Goal: Task Accomplishment & Management: Complete application form

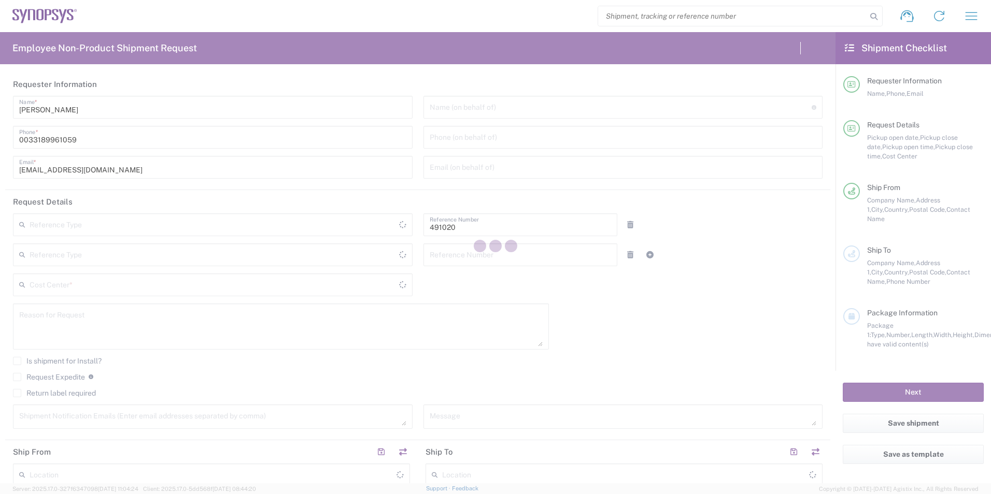
type input "Department"
type input "FR65, SDG, M, ZebuOp 491020"
type input "[GEOGRAPHIC_DATA]"
type input "Delivered at Place"
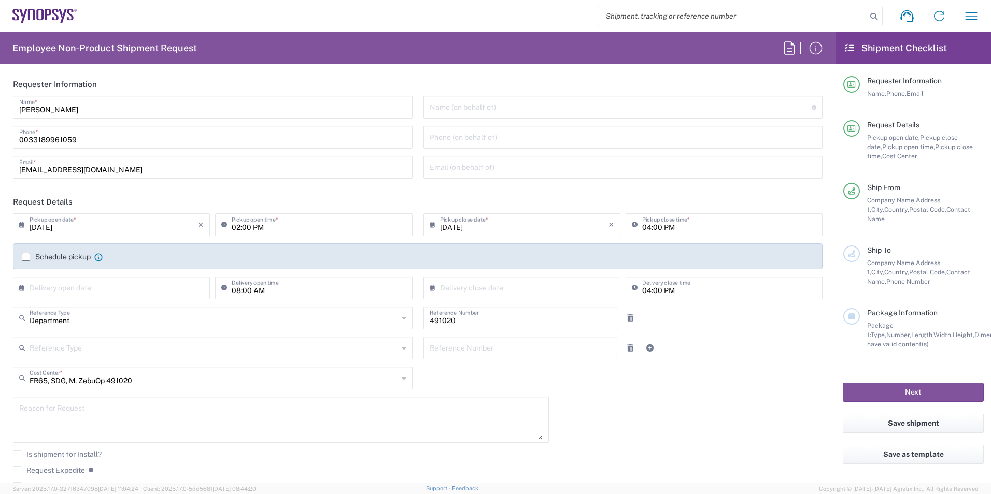
type input "Wissous/Rungis FR65"
click at [46, 223] on input "08/19/2025" at bounding box center [114, 224] width 168 height 18
click at [49, 223] on input "08/19/2025" at bounding box center [114, 224] width 168 height 18
click at [21, 225] on icon at bounding box center [24, 225] width 10 height 17
click at [111, 317] on span "20" at bounding box center [112, 318] width 15 height 15
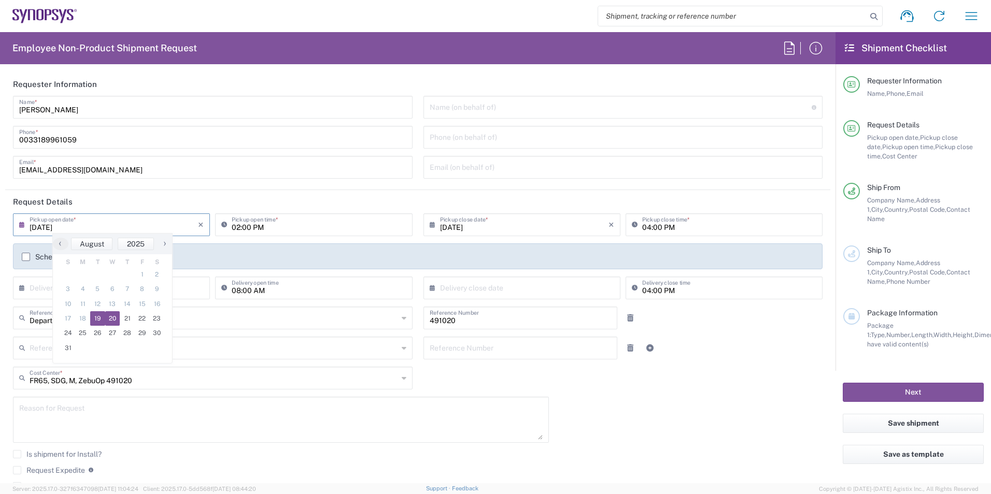
type input "08/20/2025"
click at [241, 229] on input "02:00 PM" at bounding box center [319, 224] width 174 height 18
click at [247, 227] on input "02:00 PM" at bounding box center [319, 224] width 174 height 18
click at [223, 227] on icon at bounding box center [226, 225] width 10 height 17
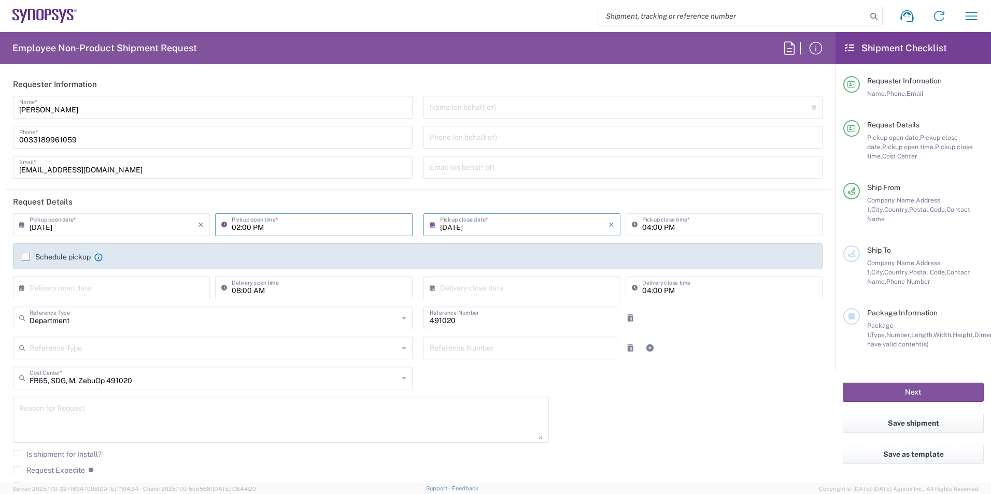
click at [233, 224] on input "02:00 PM" at bounding box center [319, 224] width 174 height 18
type input "01:30 PM"
click at [372, 191] on header "Request Details" at bounding box center [417, 201] width 825 height 23
click at [456, 226] on input "08/20/2025" at bounding box center [524, 224] width 168 height 18
click at [535, 314] on span "21" at bounding box center [533, 318] width 15 height 15
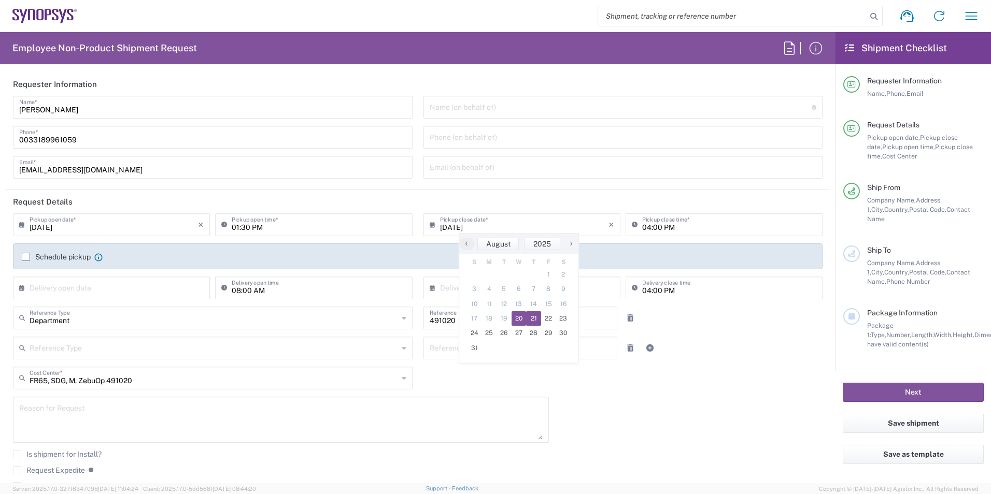
type input "08/21/2025"
click at [653, 226] on input "04:00 PM" at bounding box center [729, 224] width 174 height 18
click at [654, 227] on input "04:00 PM" at bounding box center [729, 224] width 174 height 18
type input "04:30 PM"
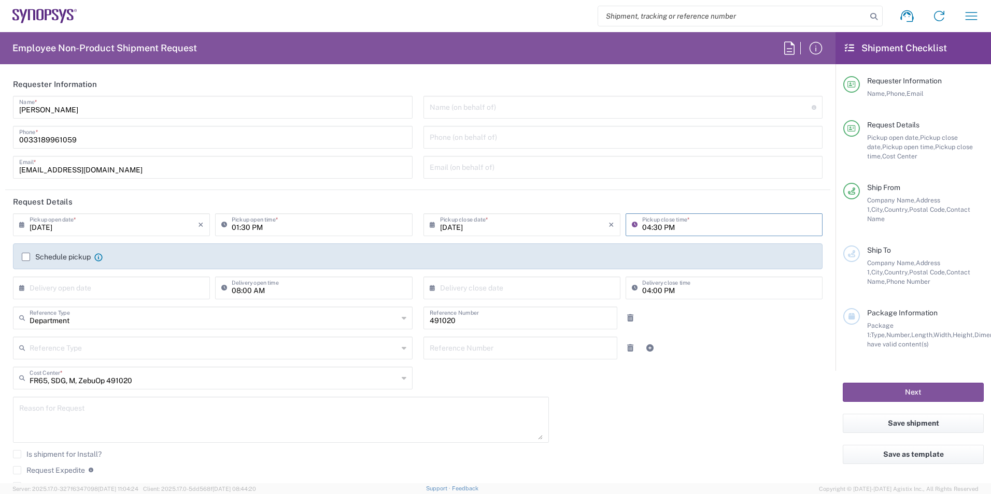
click at [733, 387] on div "08/21/2025 × Pickup open date * Cancel Apply 01:30 PM Pickup open time * 08/21/…" at bounding box center [418, 371] width 820 height 316
click at [25, 260] on label "Schedule pickup" at bounding box center [56, 257] width 69 height 8
click at [26, 257] on input "Schedule pickup" at bounding box center [26, 257] width 0 height 0
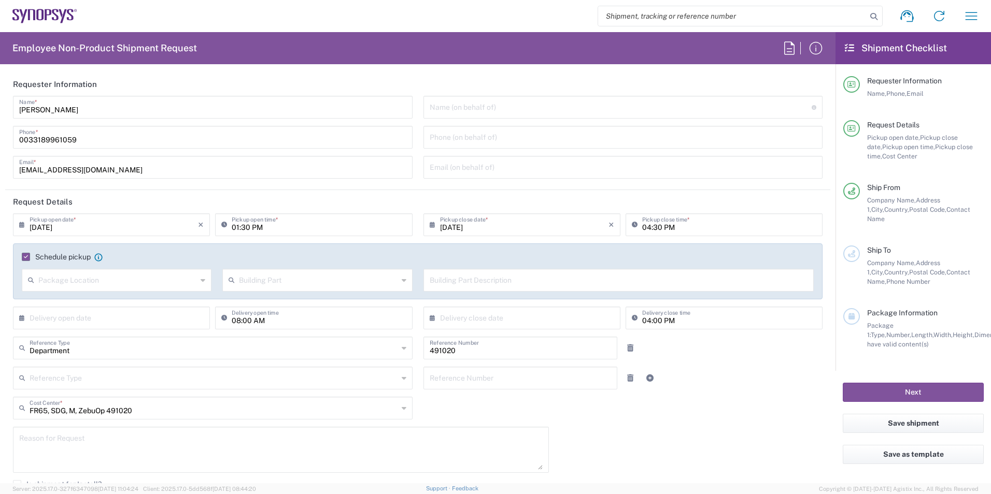
click at [120, 282] on input "text" at bounding box center [117, 279] width 159 height 18
click at [121, 281] on input "text" at bounding box center [117, 279] width 159 height 18
click at [132, 251] on div "Schedule pickup When scheduling a pickup please be sure to meet the following c…" at bounding box center [417, 272] width 809 height 56
click at [113, 317] on input "text" at bounding box center [114, 317] width 168 height 18
click at [746, 384] on div "Reference Type Customer Ref Department Invoice Number Purchase Order RMA Refere…" at bounding box center [418, 382] width 820 height 30
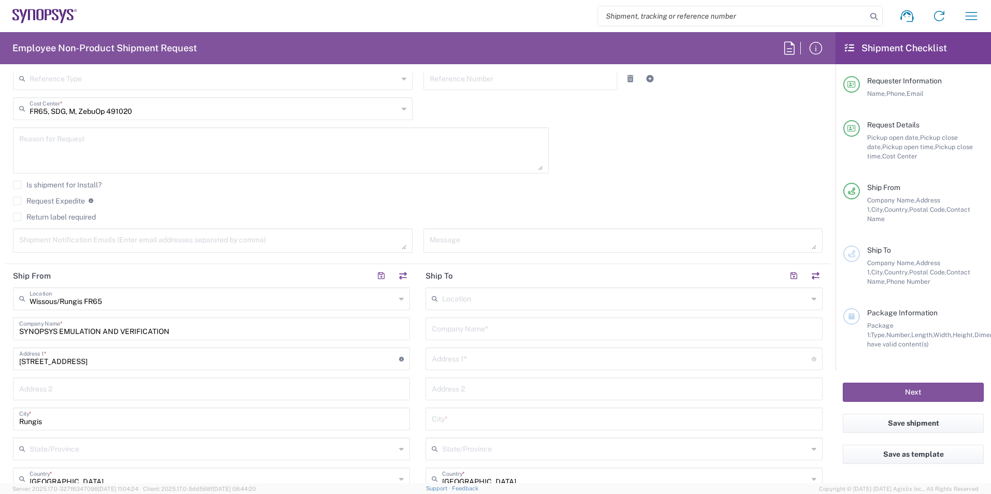
scroll to position [363, 0]
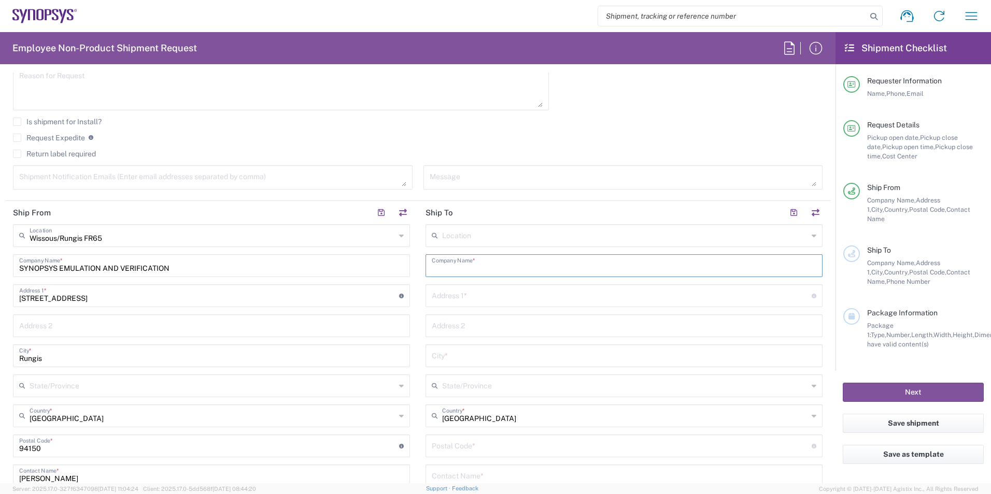
click at [504, 266] on input "text" at bounding box center [624, 265] width 384 height 18
type input "Samtec Asia Pacific PTE LTD"
click at [520, 309] on div "Location Aachen DE04 Agrate Brianza IT01 Aschheim DE02 Atlanta US60 Austin US26…" at bounding box center [623, 441] width 397 height 435
click at [521, 305] on div "Address 1 * For cross streets use street names with '&' or 'and' in between. Fo…" at bounding box center [623, 295] width 397 height 23
type input "1 Changi South Lane"
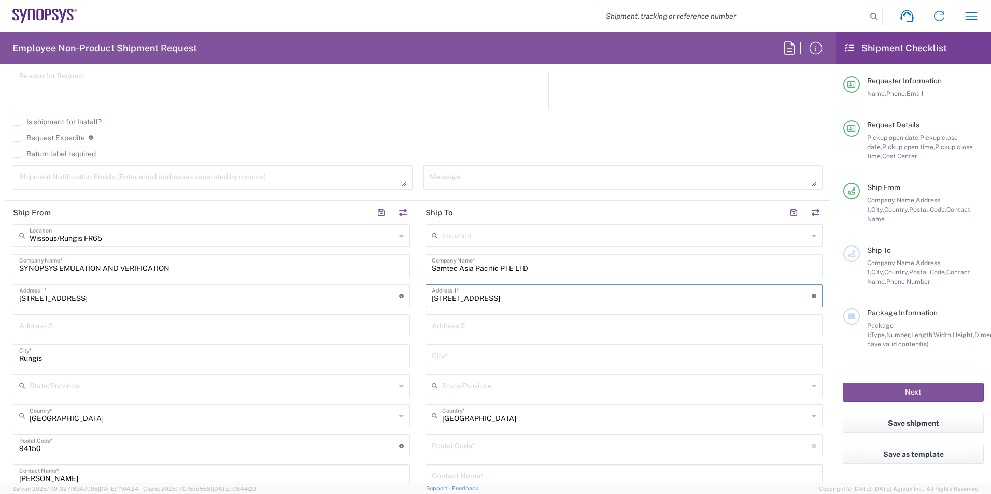
click at [494, 326] on input "text" at bounding box center [624, 325] width 384 height 18
type input "#3-01/02/03"
click at [484, 351] on input "text" at bounding box center [624, 355] width 384 height 18
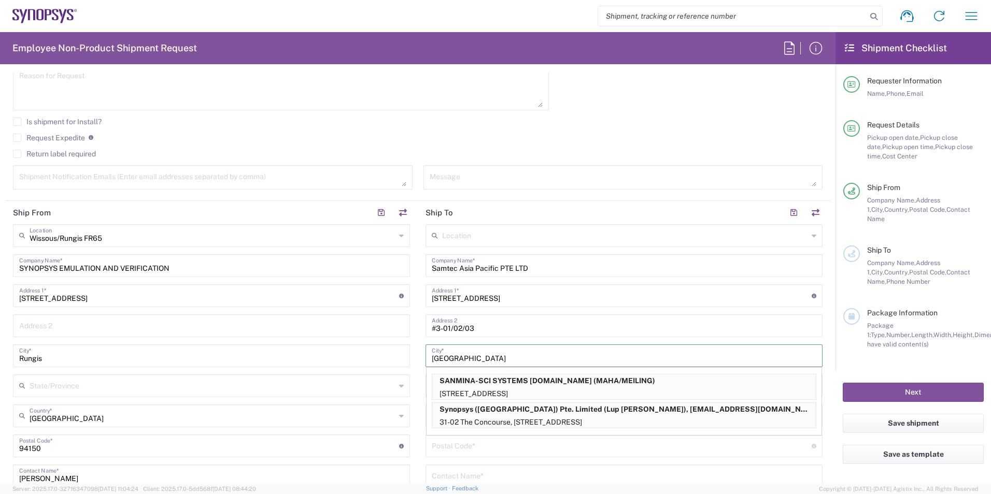
type input "Singapore"
click at [418, 358] on main "Location Aachen DE04 Agrate Brianza IT01 Aschheim DE02 Atlanta US60 Austin US26…" at bounding box center [624, 441] width 412 height 435
click at [432, 438] on input "undefined" at bounding box center [622, 445] width 380 height 18
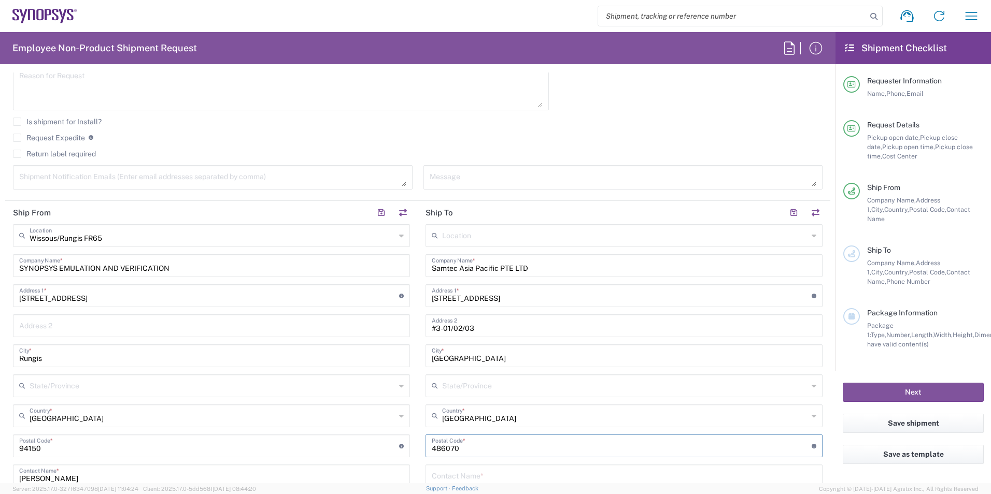
type input "486070"
click at [418, 444] on main "Location Aachen DE04 Agrate Brianza IT01 Aschheim DE02 Atlanta US60 Austin US26…" at bounding box center [624, 441] width 412 height 435
drag, startPoint x: 470, startPoint y: 416, endPoint x: 416, endPoint y: 417, distance: 54.4
click at [418, 417] on main "Location Aachen DE04 Agrate Brianza IT01 Aschheim DE02 Atlanta US60 Austin US26…" at bounding box center [624, 441] width 412 height 435
type input "Francesing"
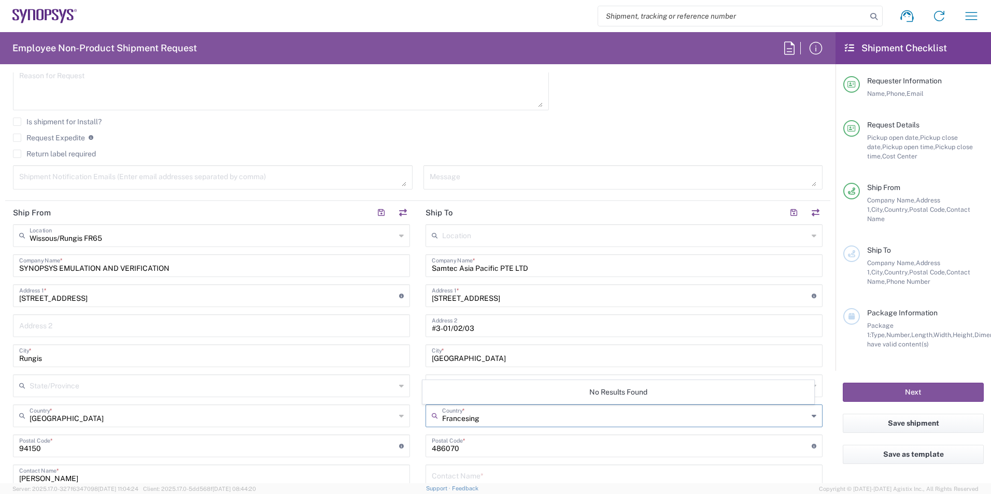
drag, startPoint x: 525, startPoint y: 419, endPoint x: 382, endPoint y: 405, distance: 144.2
click at [382, 405] on div "Ship From Wissous/Rungis FR65 Location Wissous/Rungis FR65 Aachen DE04 Agrate B…" at bounding box center [417, 432] width 825 height 463
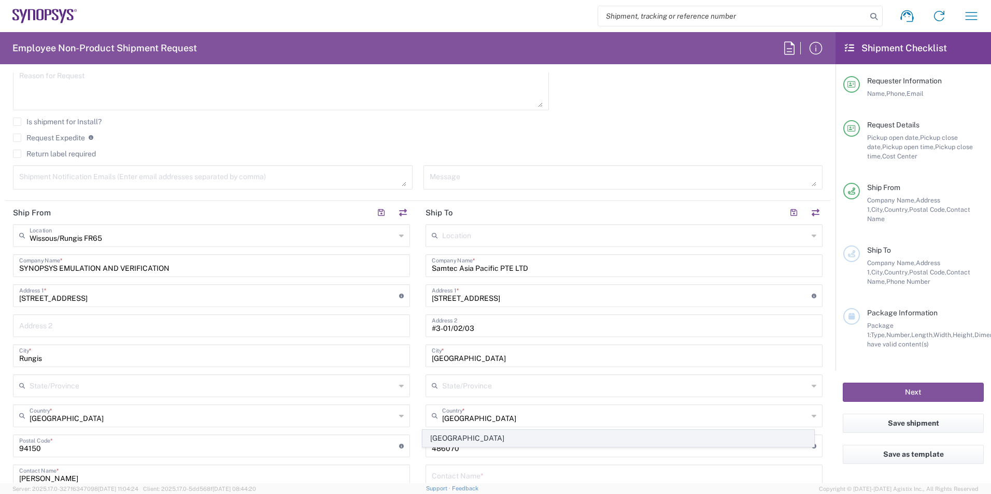
click at [439, 433] on span "Singapore" at bounding box center [618, 439] width 391 height 16
type input "Singapore"
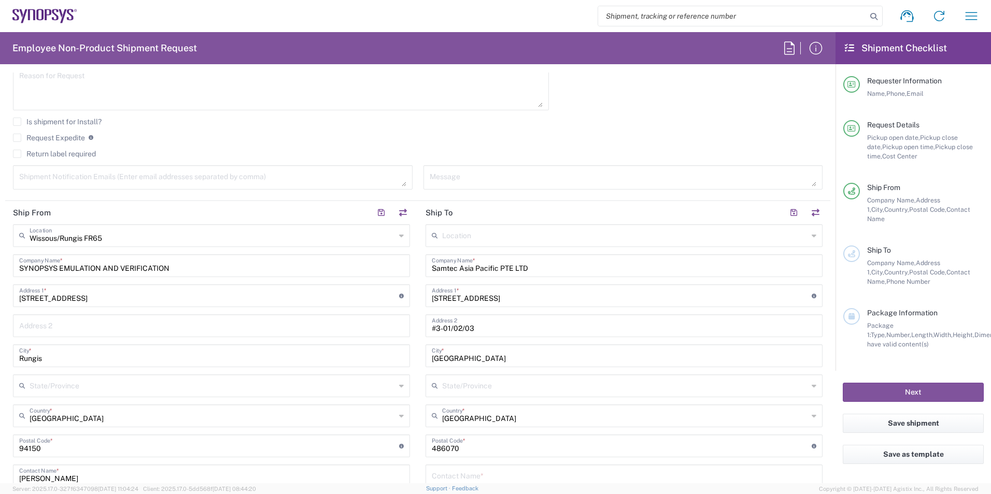
click at [418, 413] on main "Location Aachen DE04 Agrate Brianza IT01 Aschheim DE02 Atlanta US60 Austin US26…" at bounding box center [624, 441] width 412 height 435
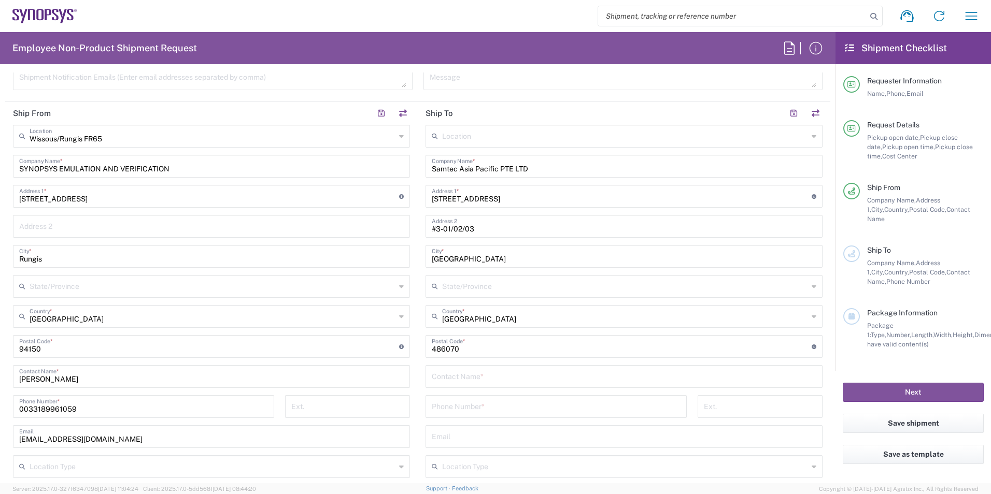
scroll to position [466, 0]
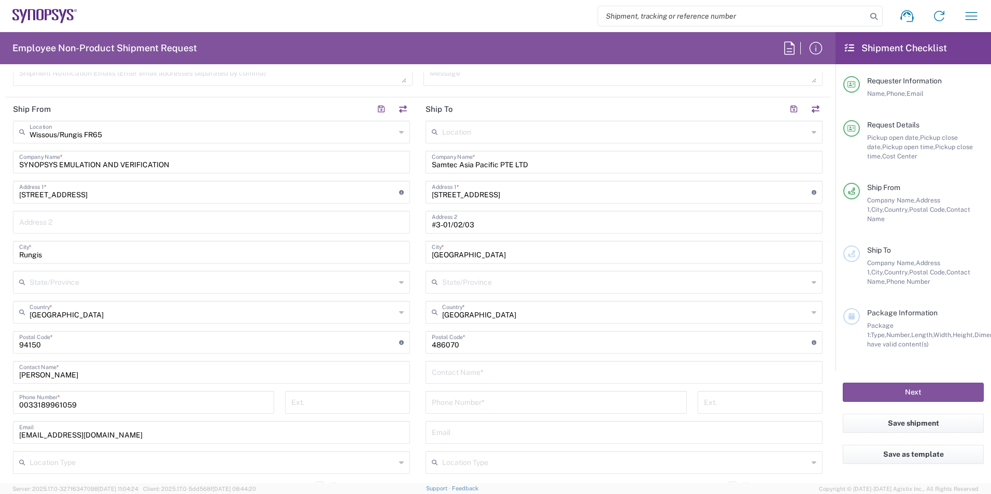
click at [462, 378] on input "text" at bounding box center [624, 372] width 384 height 18
type input "RMA Receiving QP 734472"
drag, startPoint x: 517, startPoint y: 195, endPoint x: 403, endPoint y: 194, distance: 114.0
click at [403, 194] on div "Ship From Wissous/Rungis FR65 Location Wissous/Rungis FR65 Aachen DE04 Agrate B…" at bounding box center [417, 328] width 825 height 463
click at [472, 409] on input "tel" at bounding box center [556, 402] width 249 height 18
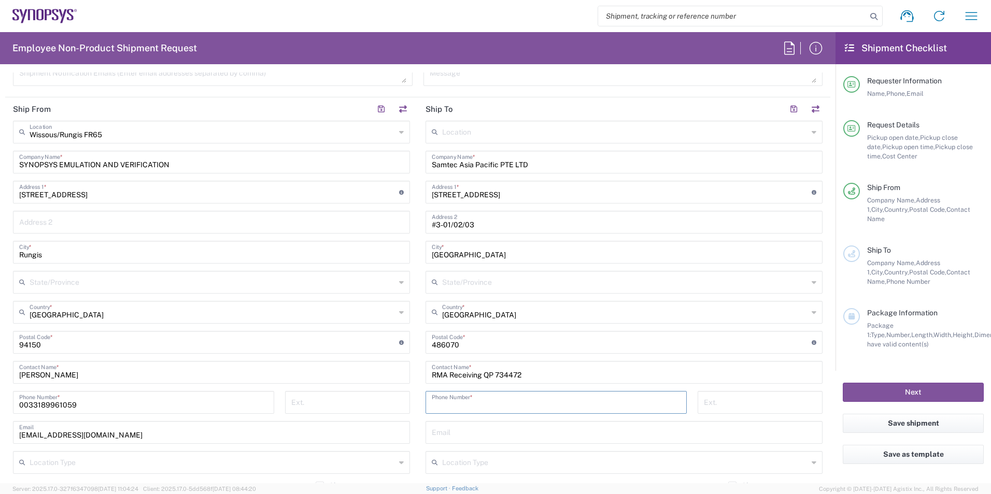
paste input "+65 6745 5955"
click at [432, 406] on input "+65 6745 5955" at bounding box center [556, 402] width 249 height 18
type input "6567455955"
click at [506, 433] on input "text" at bounding box center [624, 432] width 384 height 18
click at [824, 386] on form "Requester Information Damien Guisy Name * 0033189961059 Phone * dguisy@synopsys…" at bounding box center [417, 278] width 835 height 411
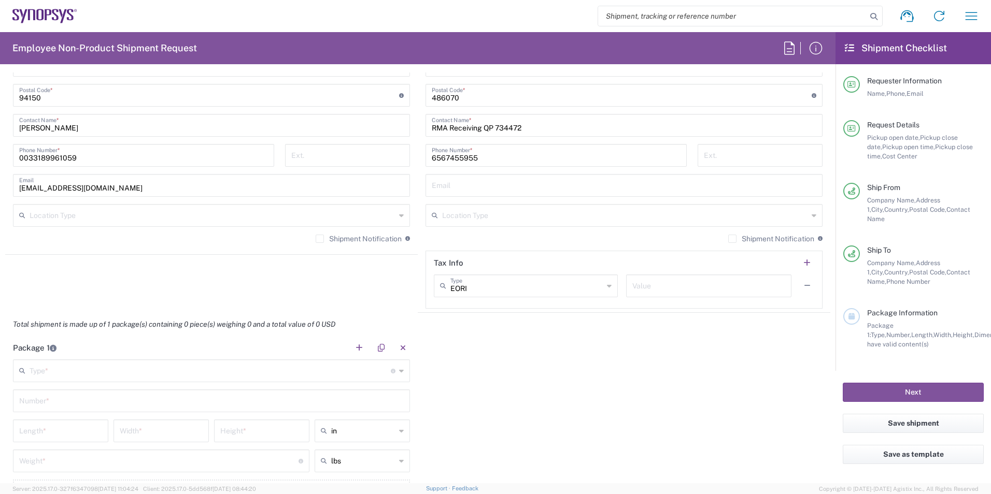
scroll to position [725, 0]
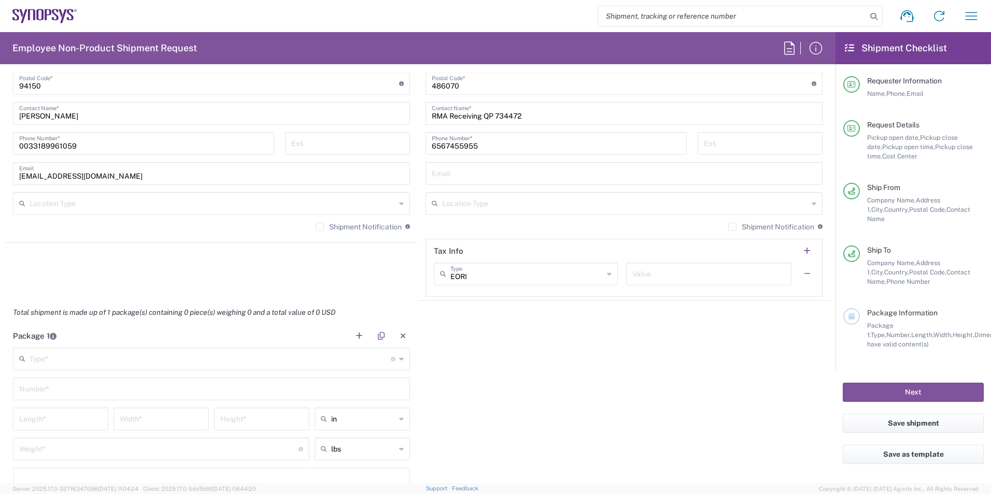
click at [566, 365] on div "Package 1 Type * Material used to package goods Bale(s) Basket(s) Bolt(s) Bottl…" at bounding box center [417, 421] width 825 height 194
click at [65, 355] on input "text" at bounding box center [210, 358] width 361 height 18
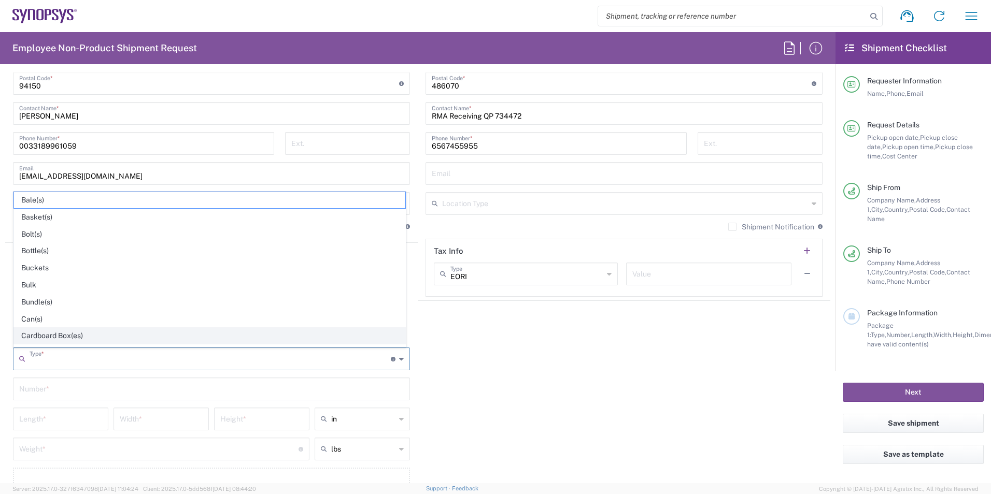
click at [72, 335] on span "Cardboard Box(es)" at bounding box center [209, 336] width 391 height 16
type input "Cardboard Box(es)"
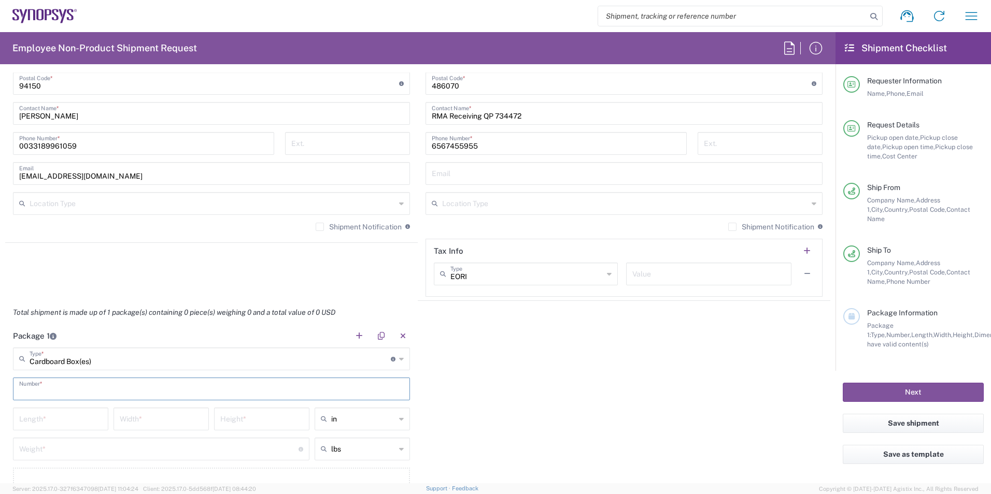
click at [73, 396] on input "text" at bounding box center [211, 388] width 384 height 18
type input "2"
click at [78, 417] on input "number" at bounding box center [60, 418] width 83 height 18
click at [399, 416] on icon at bounding box center [401, 419] width 5 height 17
click at [368, 462] on span "cm" at bounding box center [358, 459] width 92 height 16
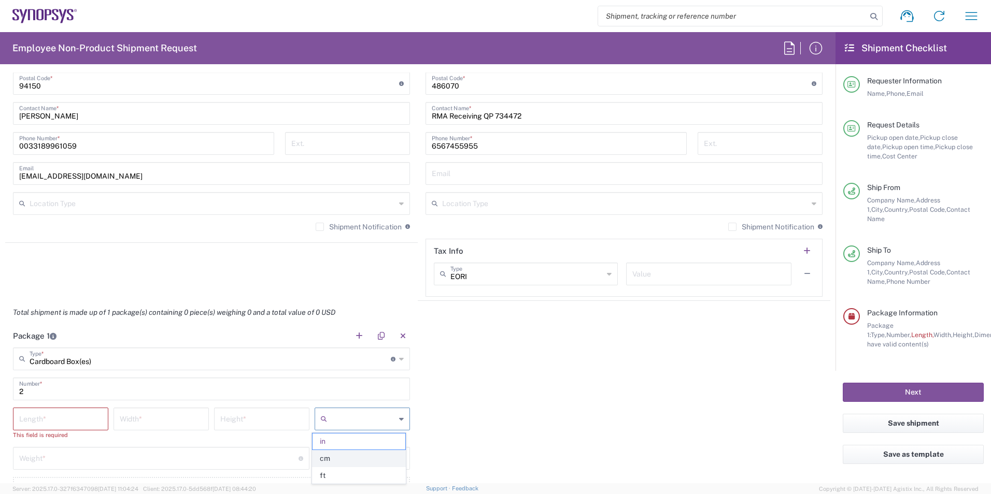
type input "cm"
click at [392, 466] on div "lbs" at bounding box center [362, 458] width 95 height 23
click at [362, 437] on span "kgs" at bounding box center [358, 438] width 92 height 16
type input "kgs"
click at [60, 414] on input "number" at bounding box center [60, 418] width 83 height 18
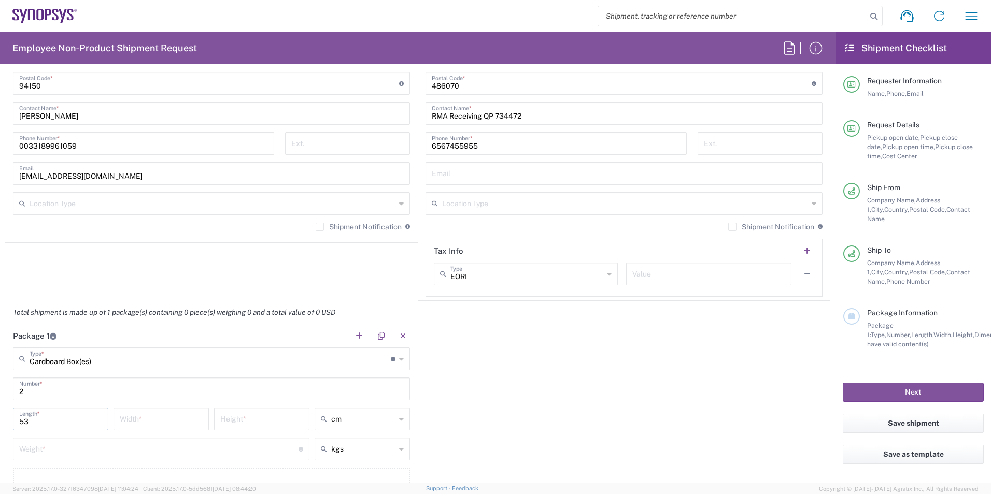
type input "53"
type input "42"
type input "38"
click at [471, 406] on div "Package 1 Cardboard Box(es) Type * Material used to package goods Bale(s) Baske…" at bounding box center [417, 421] width 825 height 194
click at [196, 447] on input "number" at bounding box center [158, 448] width 279 height 18
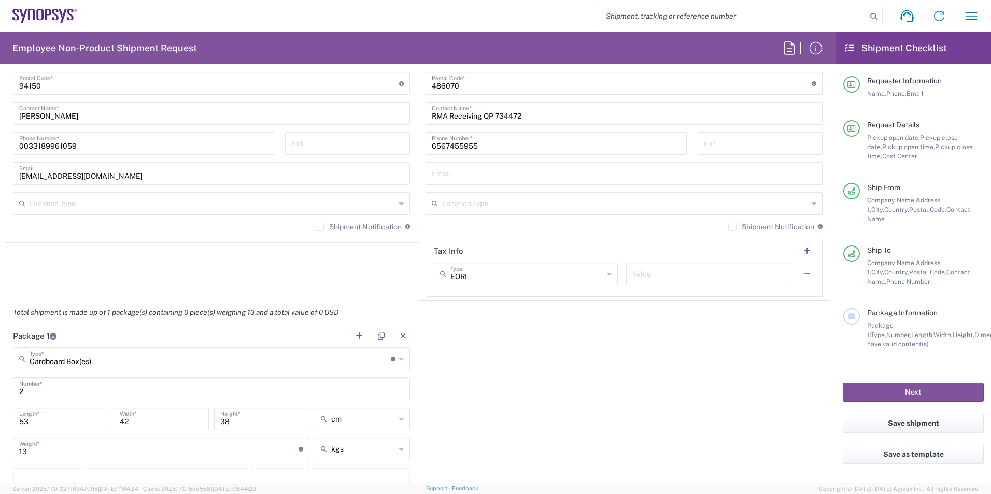
click at [573, 406] on div "Package 1 Cardboard Box(es) Type * Material used to package goods Bale(s) Baske…" at bounding box center [417, 421] width 825 height 194
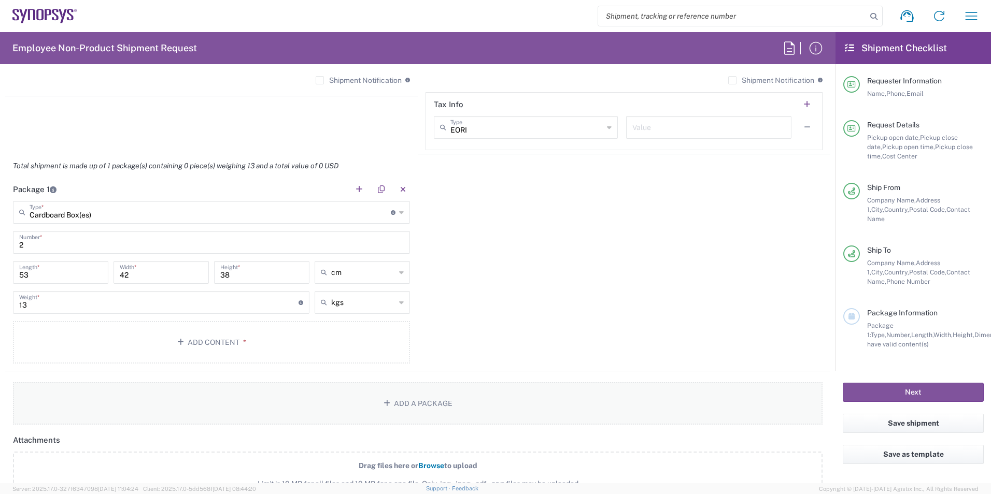
scroll to position [881, 0]
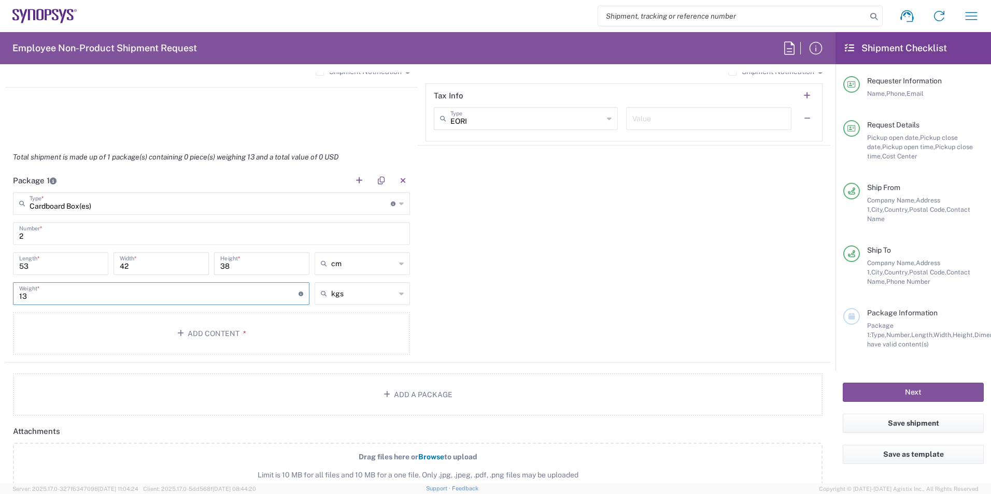
drag, startPoint x: 39, startPoint y: 299, endPoint x: -2, endPoint y: 297, distance: 41.0
click at [0, 297] on html "Shipment request Shipment tracking Employee non-product shipment request My shi…" at bounding box center [495, 247] width 991 height 494
type input "10"
drag, startPoint x: 27, startPoint y: 227, endPoint x: -2, endPoint y: 228, distance: 29.5
click at [0, 228] on html "Shipment request Shipment tracking Employee non-product shipment request My shi…" at bounding box center [495, 247] width 991 height 494
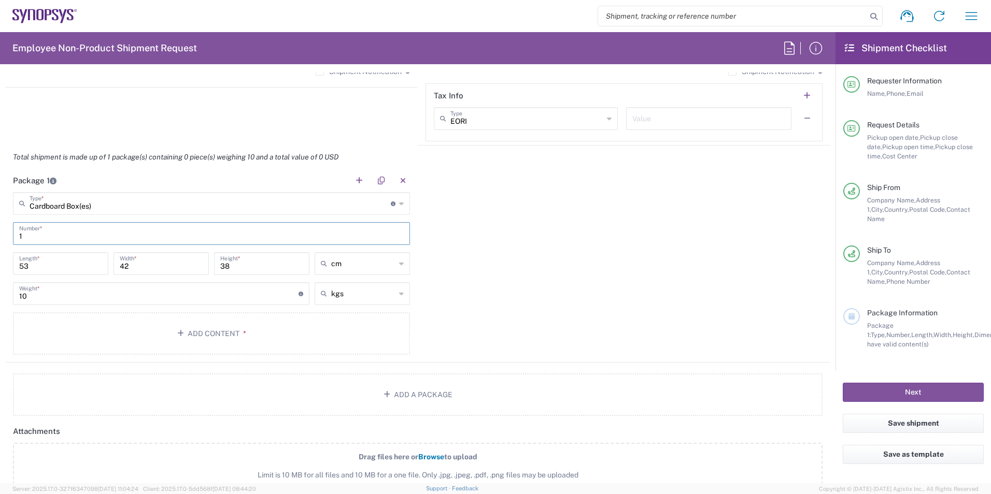
type input "1"
click at [496, 268] on div "Package 1 Cardboard Box(es) Type * Material used to package goods Bale(s) Baske…" at bounding box center [417, 266] width 825 height 194
click at [208, 334] on button "Add Content *" at bounding box center [211, 333] width 397 height 42
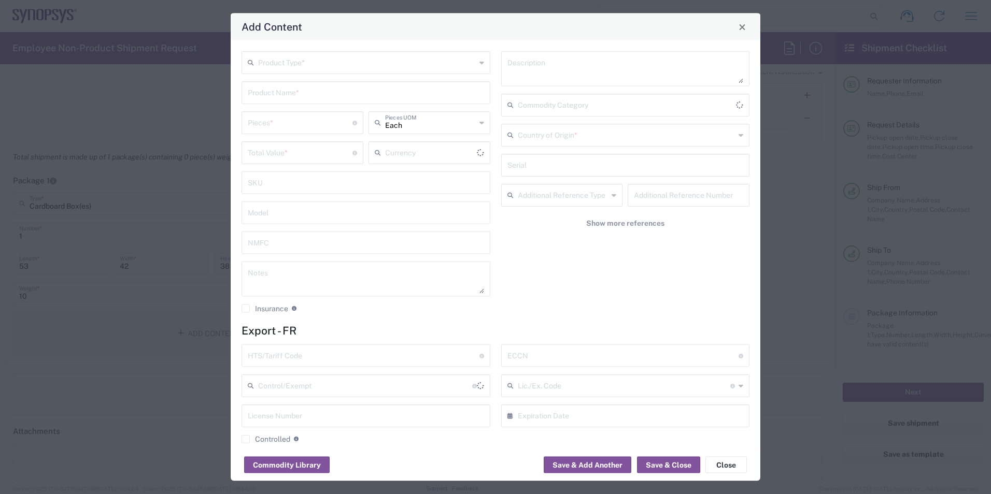
type input "US Dollar"
click at [746, 27] on button "Close" at bounding box center [742, 27] width 15 height 15
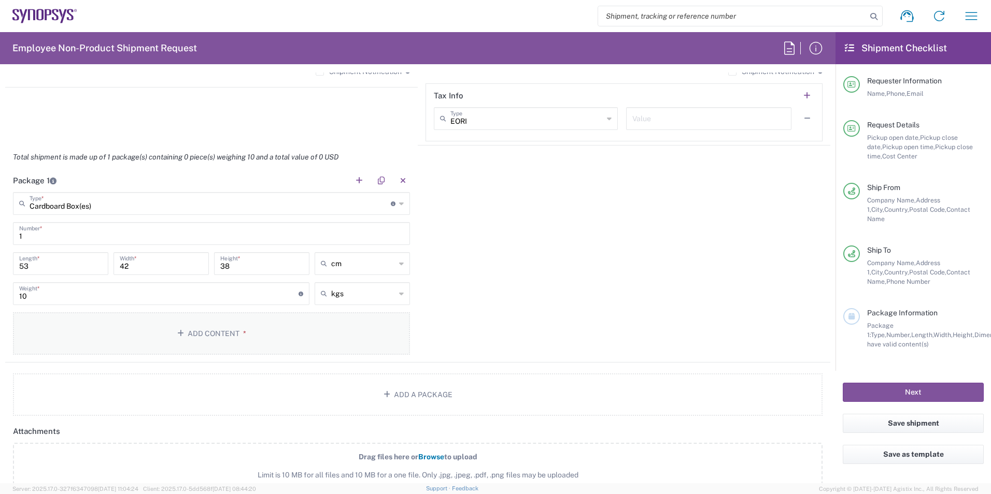
click at [231, 337] on button "Add Content *" at bounding box center [211, 333] width 397 height 42
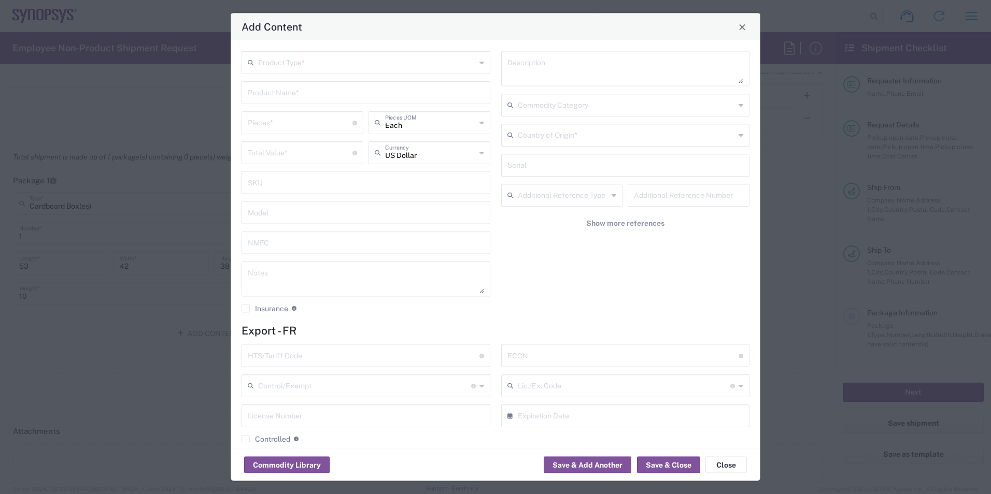
click at [398, 58] on input "text" at bounding box center [367, 62] width 218 height 18
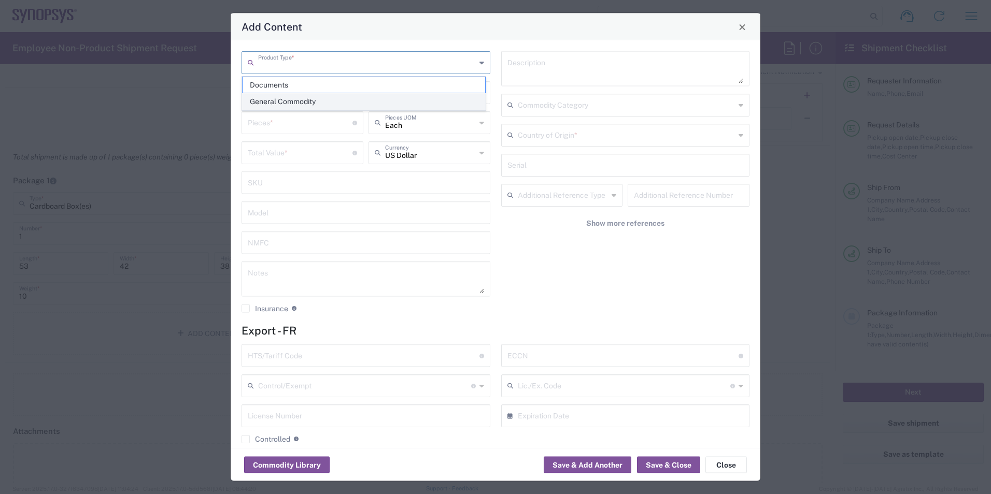
click at [308, 99] on span "General Commodity" at bounding box center [363, 102] width 242 height 16
type input "General Commodity"
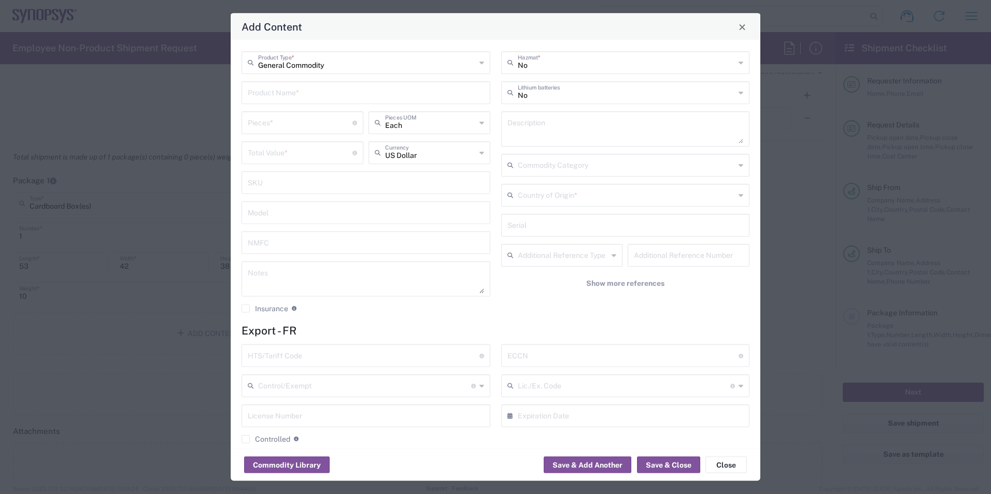
click at [316, 95] on input "text" at bounding box center [366, 92] width 236 height 18
drag, startPoint x: 323, startPoint y: 93, endPoint x: 170, endPoint y: 84, distance: 152.6
click at [170, 84] on div "Add Content General Commodity Product Type * Connector Printed c Product Name *…" at bounding box center [495, 247] width 991 height 494
type input "Printed Circuit connector"
click at [339, 123] on input "number" at bounding box center [300, 122] width 105 height 18
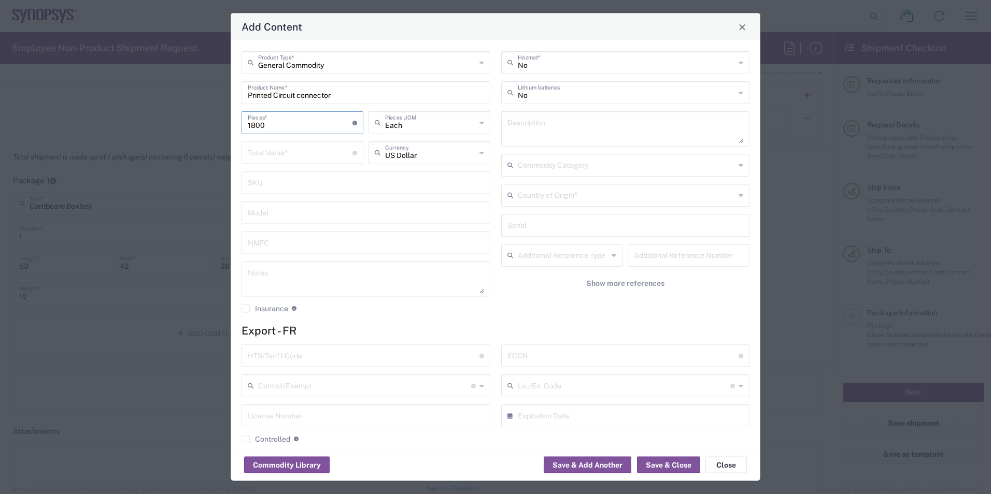
type input "1800"
click at [525, 121] on textarea at bounding box center [625, 129] width 236 height 29
paste textarea "ERM8-020-01-L-D-RA-L-TR"
type textarea "Printed circuit connector ERM8-020-01-L-D-RA-L-TR."
click at [574, 150] on div "No Hazmat * No Lithium batteries Printed circuit connector ERM8-020-01-L-D-RA-L…" at bounding box center [625, 185] width 260 height 269
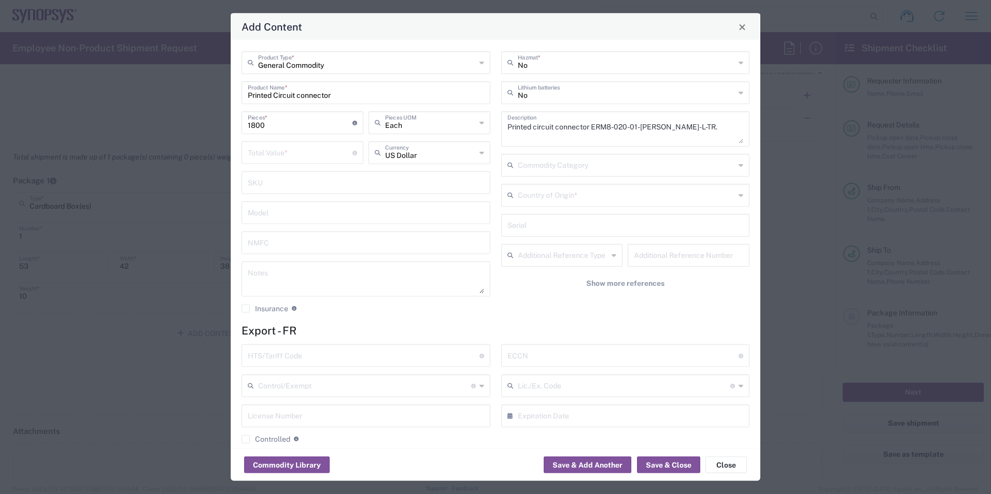
click at [577, 163] on input "text" at bounding box center [627, 164] width 218 height 18
click at [523, 163] on input "text" at bounding box center [627, 164] width 218 height 18
paste input "853669"
type input "853669"
click at [534, 319] on div "No Hazmat * No Lithium batteries Printed circuit connector ERM8-020-01-L-D-RA-L…" at bounding box center [625, 185] width 260 height 269
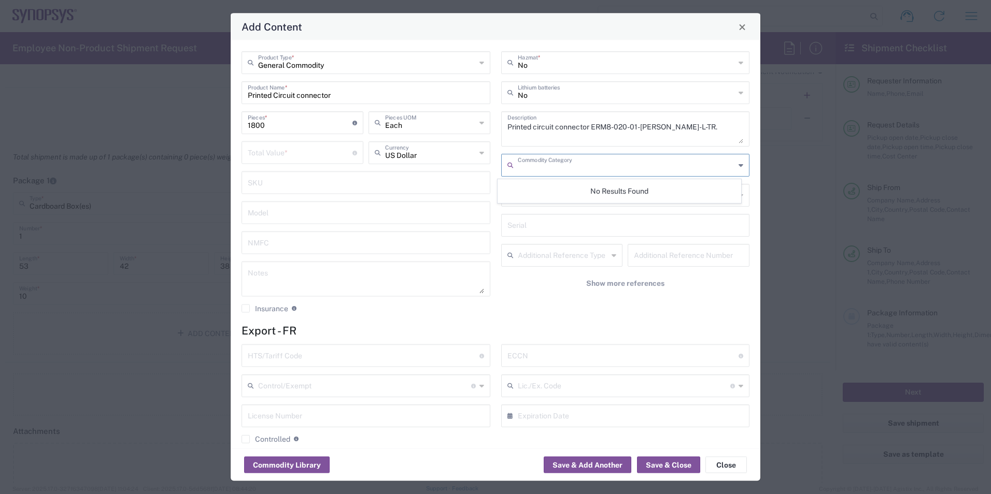
click at [565, 166] on input "text" at bounding box center [627, 164] width 218 height 18
paste input "853669"
type input "8"
type input "853969"
drag, startPoint x: 550, startPoint y: 166, endPoint x: 487, endPoint y: 165, distance: 63.2
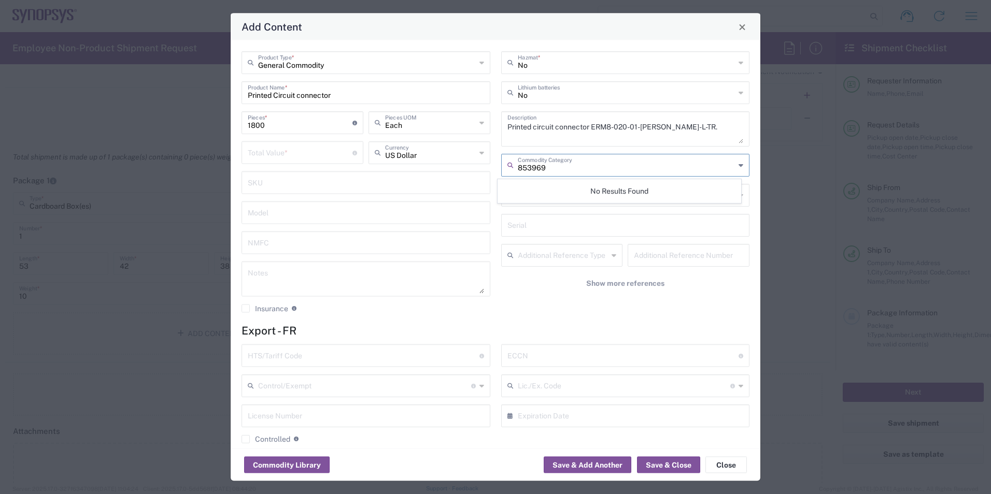
click at [487, 165] on div "General Commodity Product Type * Printed Circuit connector Product Name * 1800 …" at bounding box center [495, 185] width 519 height 269
click at [611, 238] on div "No Hazmat * No Lithium batteries Printed circuit connector ERM8-020-01-L-D-RA-L…" at bounding box center [625, 185] width 260 height 269
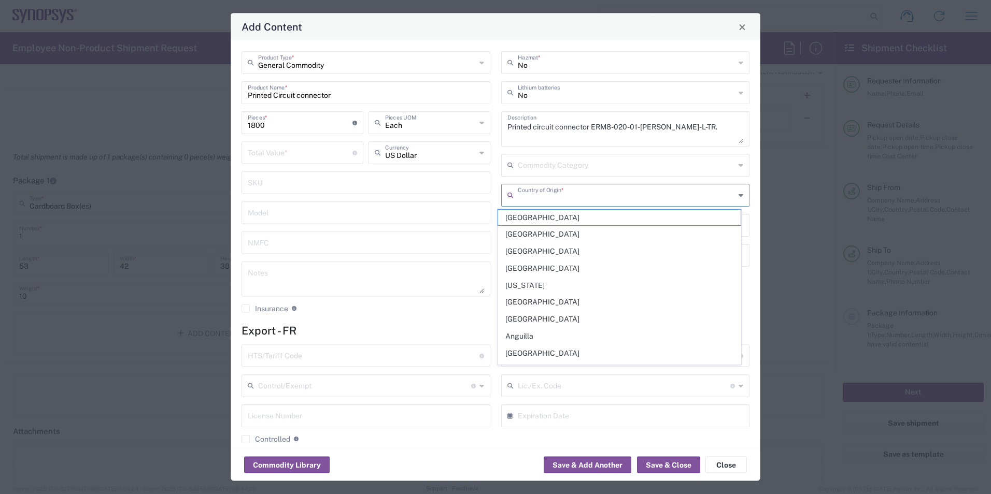
click at [595, 202] on input "text" at bounding box center [627, 194] width 218 height 18
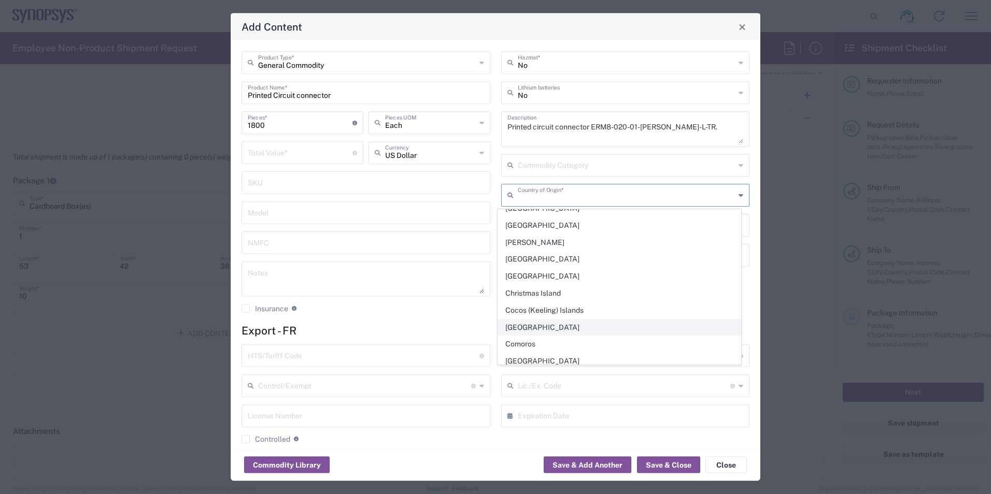
scroll to position [725, 0]
click at [551, 278] on span "China" at bounding box center [619, 274] width 242 height 16
type input "China"
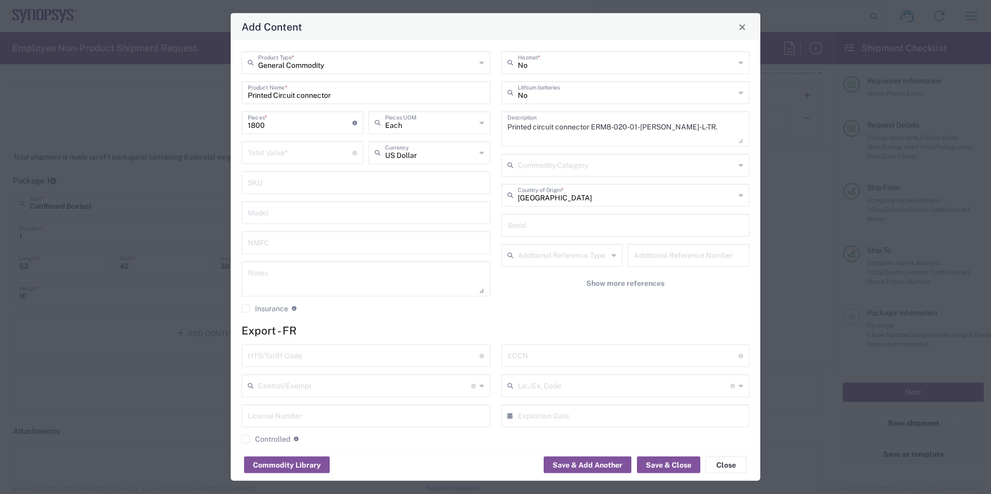
click at [738, 165] on icon at bounding box center [740, 165] width 5 height 17
click at [596, 167] on input "text" at bounding box center [627, 164] width 218 height 18
click at [406, 354] on input "text" at bounding box center [364, 355] width 232 height 18
paste input "853669"
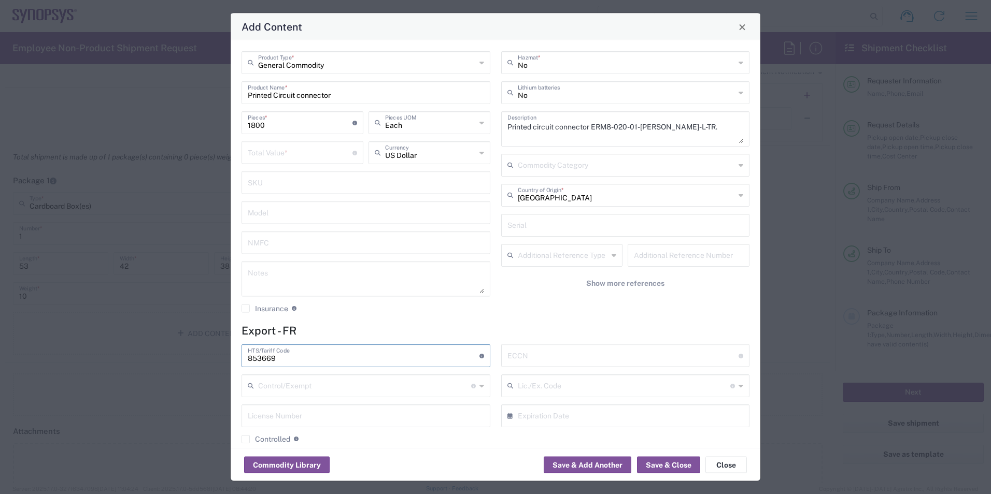
type input "853669"
click at [531, 362] on input "text" at bounding box center [623, 355] width 232 height 18
type input "EAR99/NLR"
click at [364, 312] on agx-checkbox-control "Insurance Check this box to request insurance" at bounding box center [365, 308] width 249 height 9
click at [299, 148] on input "number" at bounding box center [300, 152] width 105 height 18
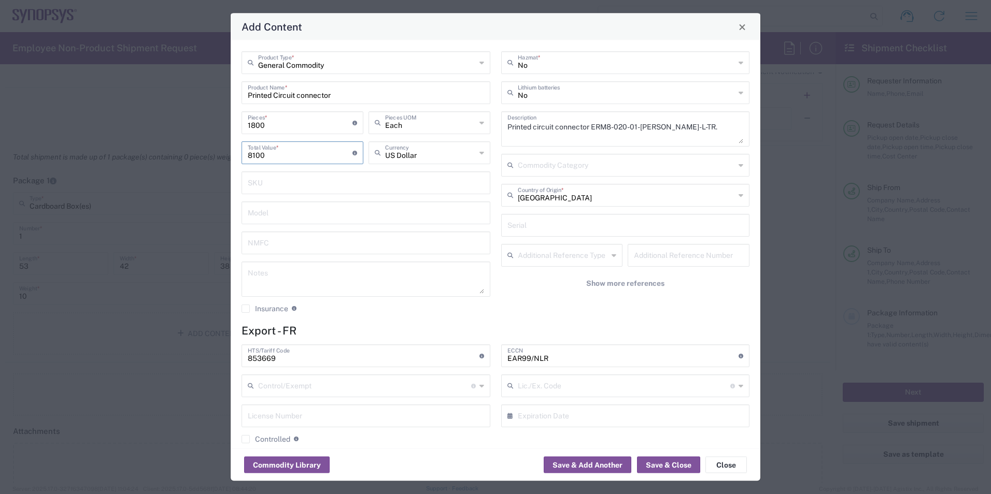
type input "8100"
click at [507, 298] on div "No Hazmat * No Lithium batteries Printed circuit connector ERM8-020-01-L-D-RA-L…" at bounding box center [625, 185] width 260 height 269
click at [664, 468] on button "Save & Close" at bounding box center [668, 465] width 63 height 17
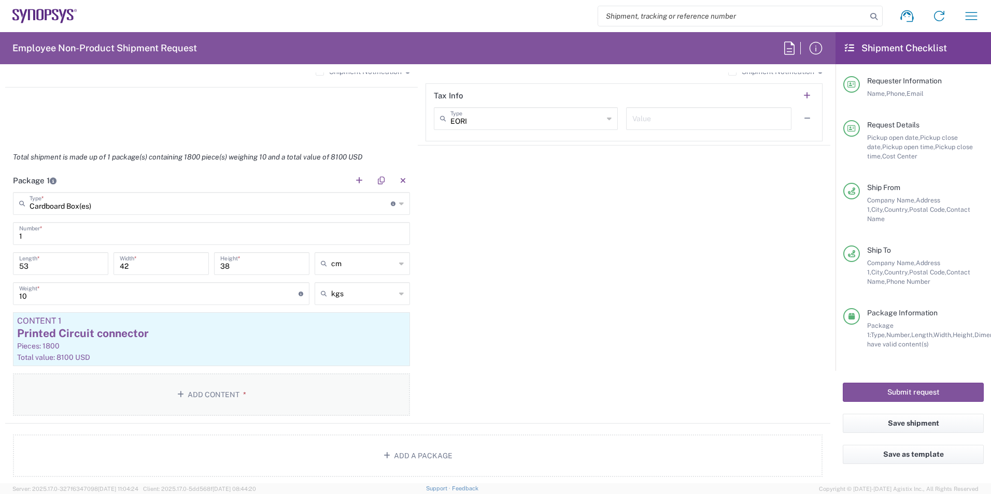
click at [230, 394] on button "Add Content *" at bounding box center [211, 395] width 397 height 42
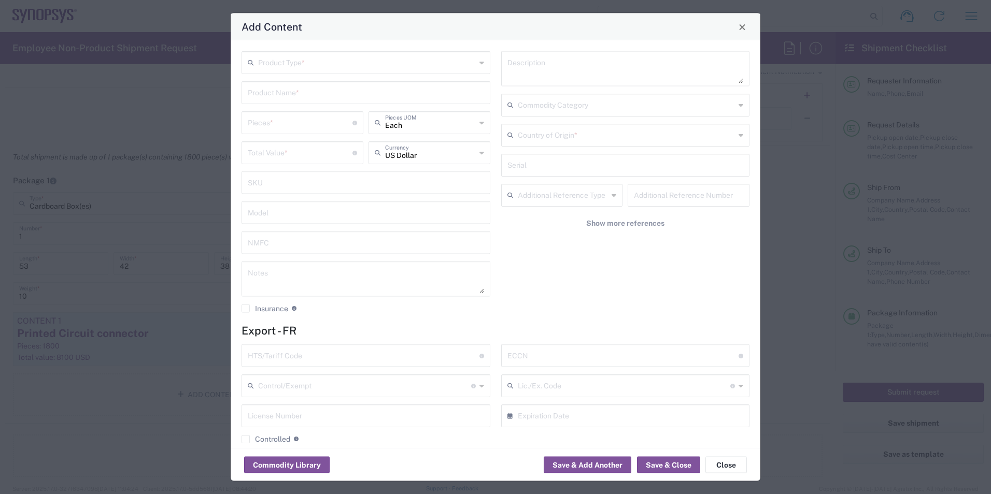
click at [473, 61] on div "Product Type *" at bounding box center [365, 62] width 249 height 23
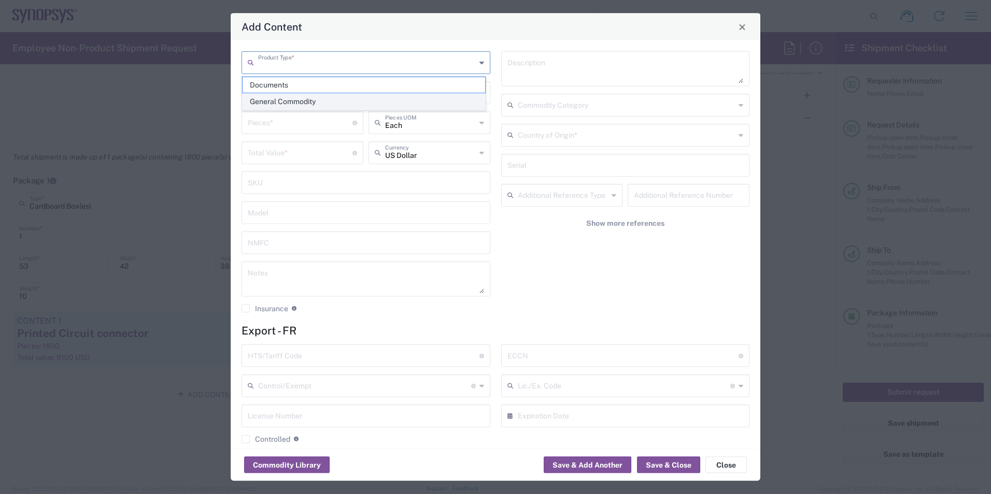
click at [382, 95] on span "General Commodity" at bounding box center [363, 102] width 242 height 16
type input "General Commodity"
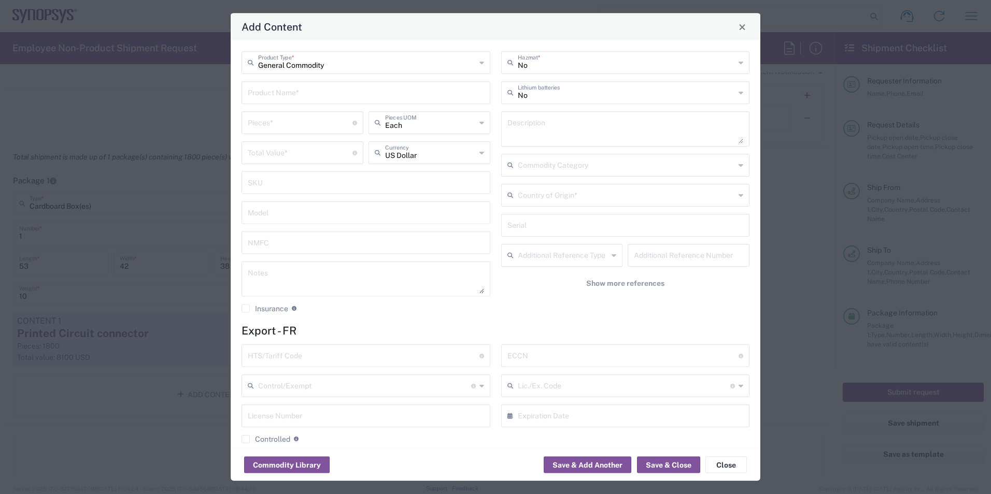
click at [576, 123] on textarea at bounding box center [625, 129] width 236 height 29
paste textarea "ERF8-020-05.0-L-DV-L-TR"
drag, startPoint x: 582, startPoint y: 126, endPoint x: 477, endPoint y: 124, distance: 105.2
click at [477, 124] on div "General Commodity Product Type * Product Name * Pieces * Number of pieces insid…" at bounding box center [495, 185] width 519 height 269
type textarea "Printe Circuit connector ERF8-020-05.0-L-DV-L-TR"
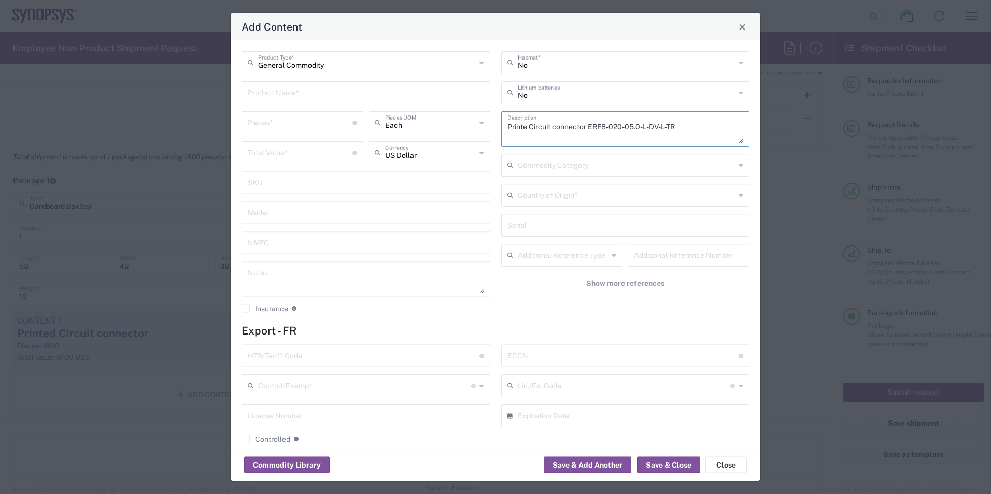
click at [258, 96] on input "text" at bounding box center [366, 92] width 236 height 18
paste input "Printe Circuit connector"
type input "Printe Circuit connector"
click at [332, 127] on input "number" at bounding box center [300, 122] width 105 height 18
type input "1375"
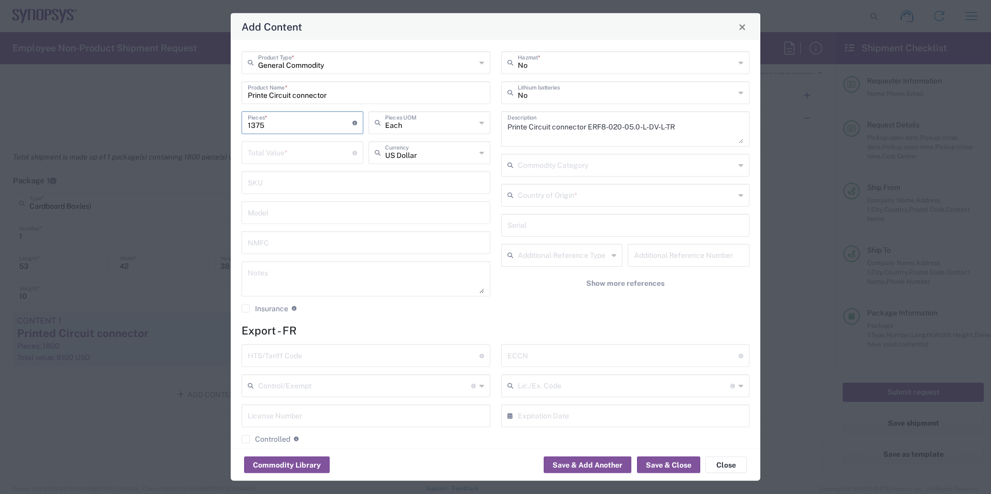
click at [265, 150] on input "number" at bounding box center [300, 152] width 105 height 18
type input "4125"
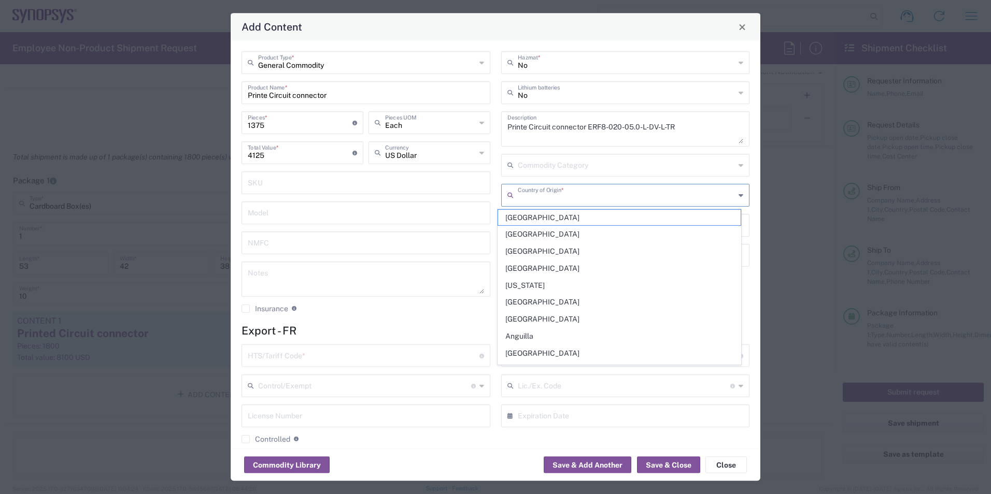
click at [572, 196] on input "text" at bounding box center [627, 194] width 218 height 18
click at [534, 261] on span "Christmas Island" at bounding box center [619, 269] width 242 height 16
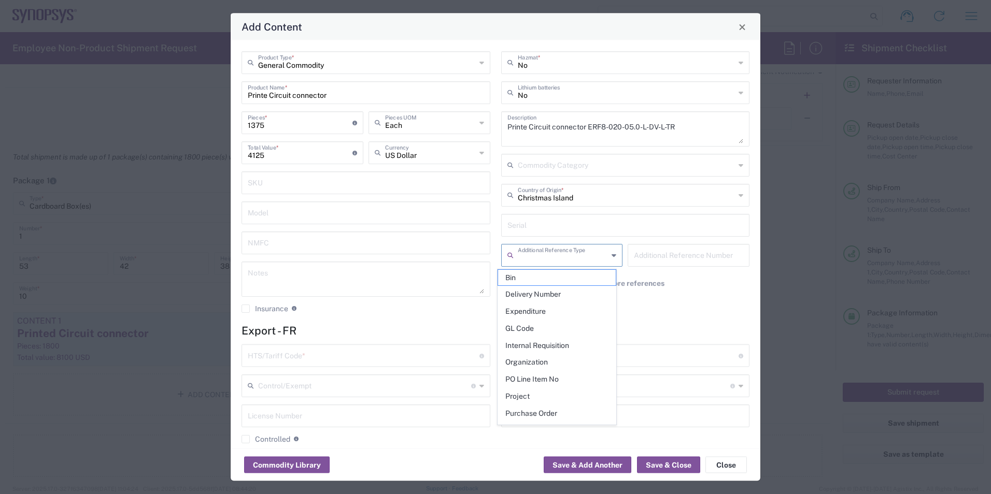
click at [534, 261] on input "text" at bounding box center [563, 255] width 91 height 18
click at [561, 197] on input "Christmas Island" at bounding box center [627, 194] width 218 height 18
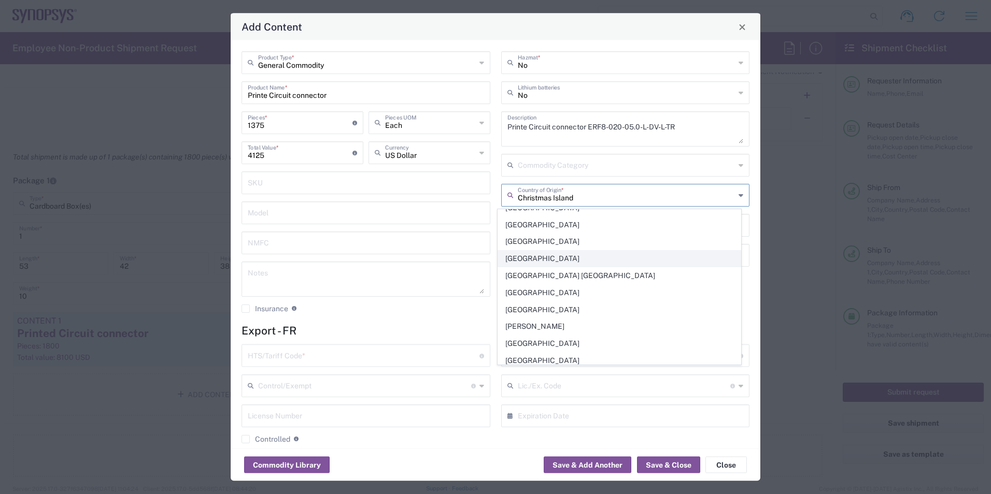
scroll to position [674, 0]
click at [539, 339] on span "China" at bounding box center [619, 343] width 242 height 16
type input "China"
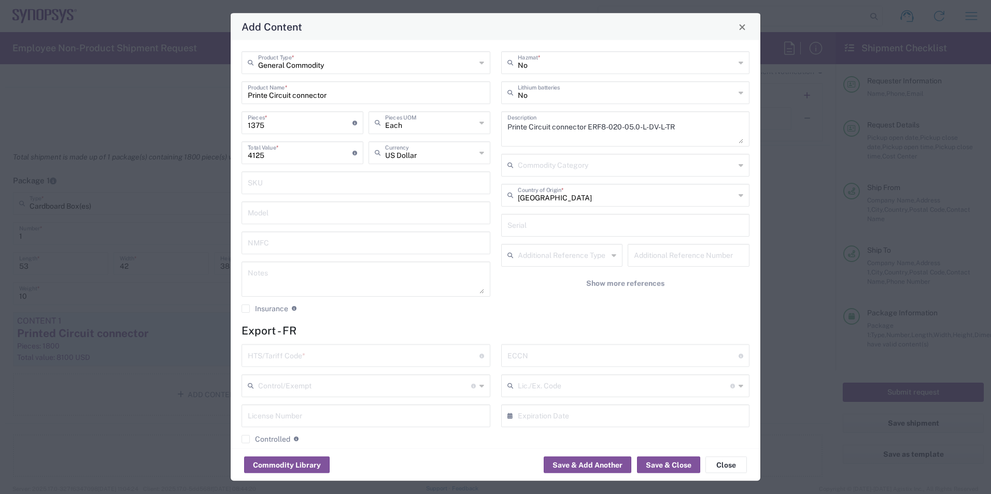
click at [532, 317] on div "No Hazmat * No Lithium batteries Printe Circuit connector ERF8-020-05.0-L-DV-L-…" at bounding box center [625, 185] width 260 height 269
click at [442, 358] on input "text" at bounding box center [364, 355] width 232 height 18
paste input "853669"
type input "853669"
click at [530, 360] on input "text" at bounding box center [623, 355] width 232 height 18
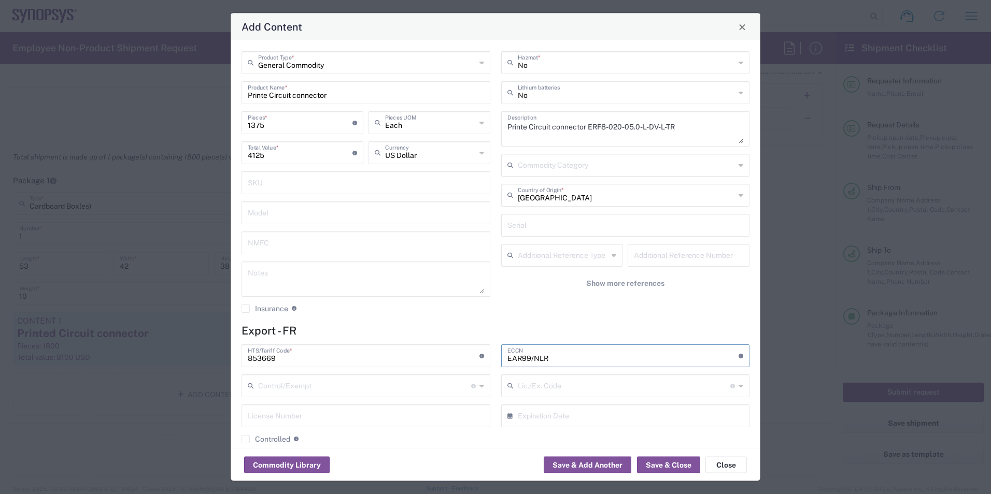
type input "EAR99/NLR"
click at [523, 126] on textarea "Printe Circuit connector ERF8-020-05.0-L-DV-L-TR" at bounding box center [625, 129] width 236 height 29
type textarea "Printed Circuit connector ERF8-020-05.0-L-DV-L-TR"
click at [657, 467] on button "Save & Close" at bounding box center [668, 465] width 63 height 17
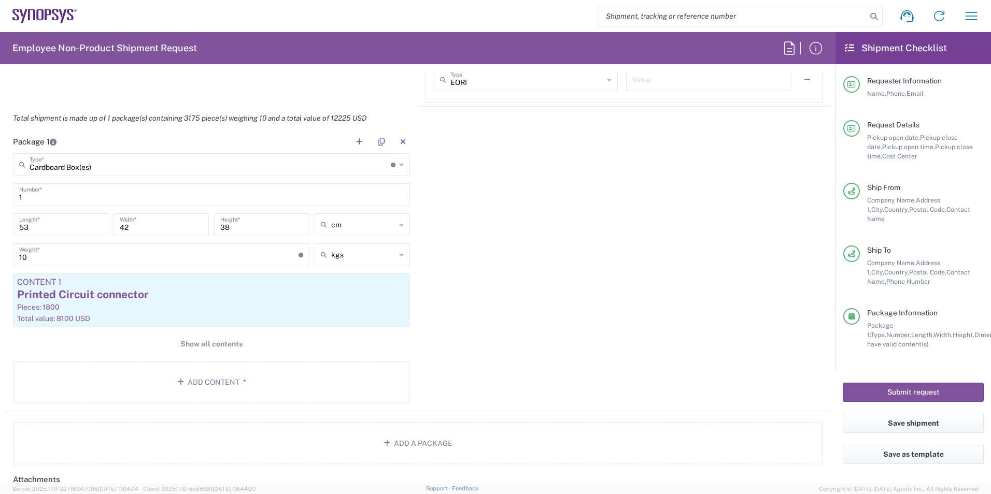
scroll to position [984, 0]
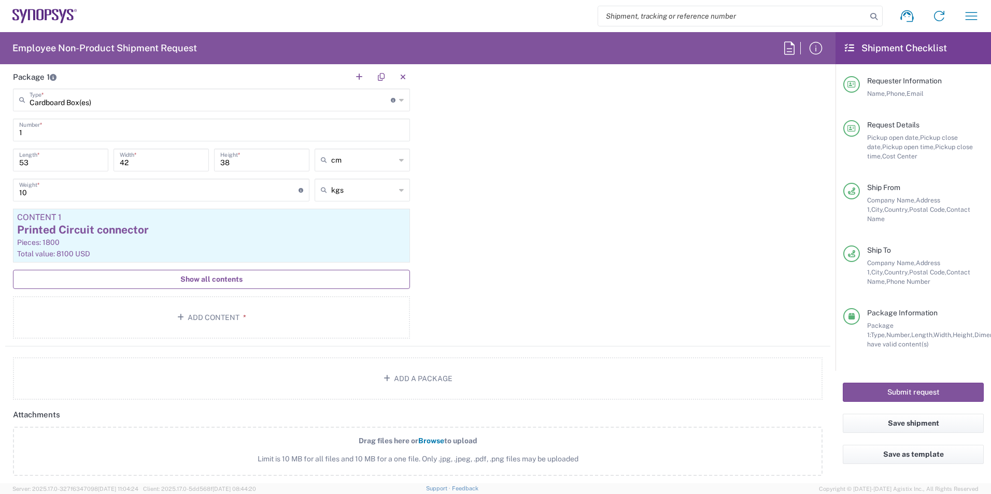
click at [225, 286] on button "Show all contents" at bounding box center [211, 279] width 397 height 19
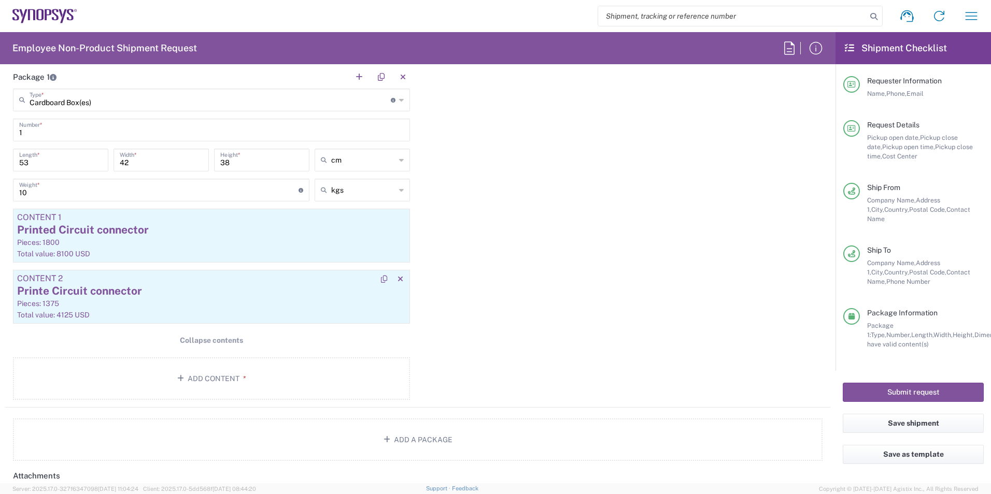
click at [105, 296] on div "Printe Circuit connector" at bounding box center [211, 291] width 389 height 16
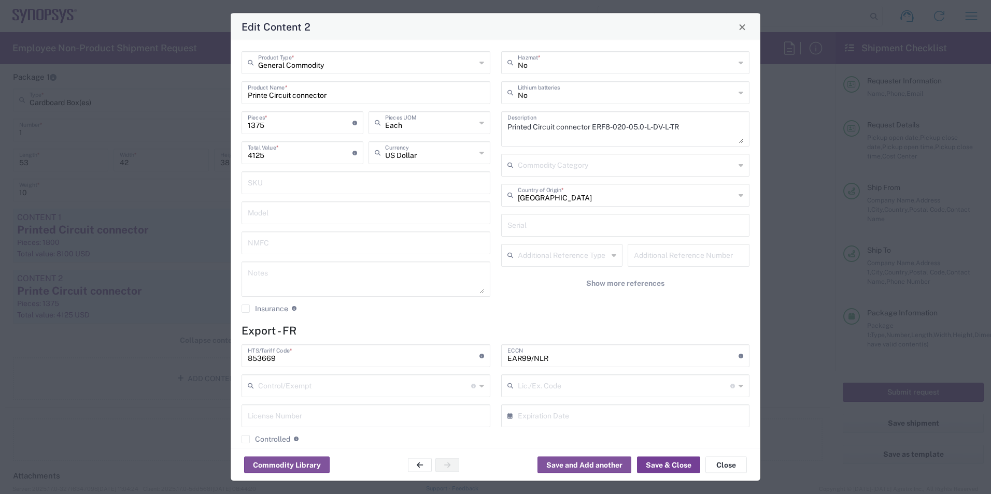
click at [655, 468] on button "Save & Close" at bounding box center [668, 465] width 63 height 17
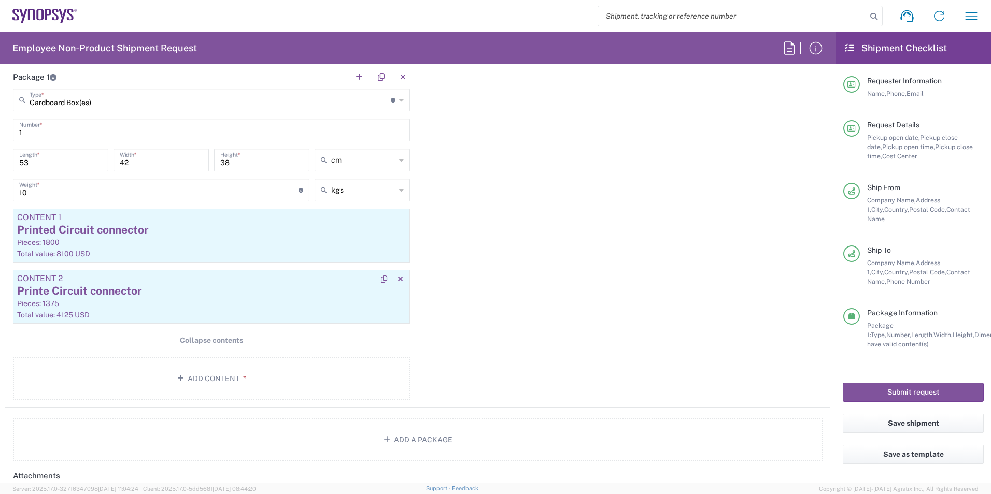
click at [273, 301] on div "Pieces: 1375" at bounding box center [211, 303] width 389 height 9
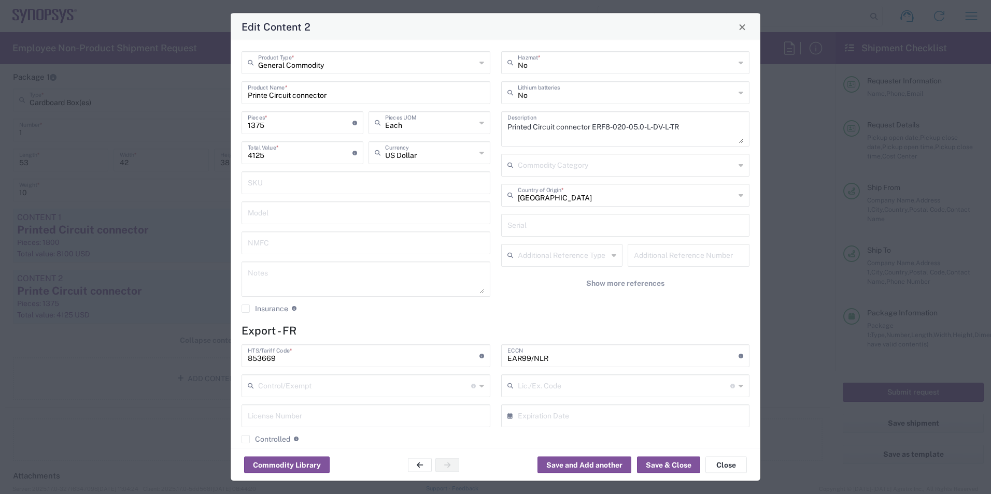
click at [267, 93] on input "Printe Circuit connector" at bounding box center [366, 92] width 236 height 18
type input "Printed Circuit connector"
click at [651, 467] on button "Save & Close" at bounding box center [668, 465] width 63 height 17
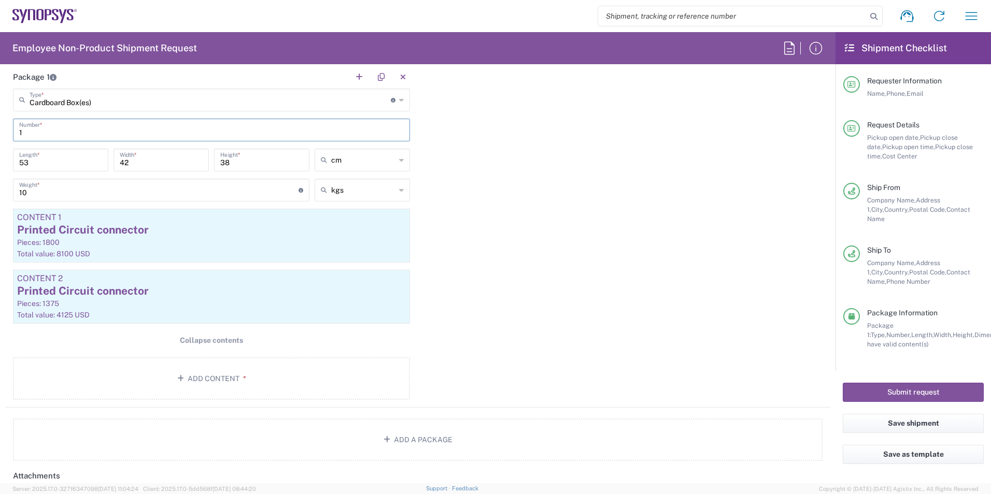
drag, startPoint x: 67, startPoint y: 131, endPoint x: 8, endPoint y: 124, distance: 59.5
click at [8, 124] on main "Cardboard Box(es) Type * Material used to package goods Bale(s) Basket(s) Bolt(…" at bounding box center [211, 246] width 412 height 315
drag, startPoint x: 42, startPoint y: 195, endPoint x: 0, endPoint y: 190, distance: 42.4
click at [0, 190] on html "Shipment request Shipment tracking Employee non-product shipment request My shi…" at bounding box center [495, 247] width 991 height 494
click at [483, 207] on div "Package 1 Cardboard Box(es) Type * Material used to package goods Bale(s) Baske…" at bounding box center [417, 236] width 825 height 343
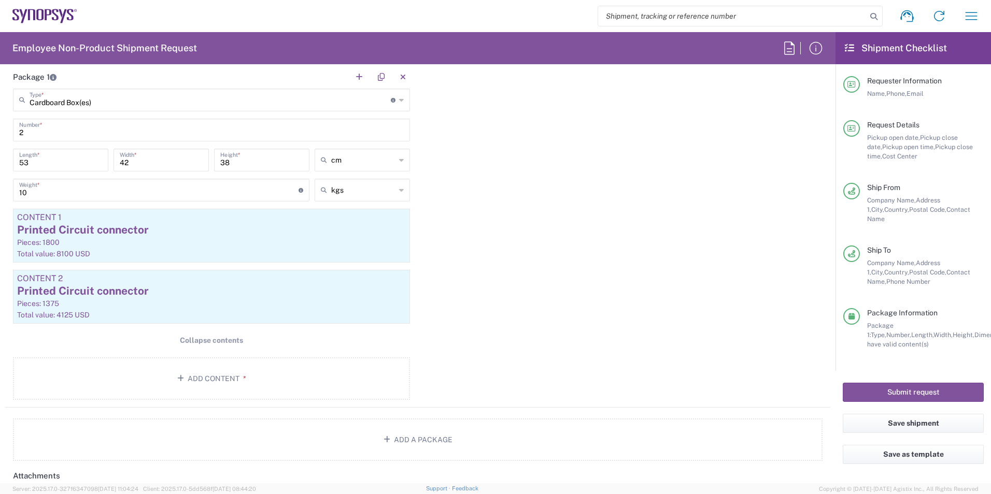
click at [116, 137] on input "2" at bounding box center [211, 129] width 384 height 18
drag, startPoint x: 84, startPoint y: 135, endPoint x: 0, endPoint y: 123, distance: 84.9
click at [0, 123] on html "Shipment request Shipment tracking Employee non-product shipment request My shi…" at bounding box center [495, 247] width 991 height 494
type input "1"
click at [475, 218] on div "Package 1 Cardboard Box(es) Type * Material used to package goods Bale(s) Baske…" at bounding box center [417, 236] width 825 height 343
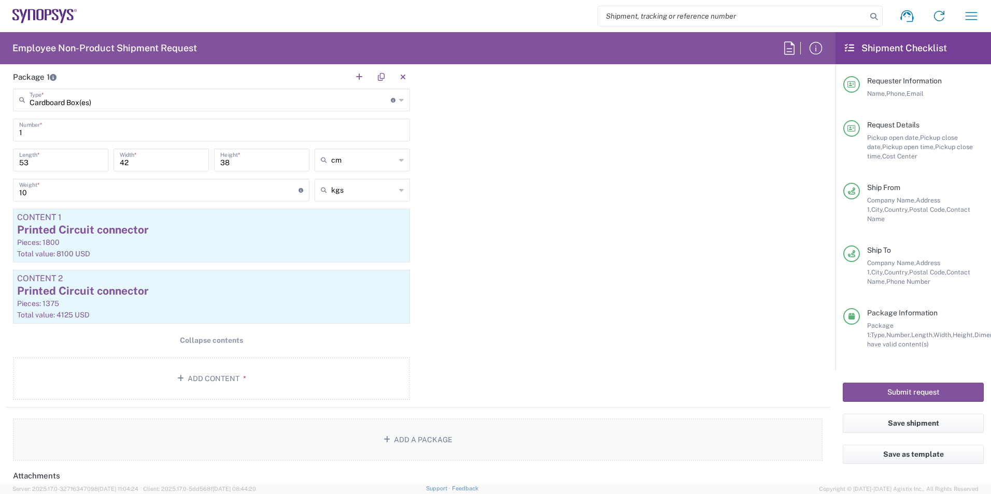
click at [405, 438] on button "Add a Package" at bounding box center [417, 440] width 809 height 42
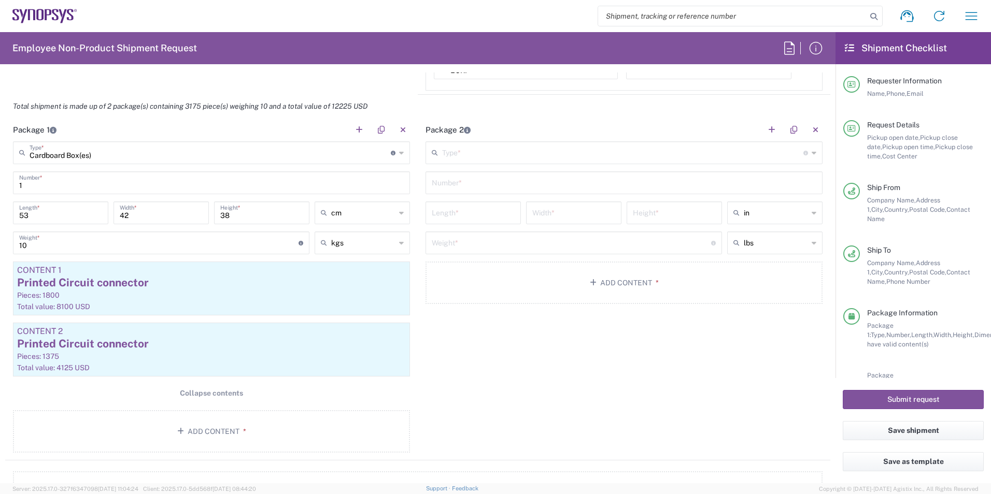
scroll to position [933, 0]
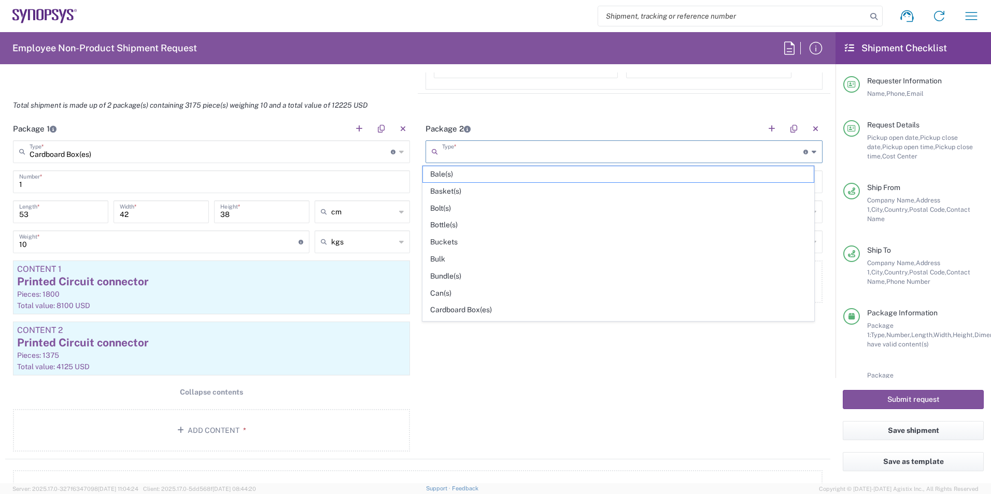
click at [469, 151] on input "text" at bounding box center [622, 151] width 361 height 18
click at [471, 306] on span "Cardboard Box(es)" at bounding box center [618, 310] width 391 height 16
type input "Cardboard Box(es)"
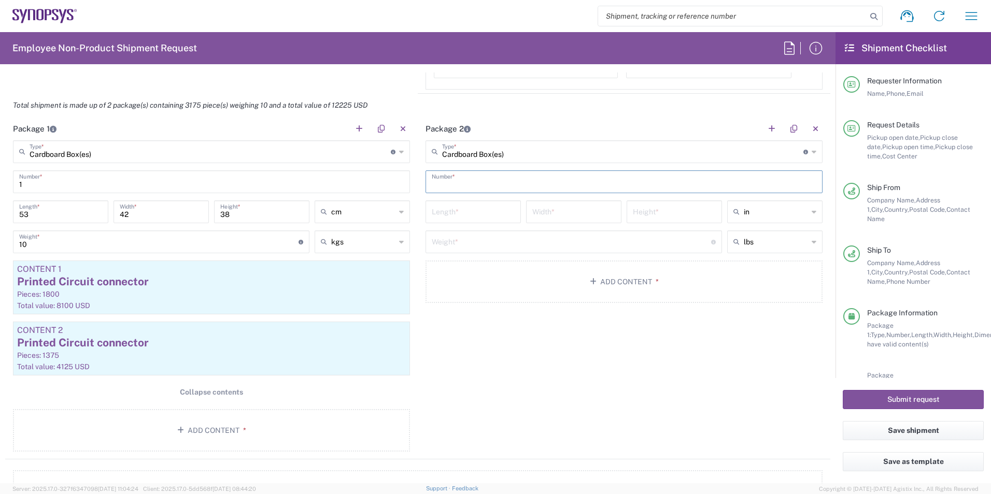
click at [470, 186] on input "text" at bounding box center [624, 181] width 384 height 18
type input "1"
click at [466, 197] on main "Cardboard Box(es) Type * Material used to package goods Bale(s) Basket(s) Bolt(…" at bounding box center [624, 223] width 412 height 166
click at [473, 216] on input "number" at bounding box center [473, 211] width 83 height 18
type input "53"
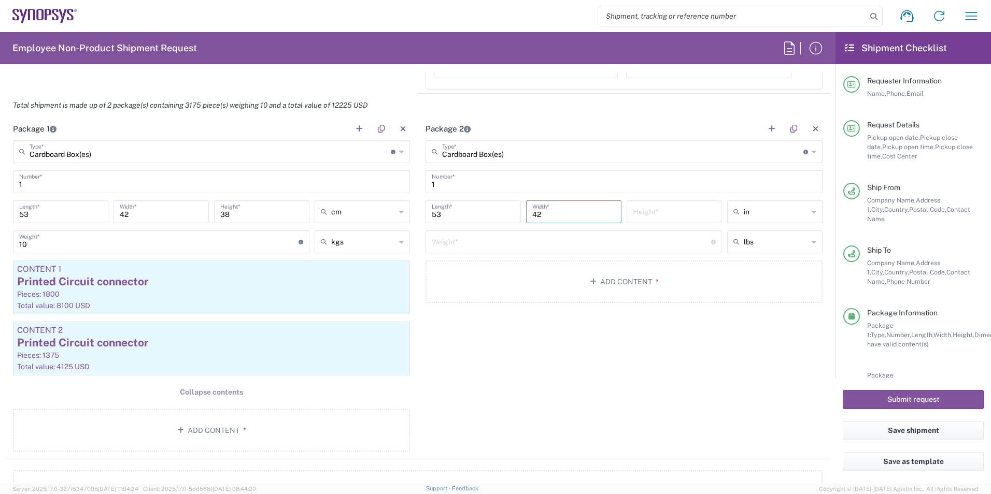
type input "42"
type input "38"
click at [748, 207] on input "text" at bounding box center [776, 212] width 64 height 17
click at [745, 252] on span "cm" at bounding box center [767, 252] width 92 height 16
type input "134.62"
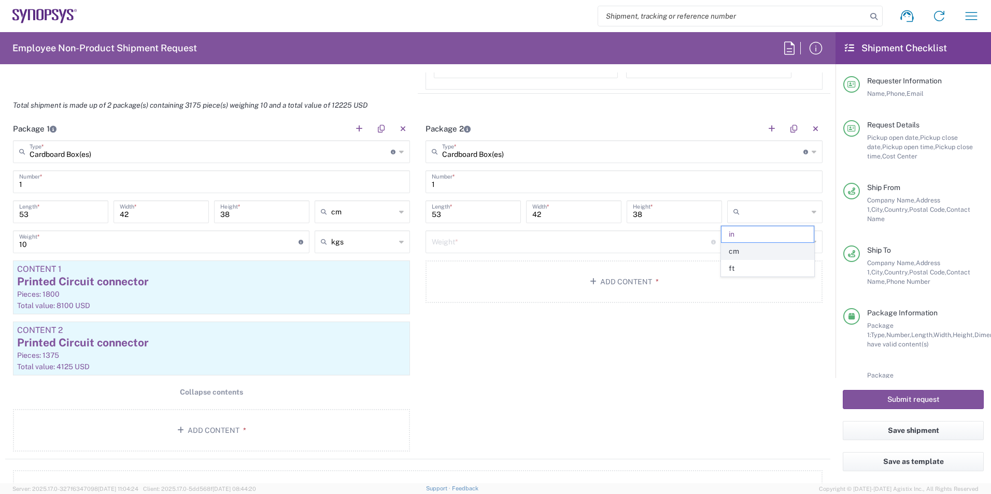
type input "106.68"
type input "96.52"
type input "cm"
drag, startPoint x: 469, startPoint y: 213, endPoint x: 345, endPoint y: 208, distance: 125.0
click at [345, 208] on div "Package 1 Cardboard Box(es) Type * Material used to package goods Bale(s) Baske…" at bounding box center [417, 288] width 825 height 343
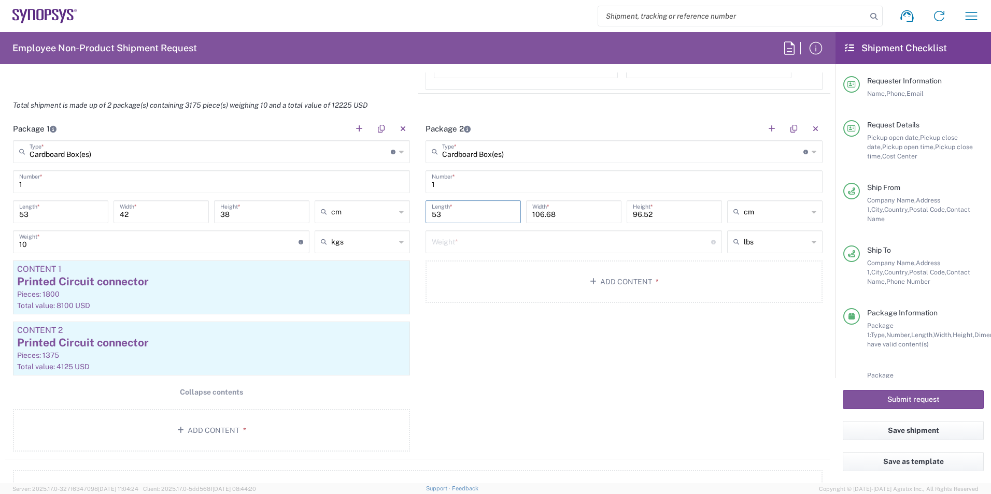
type input "53"
type input "42"
type input "38"
click at [733, 246] on icon at bounding box center [738, 242] width 10 height 17
click at [767, 278] on span "kgs" at bounding box center [767, 282] width 92 height 16
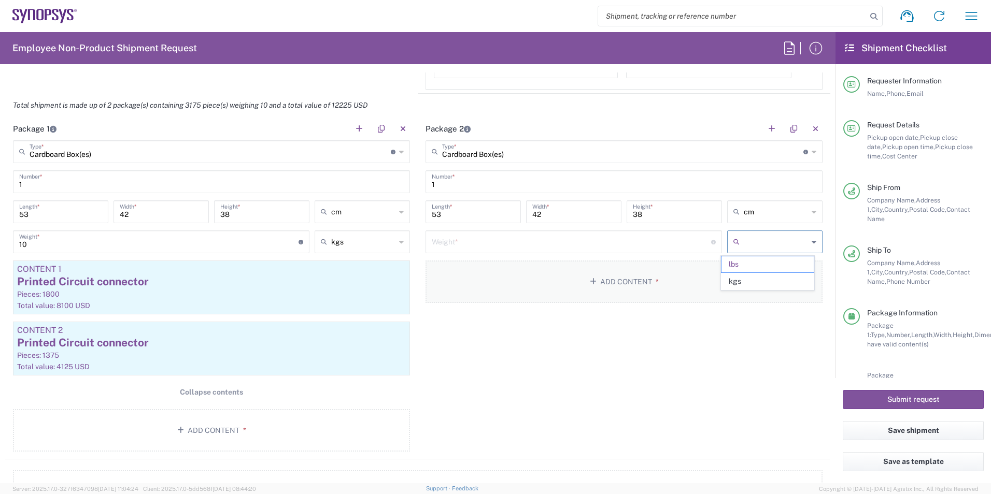
type input "kgs"
click at [536, 246] on input "number" at bounding box center [571, 241] width 279 height 18
click at [613, 282] on button "Add Content *" at bounding box center [623, 282] width 397 height 42
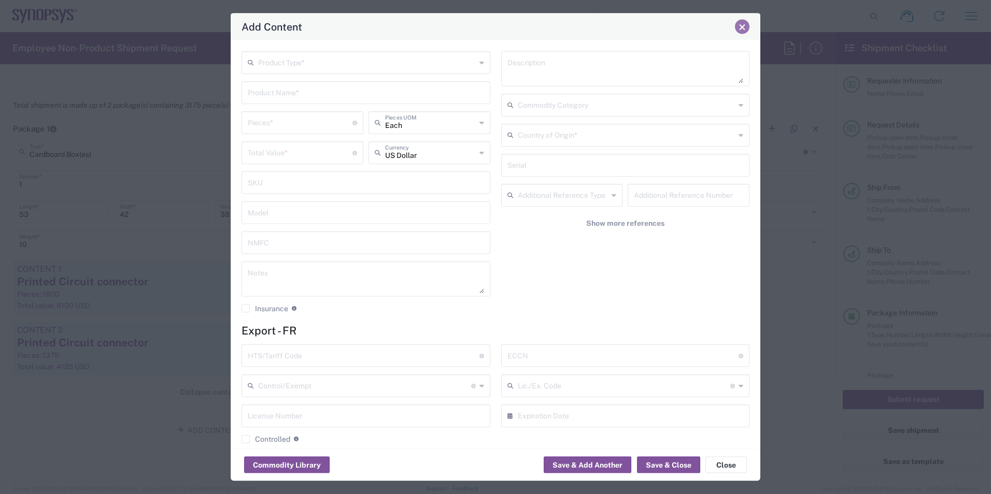
click at [748, 30] on button "Close" at bounding box center [742, 27] width 15 height 15
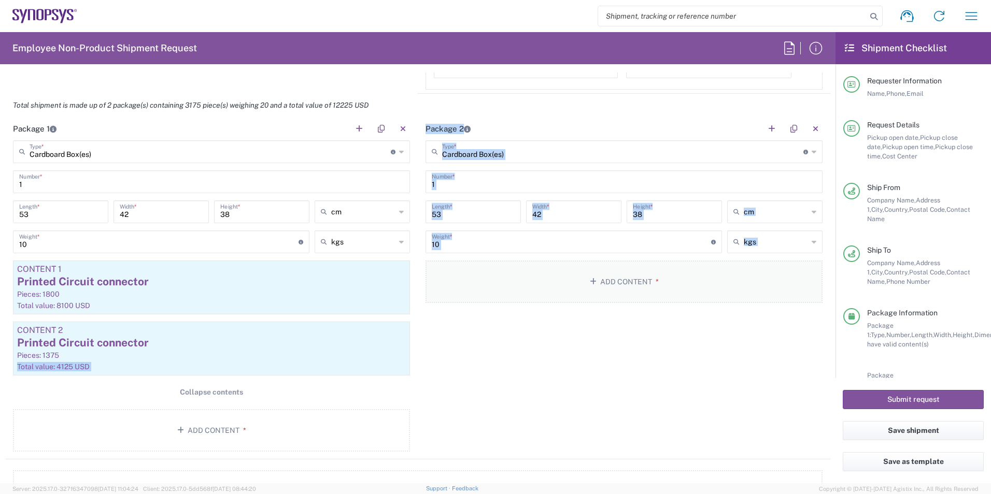
drag, startPoint x: 232, startPoint y: 359, endPoint x: 599, endPoint y: 278, distance: 376.2
click at [599, 278] on div "Package 1 Cardboard Box(es) Type * Material used to package goods Bale(s) Baske…" at bounding box center [417, 288] width 825 height 343
click at [381, 330] on icon "button" at bounding box center [384, 330] width 6 height 7
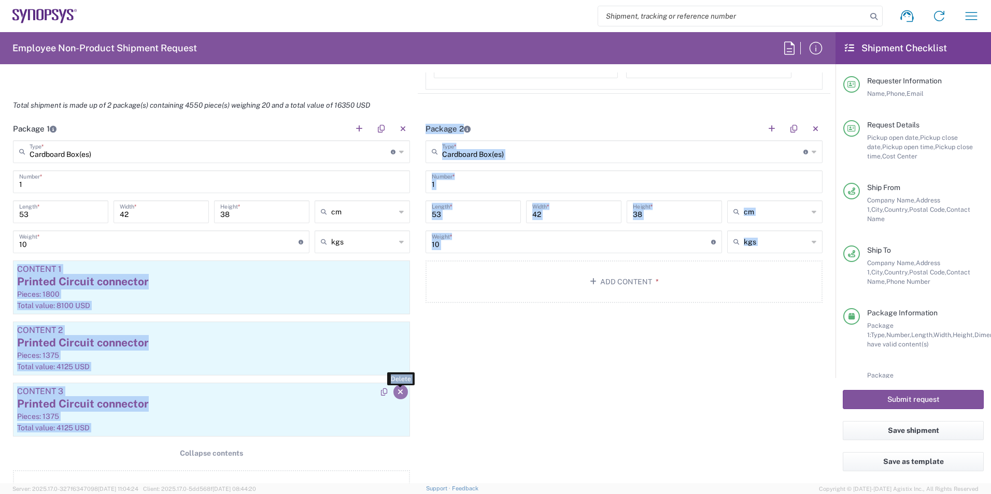
click at [397, 392] on icon "button" at bounding box center [400, 392] width 6 height 7
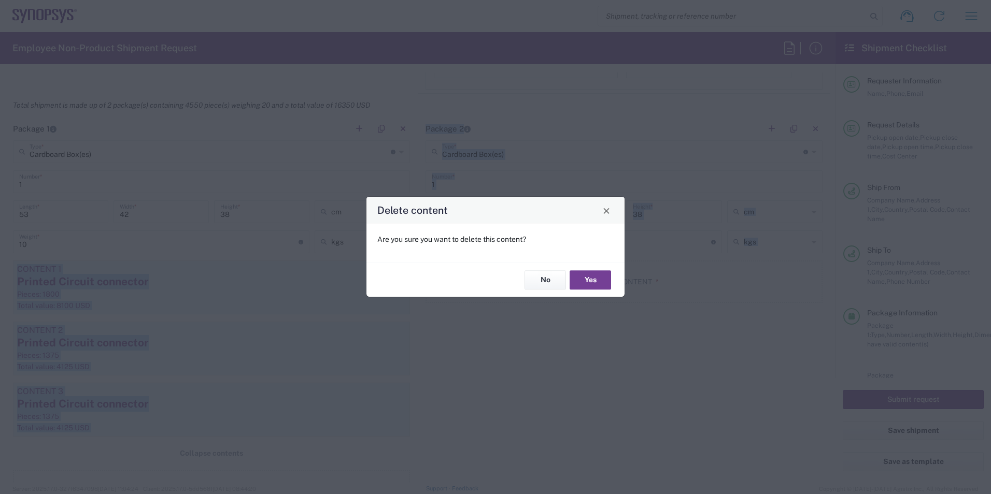
click at [595, 281] on button "Yes" at bounding box center [589, 279] width 41 height 19
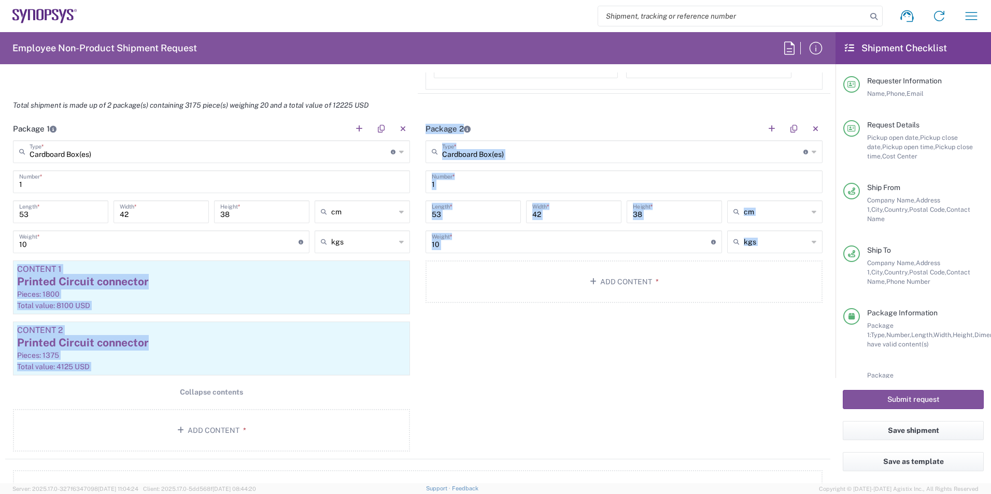
click at [459, 355] on div "Package 2 Cardboard Box(es) Type * Material used to package goods Bale(s) Baske…" at bounding box center [624, 288] width 412 height 342
click at [277, 348] on div "Printed Circuit connector" at bounding box center [211, 343] width 389 height 16
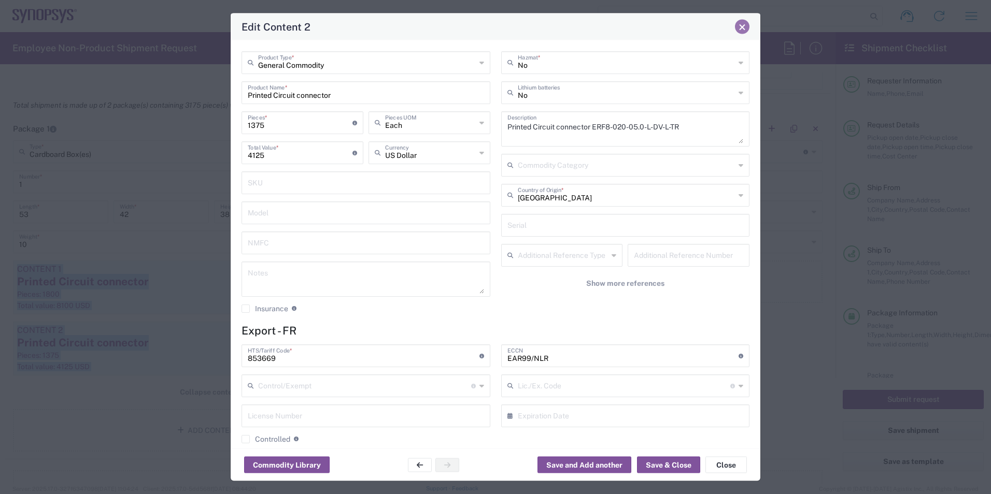
click at [740, 31] on button "Close" at bounding box center [742, 27] width 15 height 15
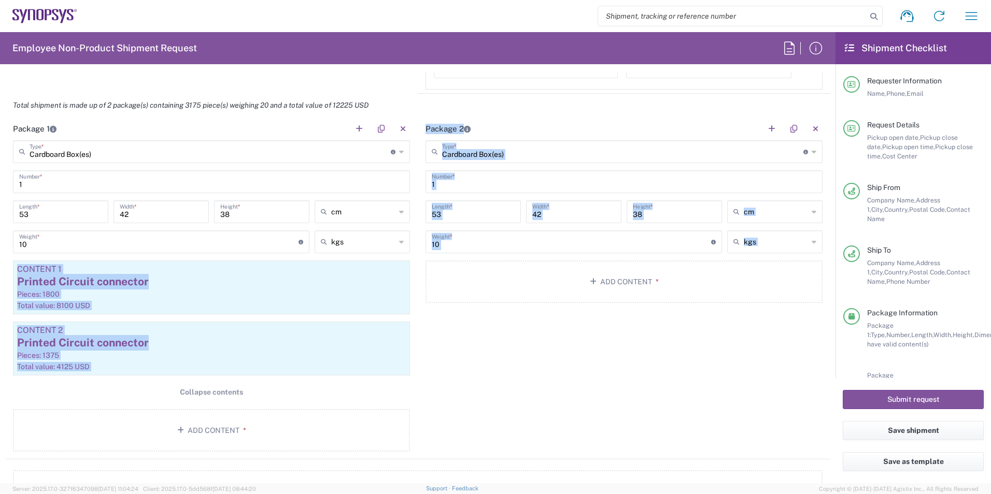
click at [593, 346] on div "Package 2 Cardboard Box(es) Type * Material used to package goods Bale(s) Baske…" at bounding box center [624, 288] width 412 height 342
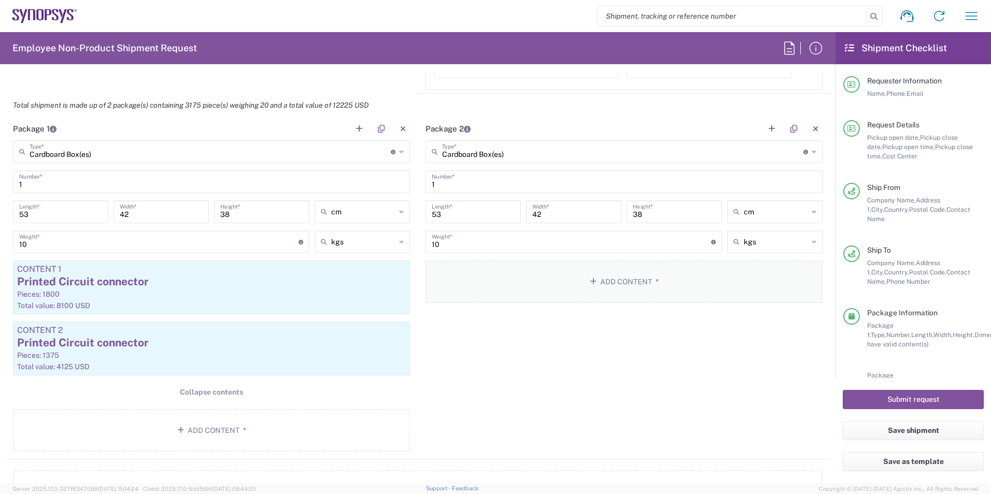
click at [634, 284] on button "Add Content *" at bounding box center [623, 282] width 397 height 42
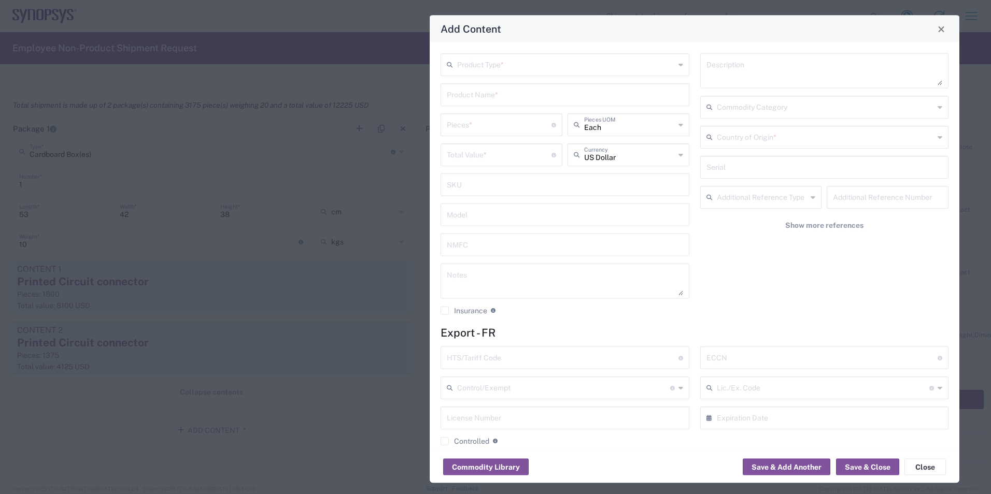
drag, startPoint x: 547, startPoint y: 25, endPoint x: 746, endPoint y: 27, distance: 199.0
click at [746, 27] on div "Add Content" at bounding box center [695, 29] width 530 height 27
click at [268, 281] on div "Add Content Product Type * Product Name * Pieces * Number of pieces inside all …" at bounding box center [694, 249] width 991 height 494
drag, startPoint x: 321, startPoint y: 402, endPoint x: 323, endPoint y: 384, distance: 17.7
click at [321, 403] on div "Add Content Product Type * Product Name * Pieces * Number of pieces inside all …" at bounding box center [694, 249] width 991 height 494
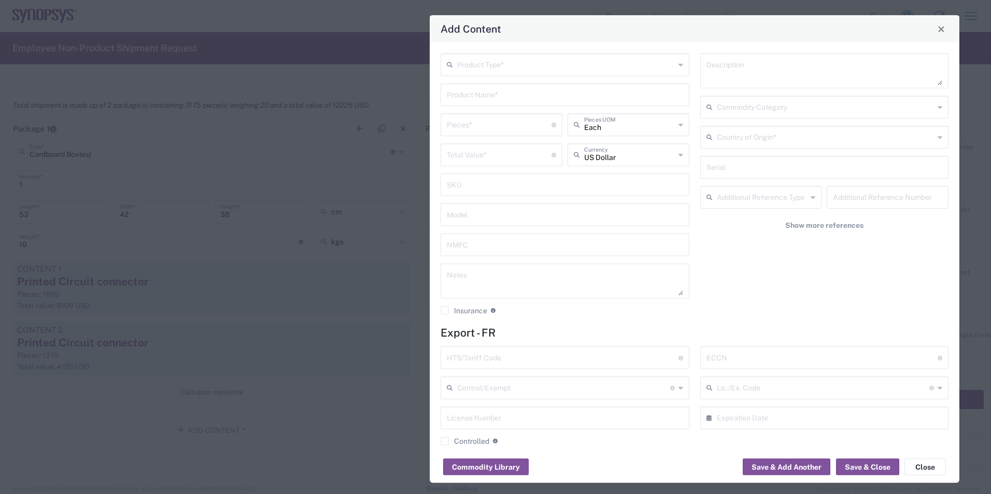
click at [325, 353] on div "Add Content Product Type * Product Name * Pieces * Number of pieces inside all …" at bounding box center [694, 249] width 991 height 494
click at [945, 29] on button "Close" at bounding box center [941, 29] width 15 height 15
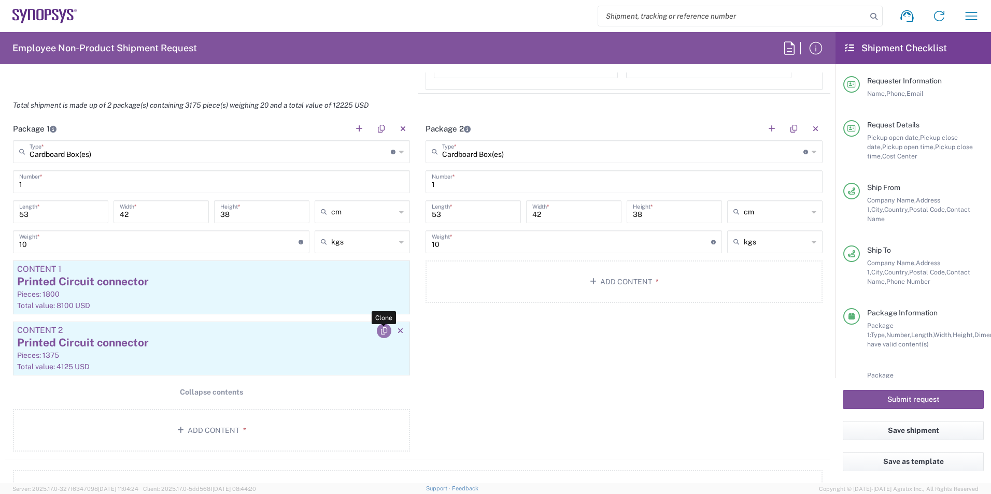
click at [381, 333] on icon "button" at bounding box center [384, 330] width 6 height 7
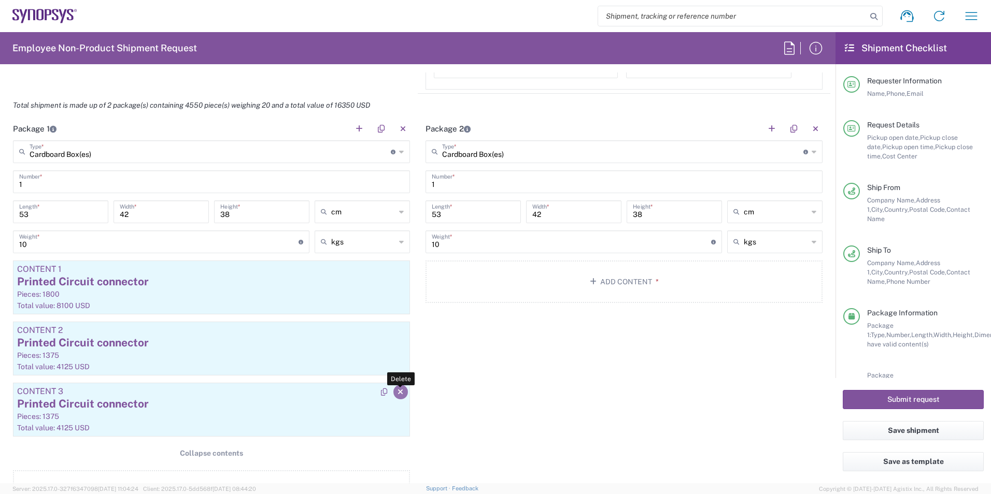
click at [397, 391] on icon "button" at bounding box center [400, 392] width 6 height 7
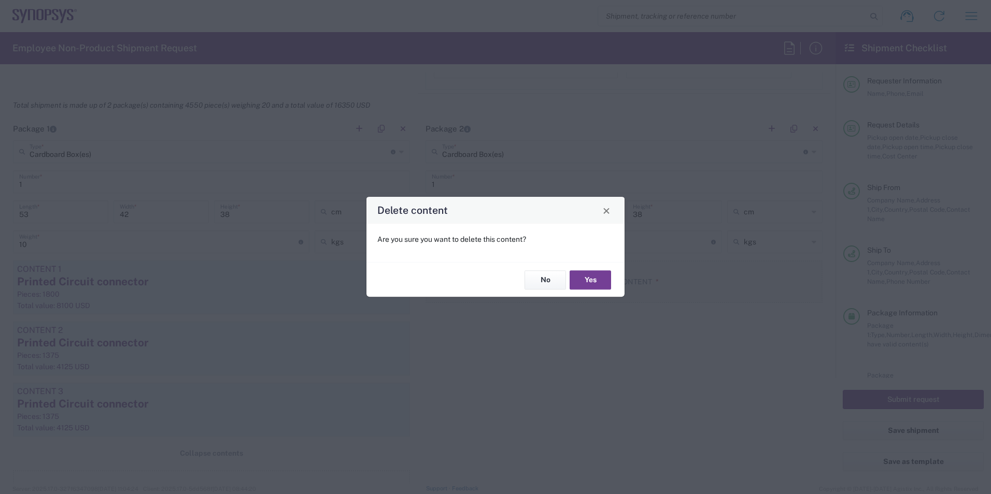
click at [607, 282] on button "Yes" at bounding box center [589, 279] width 41 height 19
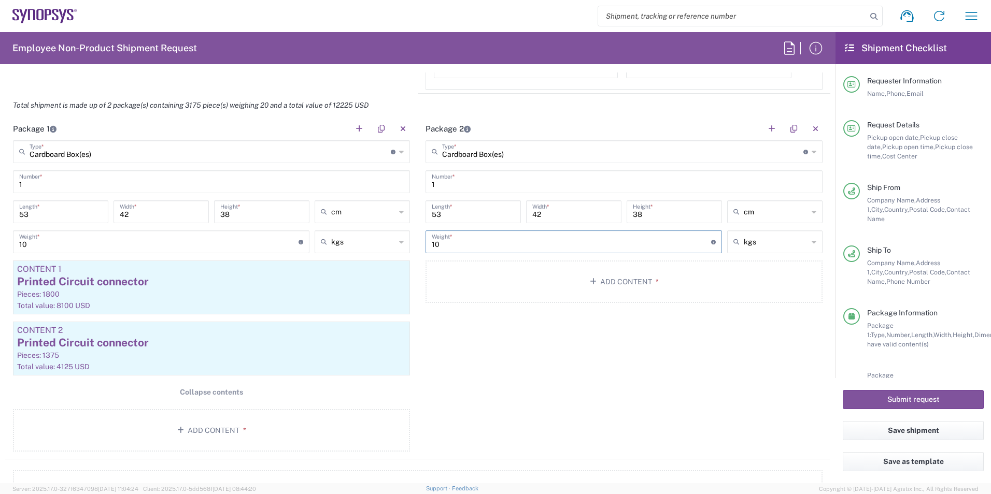
drag, startPoint x: 463, startPoint y: 242, endPoint x: 372, endPoint y: 236, distance: 91.4
click at [372, 237] on div "Package 1 Cardboard Box(es) Type * Material used to package goods Bale(s) Baske…" at bounding box center [417, 288] width 825 height 343
type input "3"
click at [608, 282] on button "Add Content *" at bounding box center [623, 282] width 397 height 42
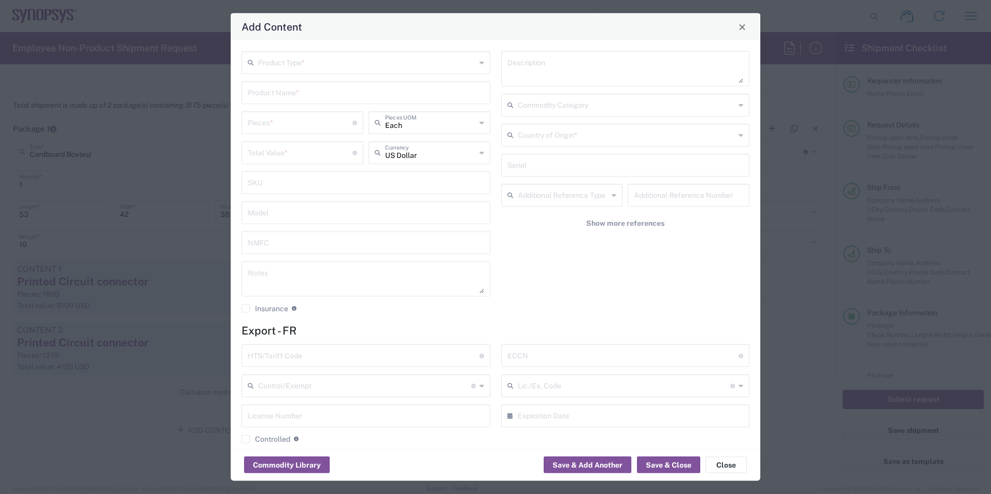
click at [435, 67] on input "text" at bounding box center [367, 62] width 218 height 18
click at [368, 103] on span "General Commodity" at bounding box center [363, 102] width 242 height 16
type input "General Commodity"
click at [321, 92] on input "text" at bounding box center [366, 92] width 236 height 18
click at [321, 94] on input "Printed Circuit connecor" at bounding box center [366, 92] width 236 height 18
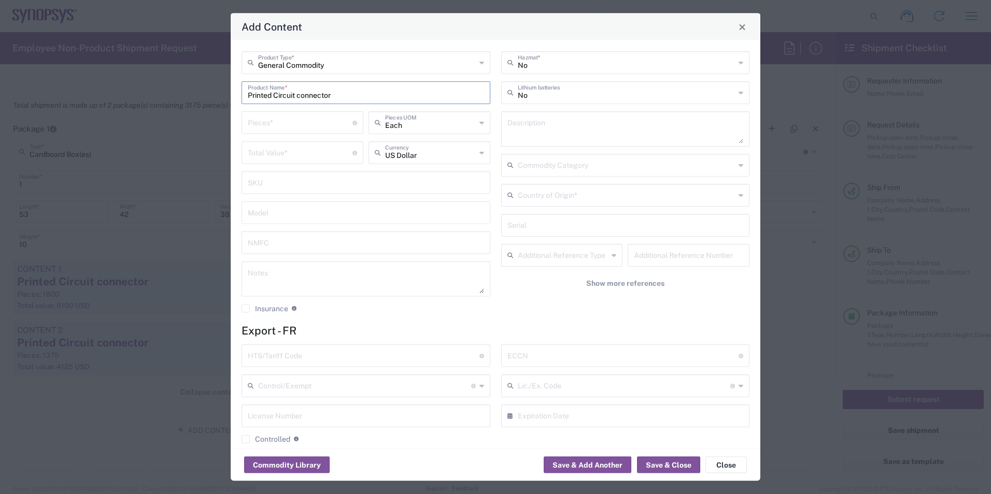
drag, startPoint x: 395, startPoint y: 94, endPoint x: 222, endPoint y: 93, distance: 173.1
click at [222, 93] on div "Add Content General Commodity Product Type * Printed Circuit connector Product …" at bounding box center [495, 247] width 991 height 494
type input "Printed Circuit connector"
click at [529, 123] on textarea at bounding box center [625, 129] width 236 height 29
paste textarea "Printed Circuit connector"
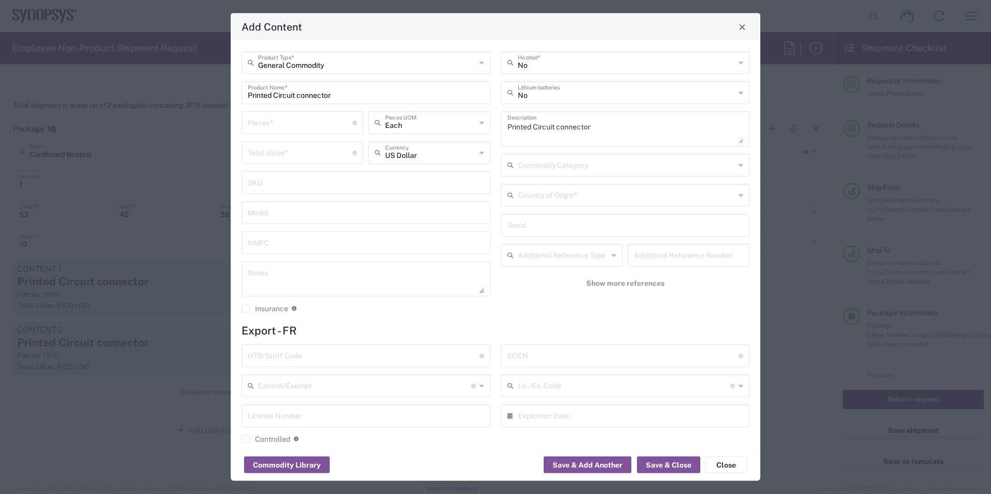
click at [646, 125] on textarea "Printed Circuit connector" at bounding box center [625, 129] width 236 height 29
paste textarea "ERF8-020-05.0-L-DV-L-TR"
type textarea "Printed Circuit connector ERF8-020-05.0-L-DV-L-TR"
click at [591, 193] on input "text" at bounding box center [627, 194] width 218 height 18
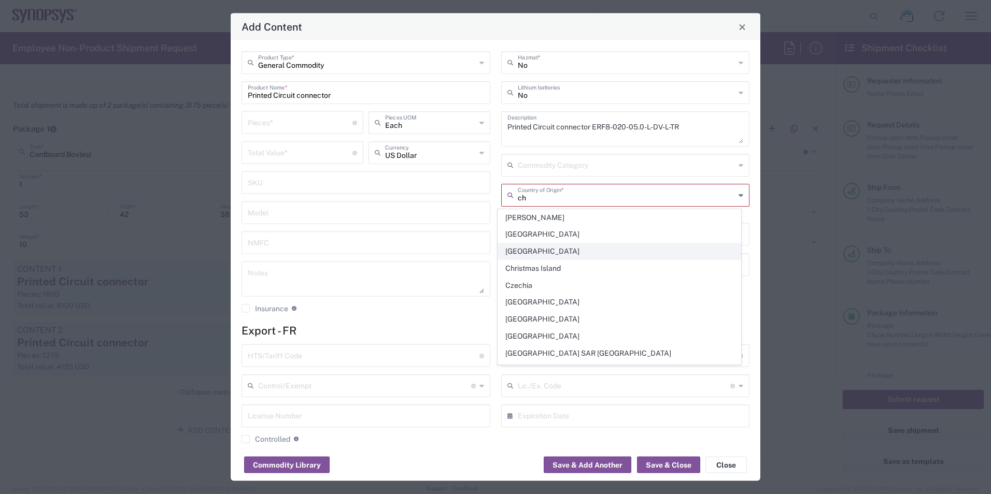
click at [549, 253] on span "China" at bounding box center [619, 252] width 242 height 16
type input "China"
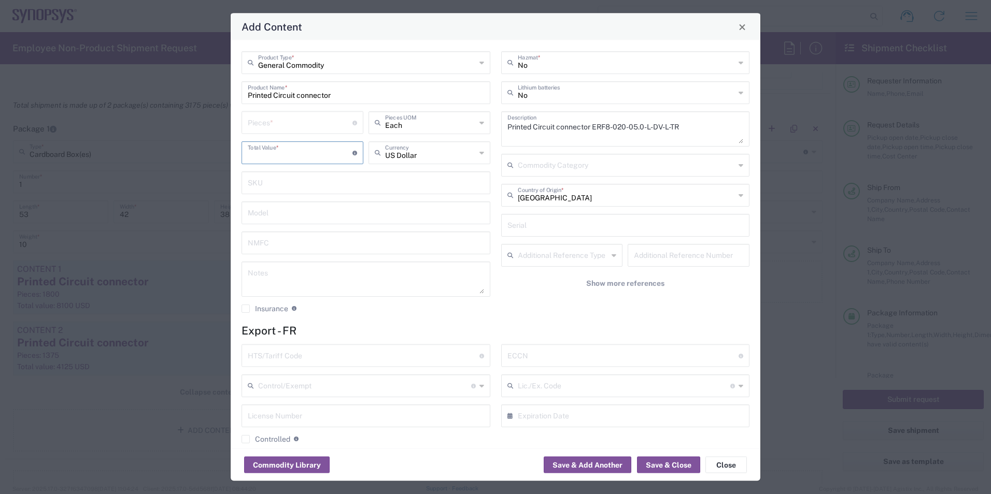
click at [306, 152] on input "number" at bounding box center [300, 152] width 105 height 18
type input "4125"
click at [319, 128] on input "number" at bounding box center [300, 122] width 105 height 18
type input "13"
type input "53625"
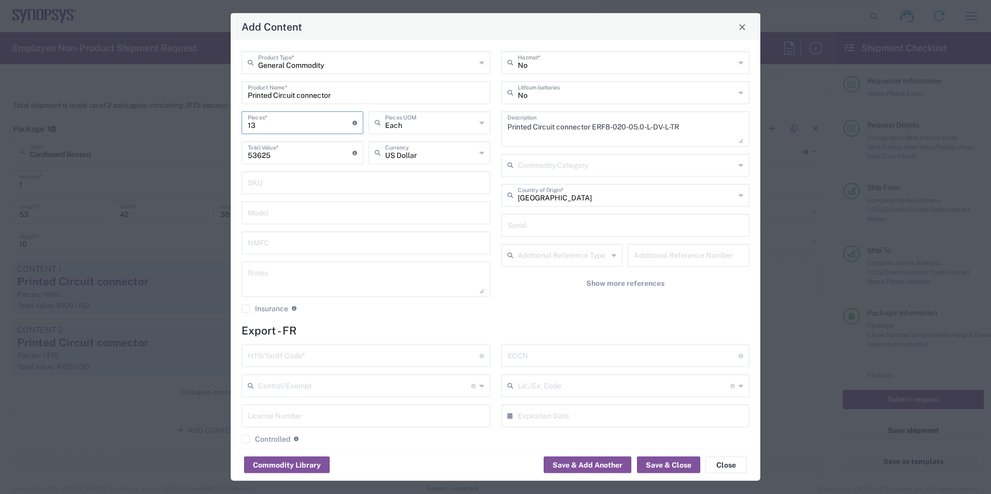
type input "137"
type input "565125"
type input "1375"
type input "5671875"
type input "1375"
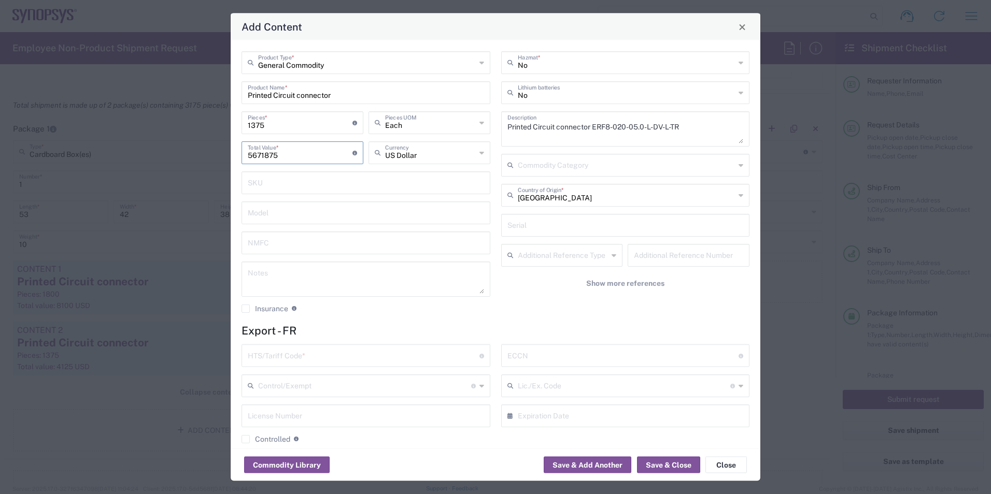
drag, startPoint x: 295, startPoint y: 155, endPoint x: 203, endPoint y: 148, distance: 93.1
click at [203, 148] on div "Add Content General Commodity Product Type * Printed Circuit connector Product …" at bounding box center [495, 247] width 991 height 494
type input "4125"
click at [547, 292] on button "Show more references" at bounding box center [625, 283] width 249 height 19
click at [619, 405] on span "Hide references" at bounding box center [625, 404] width 56 height 10
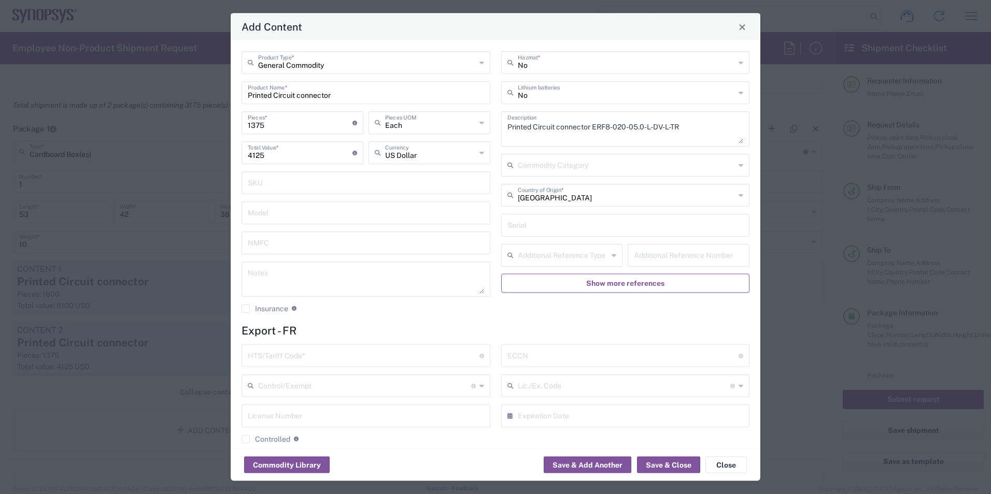
click at [541, 361] on input "text" at bounding box center [623, 355] width 232 height 18
type input "EAR99/NLR"
click at [332, 355] on input "text" at bounding box center [364, 355] width 232 height 18
paste input "853669"
type input "853669"
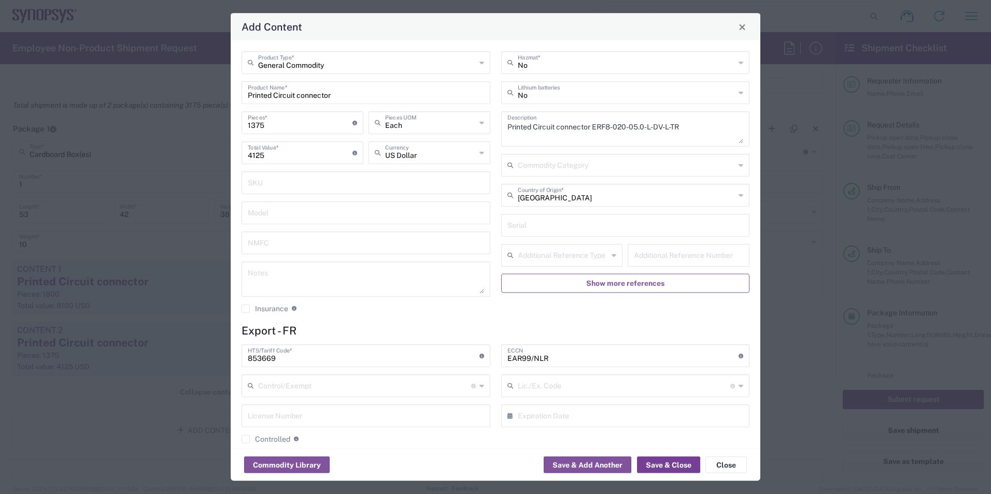
click at [659, 468] on button "Save & Close" at bounding box center [668, 465] width 63 height 17
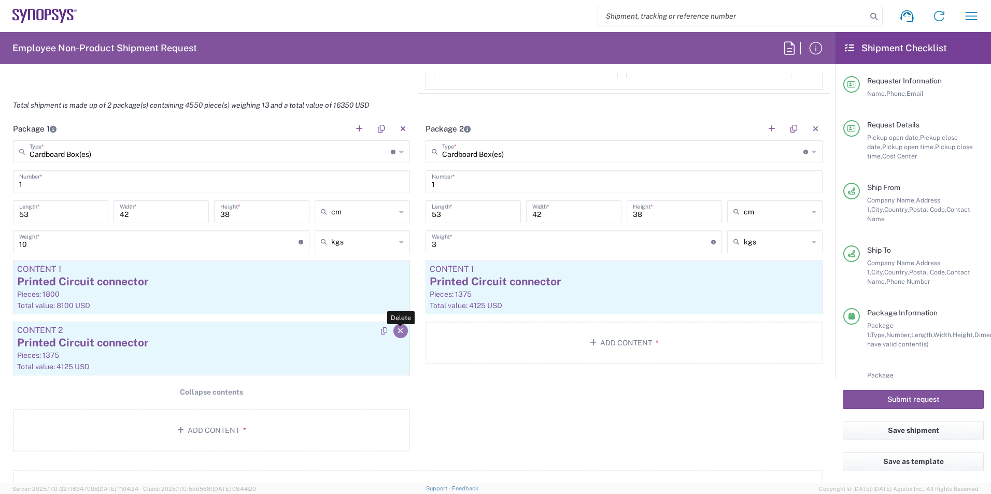
click at [397, 333] on icon "button" at bounding box center [400, 330] width 6 height 7
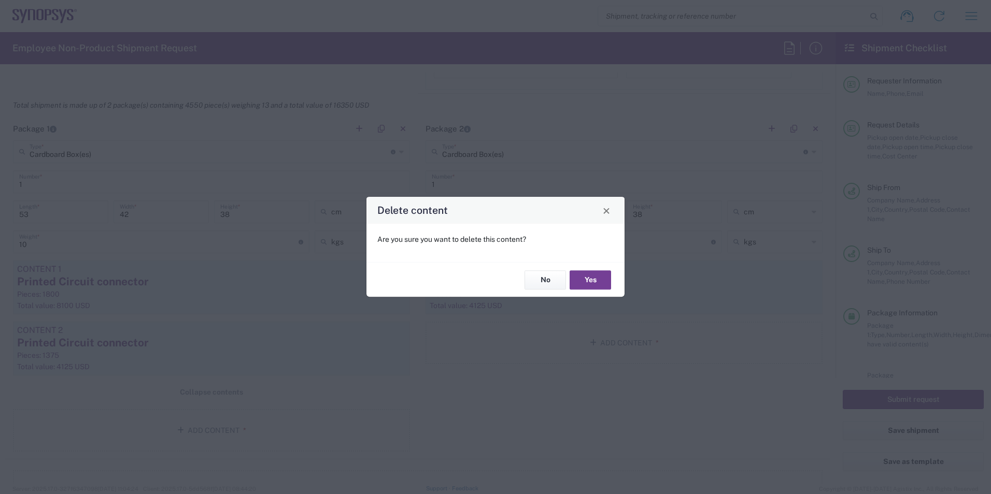
click at [590, 276] on button "Yes" at bounding box center [589, 279] width 41 height 19
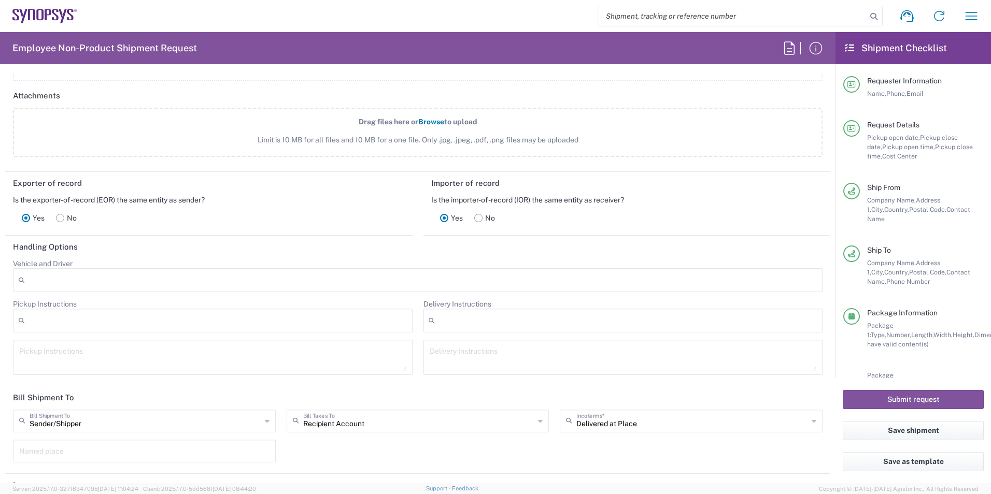
scroll to position [1295, 0]
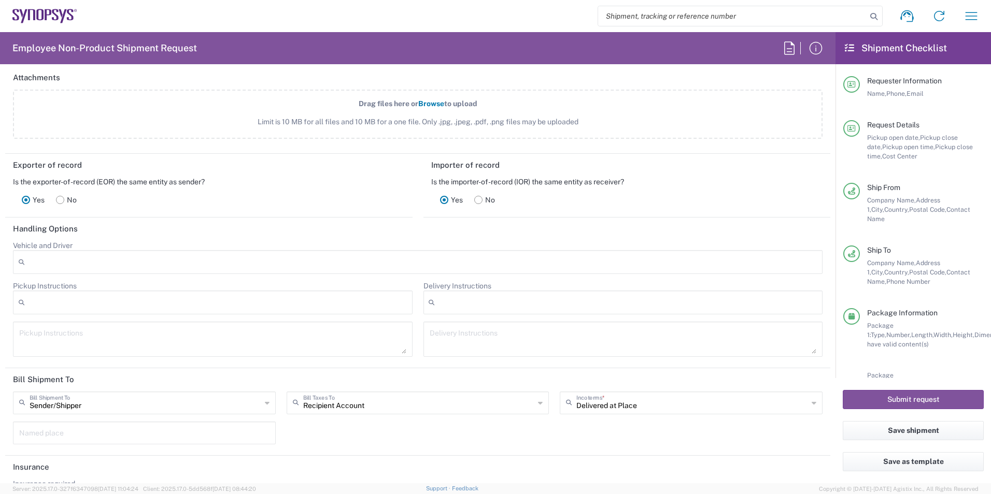
click at [476, 200] on rect at bounding box center [478, 200] width 8 height 8
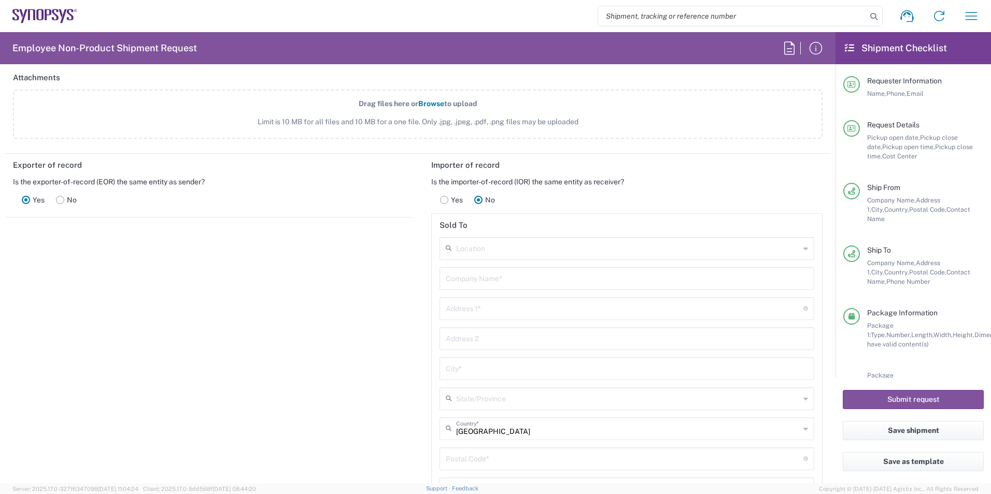
click at [444, 201] on label "Yes" at bounding box center [451, 200] width 34 height 21
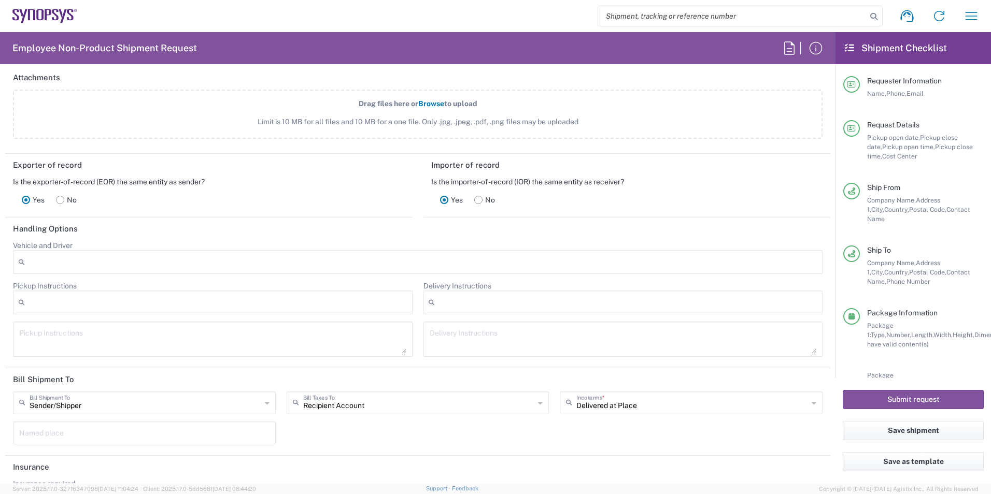
click at [477, 204] on icon at bounding box center [478, 200] width 8 height 8
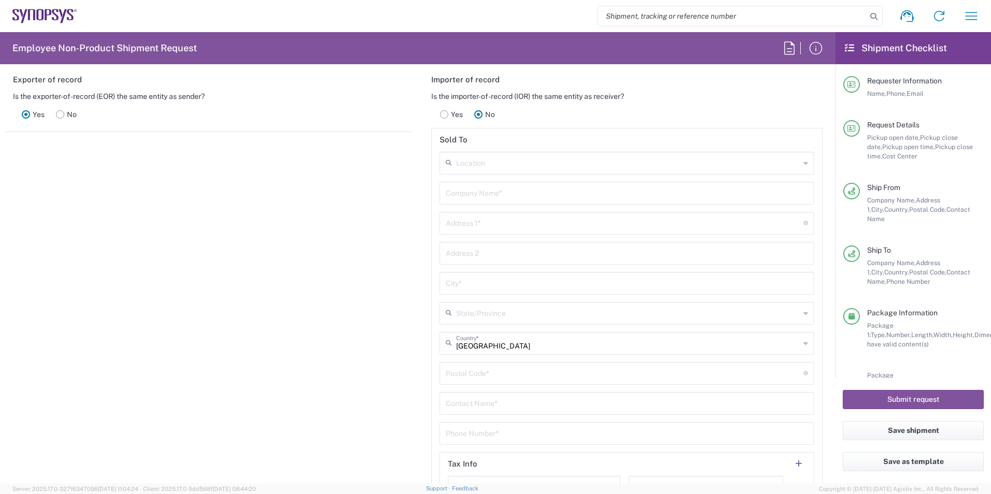
scroll to position [1399, 0]
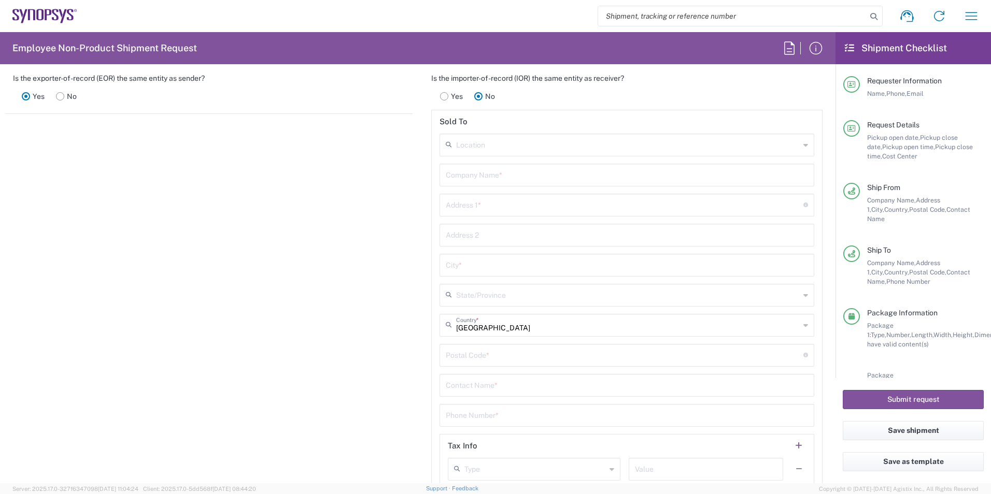
click at [450, 182] on input "text" at bounding box center [627, 174] width 363 height 18
paste input "SAMTEC ASIA PACIFIC PTE LTD"
type input "SAMTEC ASIA PACIFIC PTE LTD"
click at [508, 213] on div "Address 1 * For cross streets use street names with '&' or 'and' in between. Fo…" at bounding box center [626, 205] width 375 height 23
click at [510, 211] on input "text" at bounding box center [625, 204] width 358 height 18
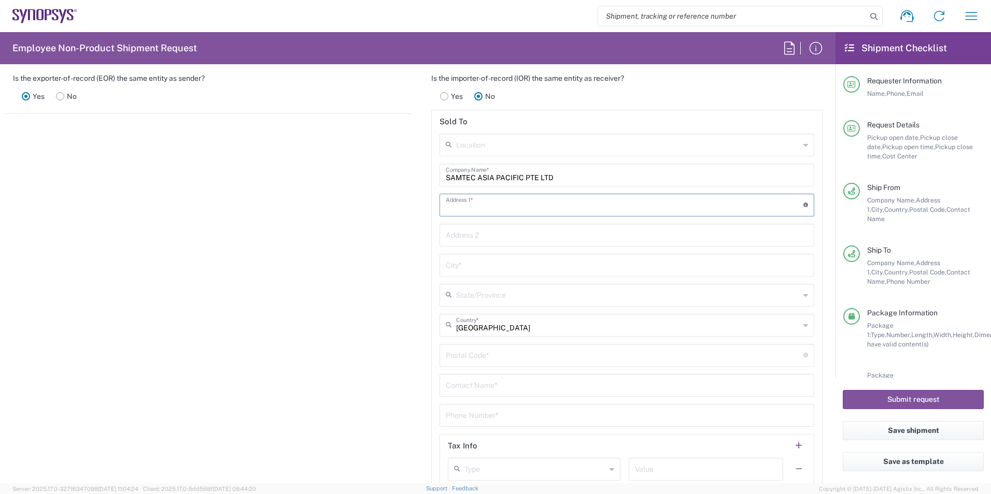
paste input "1 Changi South Lane"
type input "1 Changi South Lane"
click at [473, 237] on input "text" at bounding box center [627, 234] width 363 height 18
paste input "#03-01/02/03"
type input "#03-01/02/03"
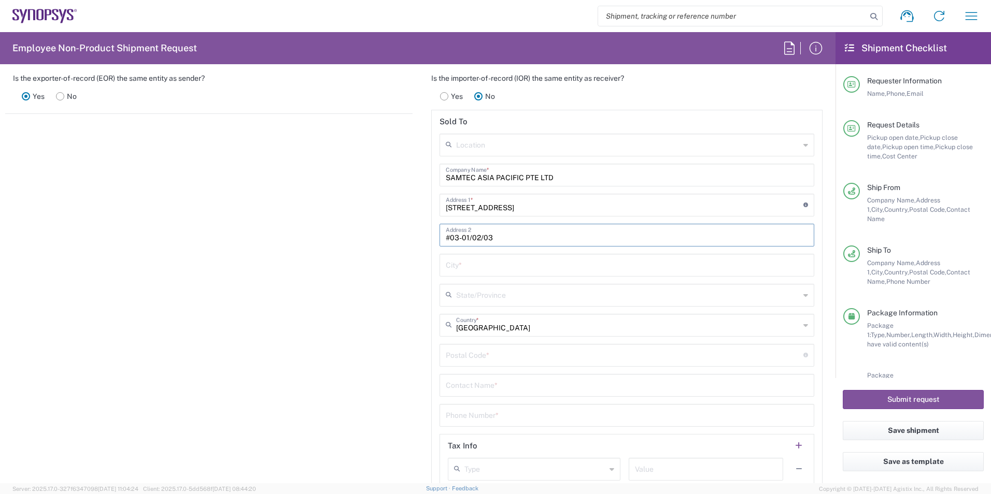
click at [451, 268] on input "text" at bounding box center [627, 264] width 363 height 18
click at [478, 266] on input "text" at bounding box center [627, 264] width 363 height 18
paste input "SINGAPORE"
type input "SINGAPORE"
click at [489, 296] on input "text" at bounding box center [628, 295] width 344 height 18
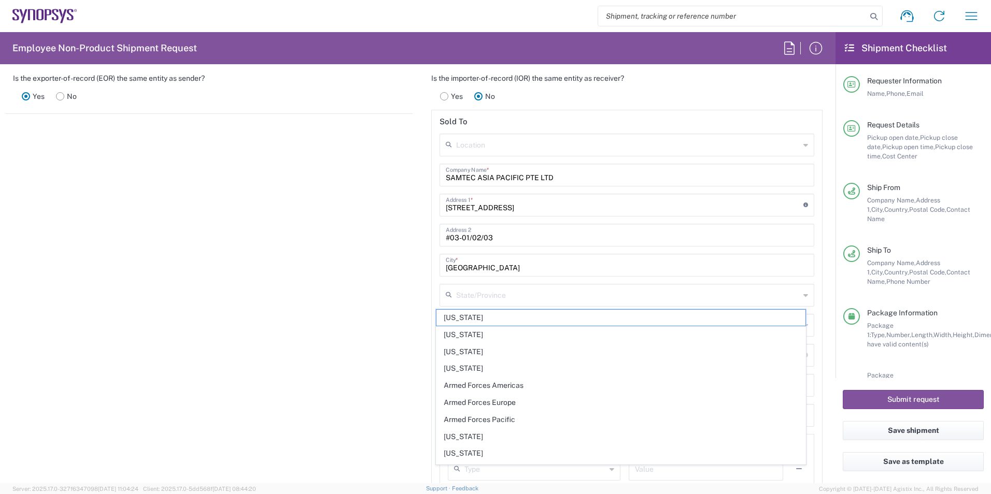
click at [360, 309] on div "Exporter of record Is the exporter-of-record (EOR) the same entity as sender? Y…" at bounding box center [209, 275] width 418 height 450
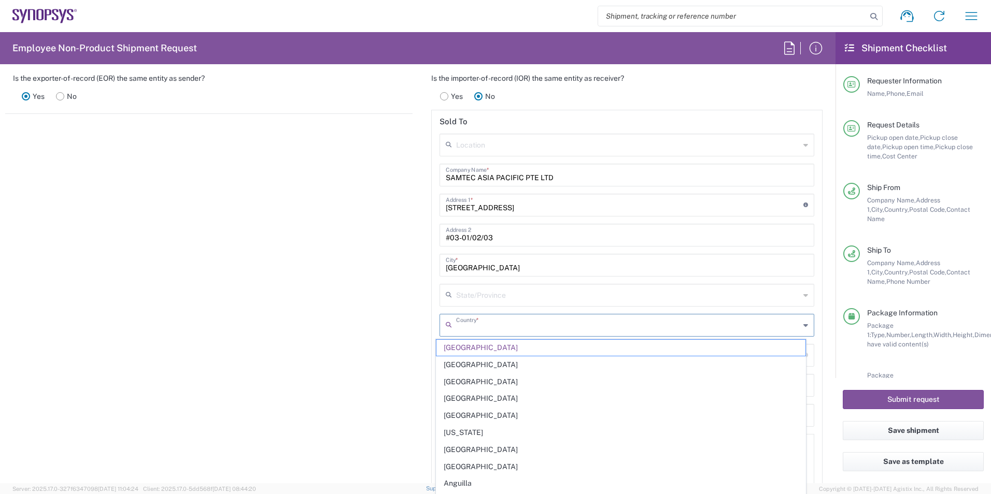
drag, startPoint x: 514, startPoint y: 330, endPoint x: 438, endPoint y: 327, distance: 76.2
click at [439, 327] on div "Country *" at bounding box center [626, 325] width 375 height 23
paste input "SINGAPORE"
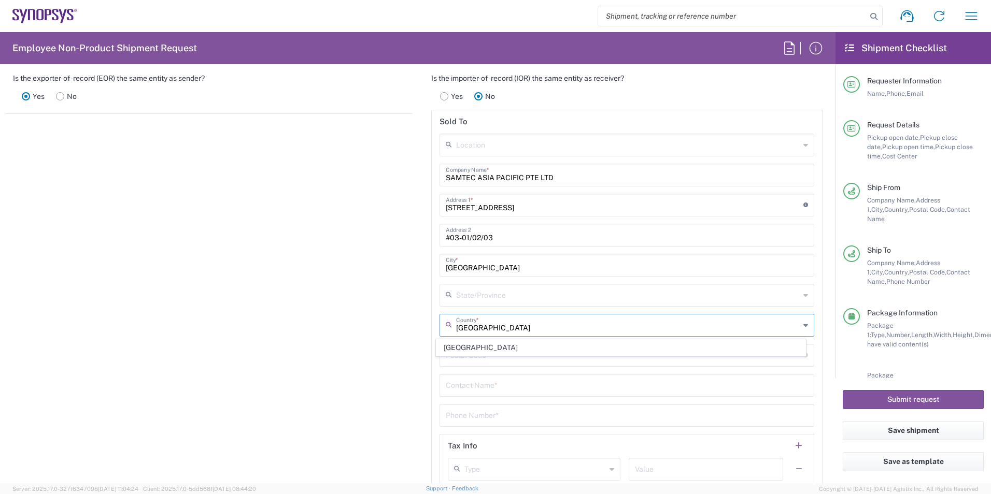
type input "SINGAPORE"
click at [390, 345] on div "Exporter of record Is the exporter-of-record (EOR) the same entity as sender? Y…" at bounding box center [209, 275] width 418 height 450
click at [464, 331] on input "United States" at bounding box center [628, 325] width 344 height 18
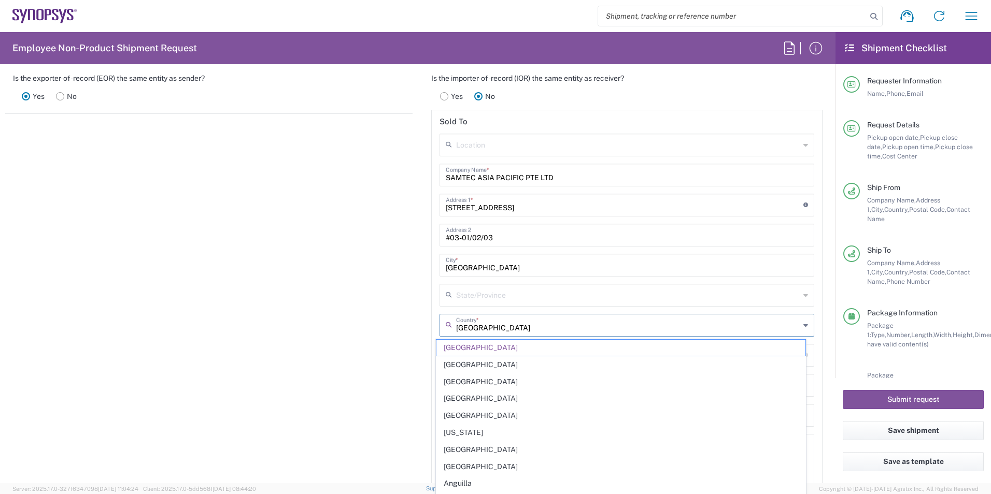
paste input "SINGAPORE"
type input "UniSINGAPORE ted States"
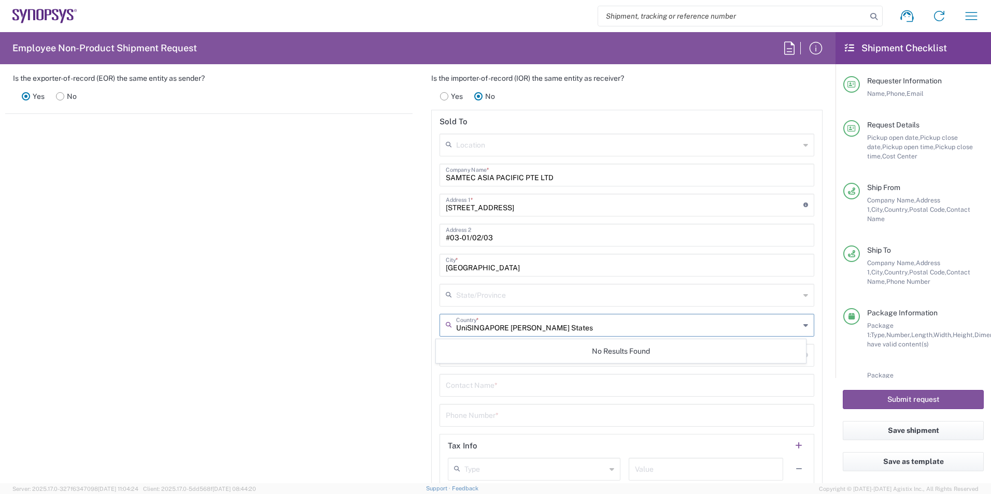
drag, startPoint x: 558, startPoint y: 329, endPoint x: 431, endPoint y: 325, distance: 126.5
click at [432, 325] on main "Location Aachen DE04 Agrate Brianza IT01 Aschheim DE02 Atlanta US60 Austin US26…" at bounding box center [627, 313] width 391 height 359
paste input "SINGAPORE"
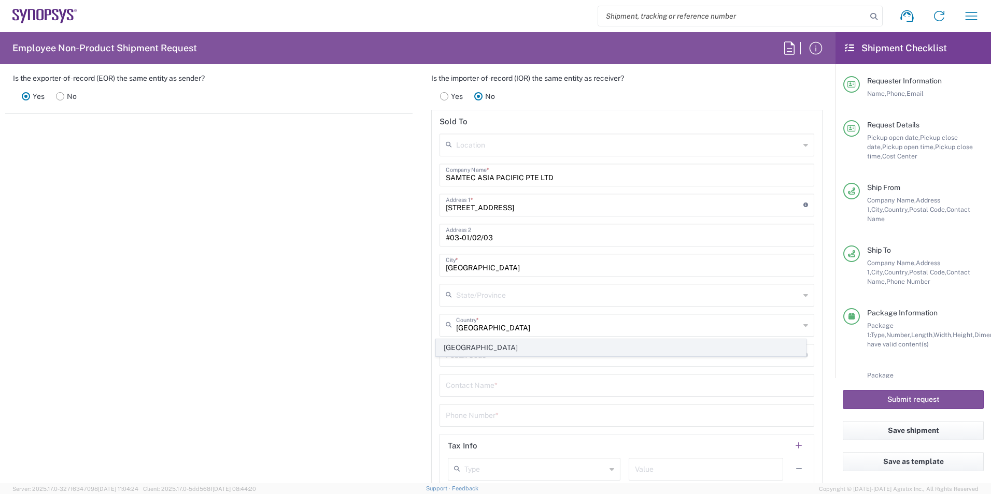
click at [464, 344] on span "Singapore" at bounding box center [620, 348] width 369 height 16
type input "Singapore"
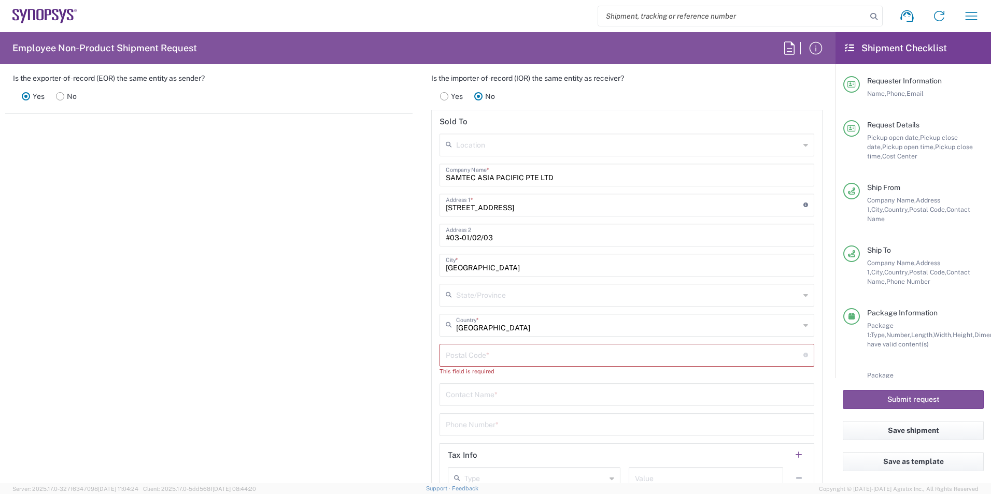
click at [452, 354] on input "undefined" at bounding box center [625, 355] width 358 height 18
type input "486070"
click at [362, 365] on div "Exporter of record Is the exporter-of-record (EOR) the same entity as sender? Y…" at bounding box center [209, 275] width 418 height 450
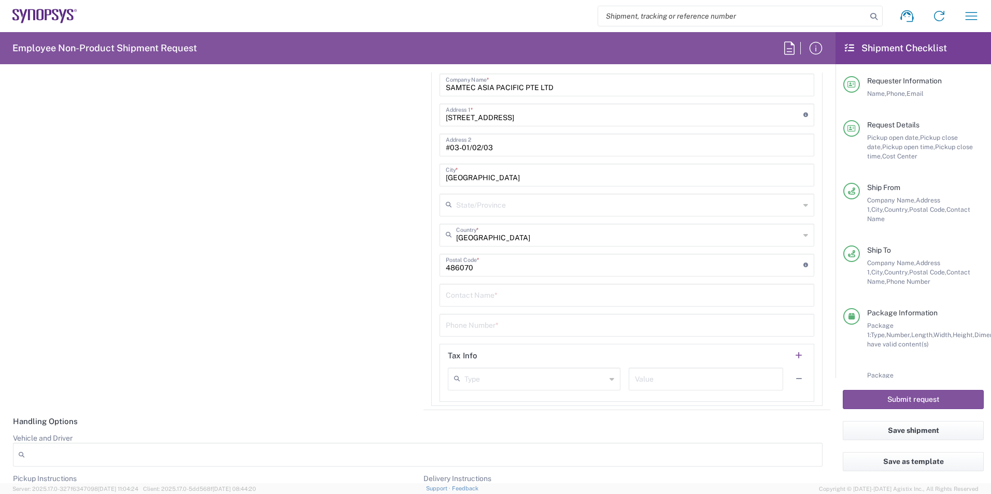
scroll to position [1503, 0]
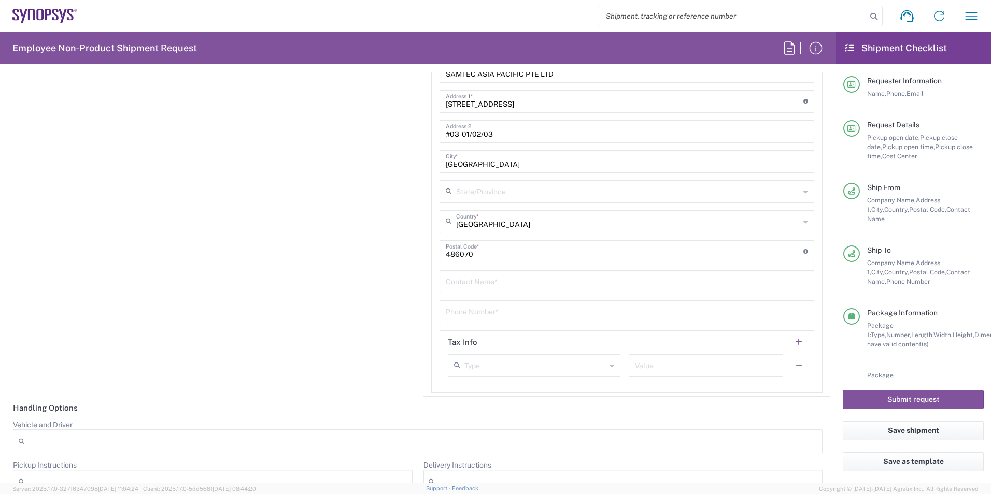
click at [494, 312] on input "tel" at bounding box center [627, 311] width 363 height 18
click at [500, 281] on input "text" at bounding box center [627, 281] width 363 height 18
paste input "RMA Receiving QP 734472"
type input "RMA Receiving QP 734472"
click at [312, 298] on div "Exporter of record Is the exporter-of-record (EOR) the same entity as sender? Y…" at bounding box center [209, 177] width 418 height 460
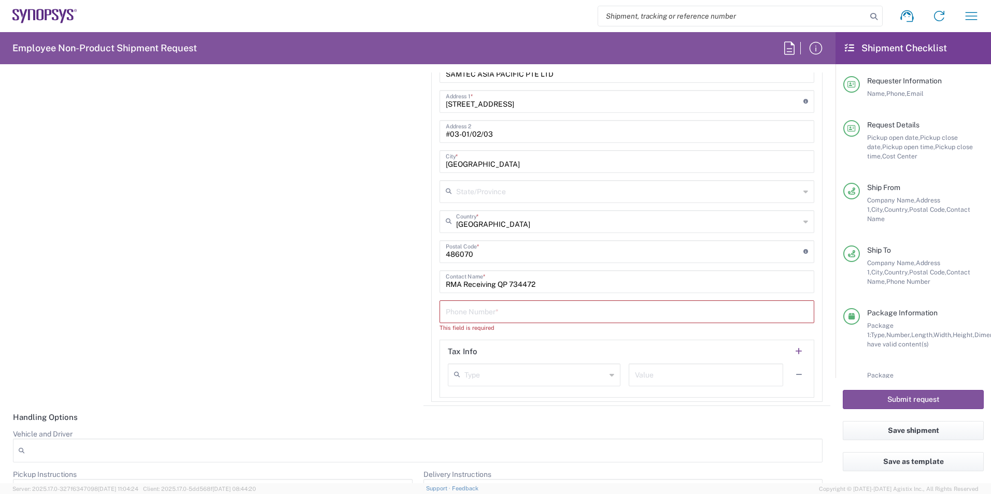
click at [500, 317] on input "tel" at bounding box center [627, 311] width 363 height 18
paste input "+65 6745 5955"
click at [447, 318] on input "+65 6745 5955" at bounding box center [627, 311] width 363 height 18
type input "6567455955"
click at [370, 342] on div "Exporter of record Is the exporter-of-record (EOR) the same entity as sender? Y…" at bounding box center [209, 172] width 418 height 450
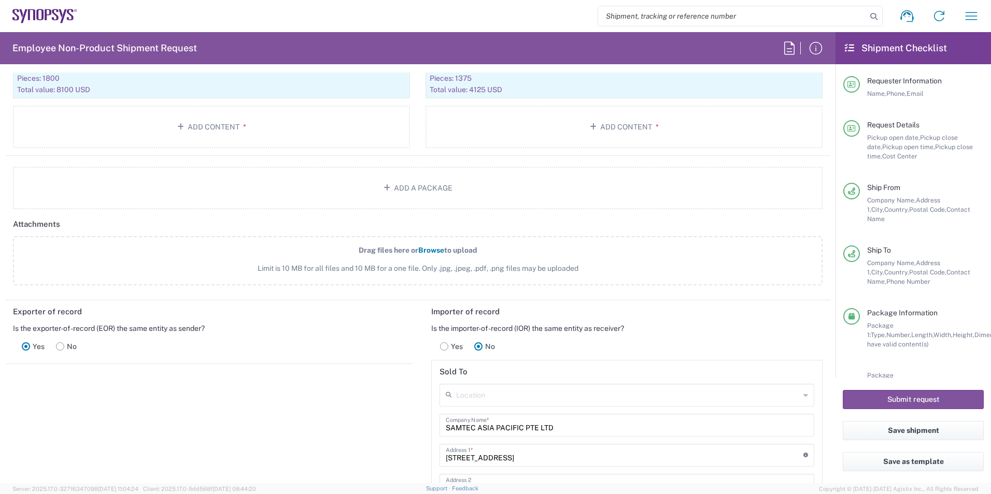
scroll to position [1140, 0]
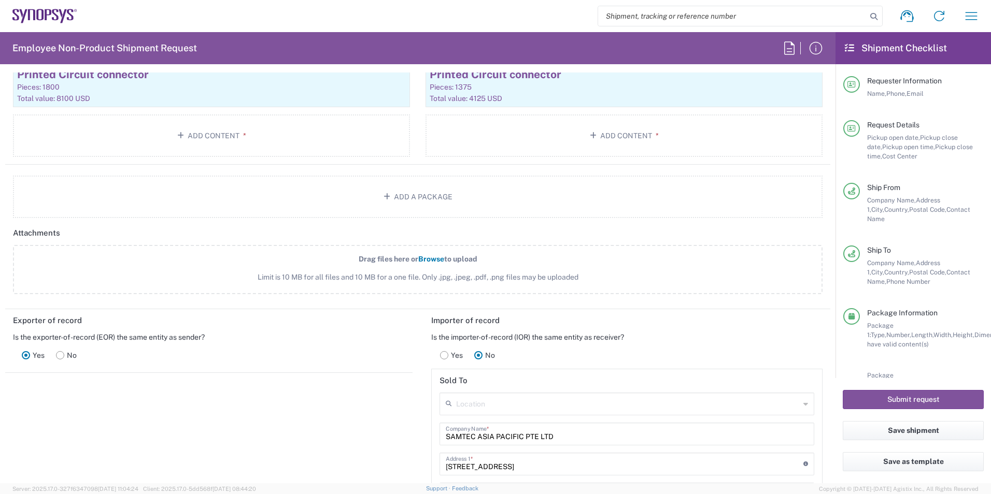
click at [440, 357] on rect at bounding box center [444, 355] width 8 height 8
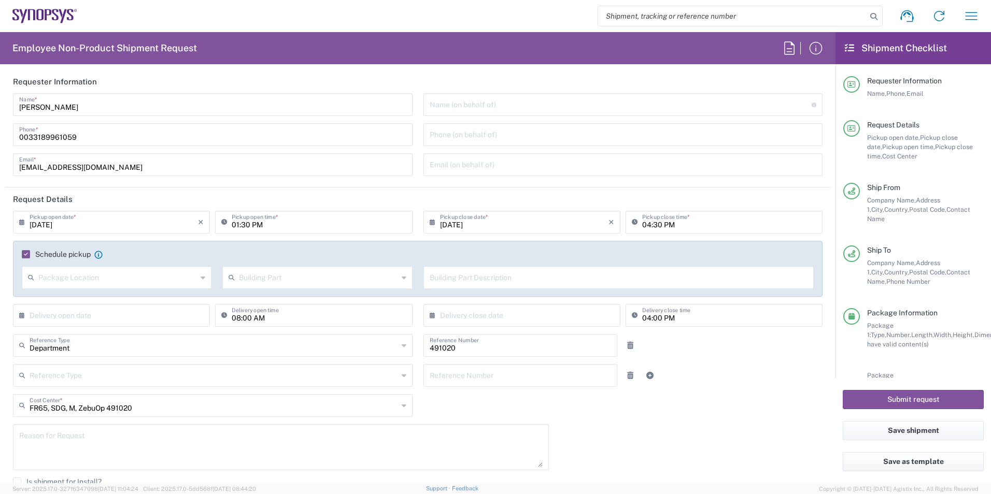
scroll to position [0, 0]
click at [917, 402] on button "Submit request" at bounding box center [913, 399] width 141 height 19
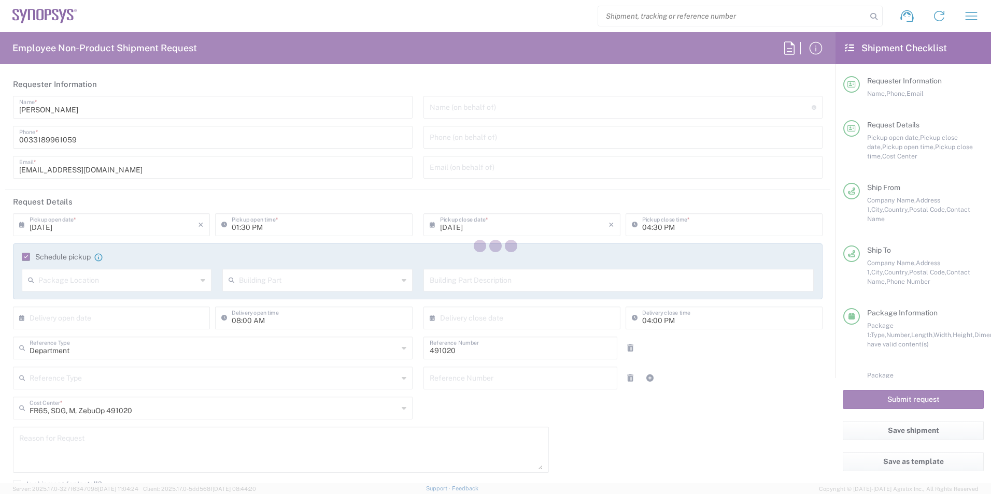
click at [641, 194] on div at bounding box center [495, 247] width 991 height 494
click at [660, 191] on div at bounding box center [495, 247] width 991 height 494
click at [417, 21] on div at bounding box center [495, 247] width 991 height 494
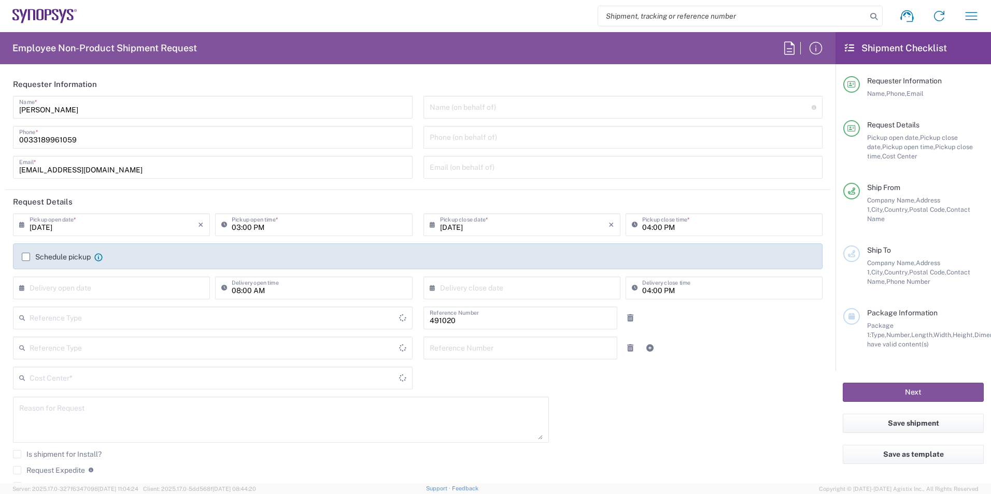
type input "Department"
type input "Delivered at Place"
type input "[GEOGRAPHIC_DATA]"
type input "FR65, SDG, M, ZebuOp 491020"
type input "[GEOGRAPHIC_DATA]"
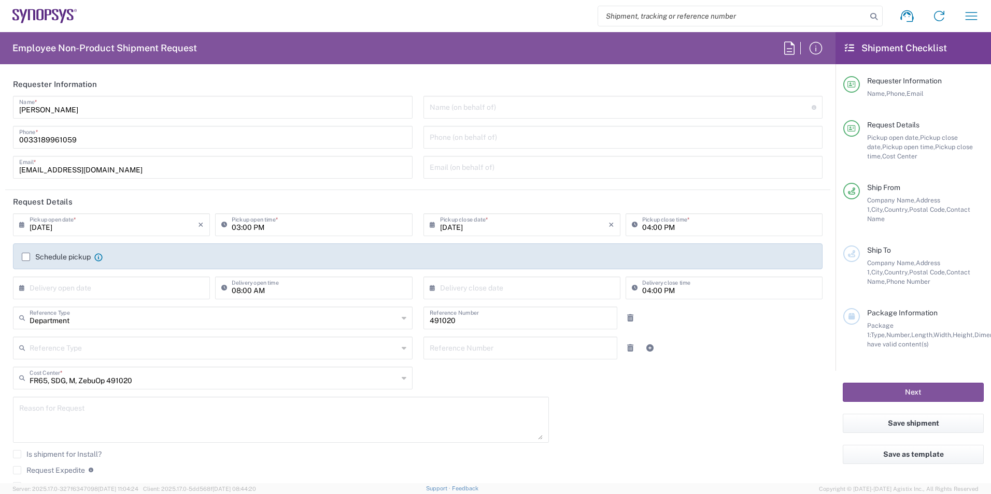
type input "Wissous/Rungis FR65"
click at [50, 222] on input "08/19/2025" at bounding box center [114, 224] width 168 height 18
click at [108, 320] on span "20" at bounding box center [112, 318] width 15 height 15
type input "08/20/2025"
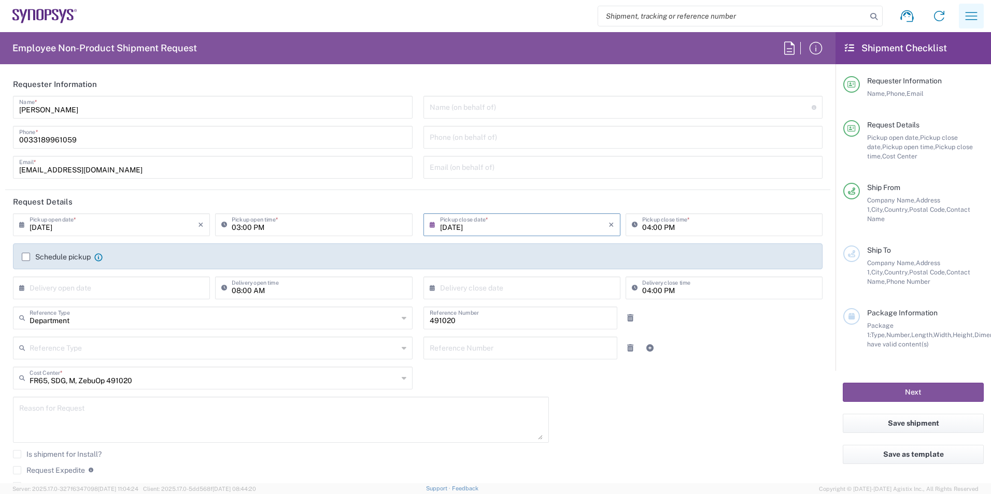
click at [977, 17] on icon "button" at bounding box center [971, 16] width 17 height 17
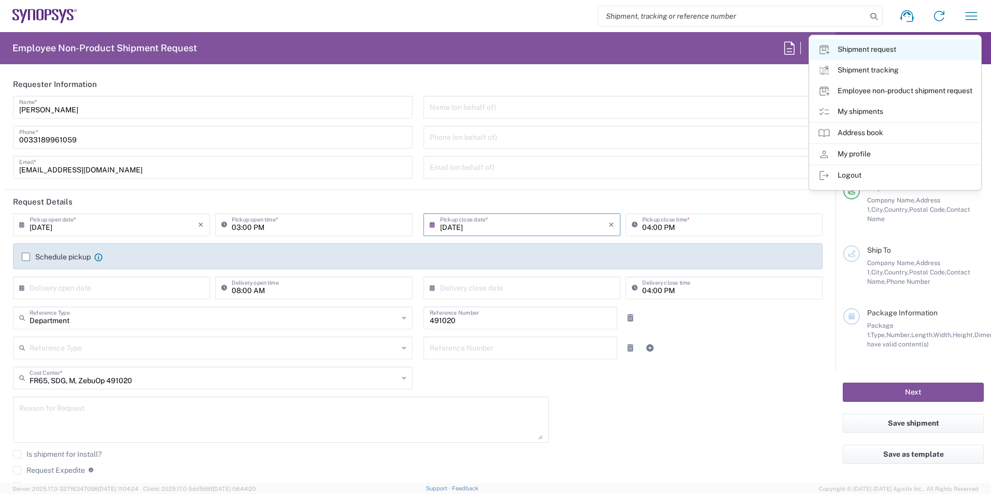
click at [896, 50] on link "Shipment request" at bounding box center [894, 49] width 171 height 21
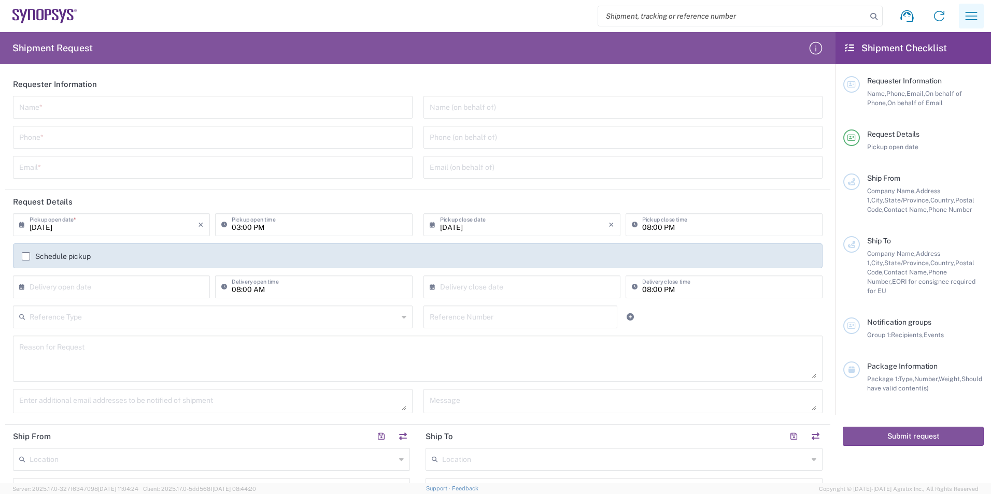
click at [970, 13] on icon "button" at bounding box center [971, 16] width 12 height 8
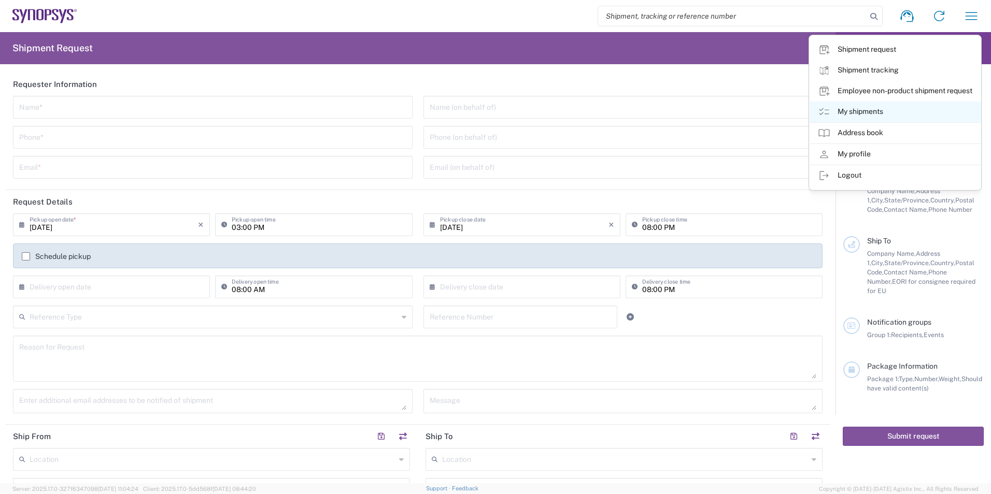
click at [883, 106] on link "My shipments" at bounding box center [894, 112] width 171 height 21
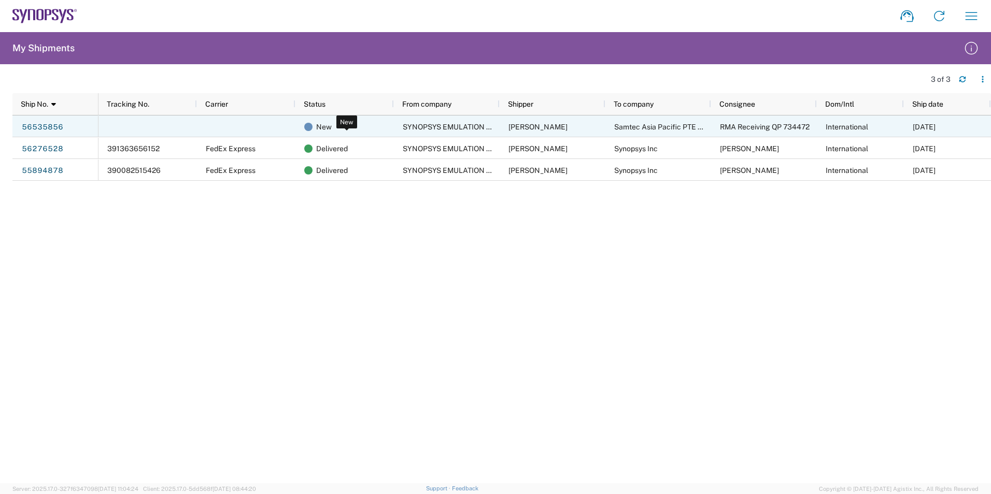
click at [368, 126] on div "New" at bounding box center [346, 127] width 85 height 22
click at [433, 129] on span "SYNOPSYS EMULATION AND VERIFICATION" at bounding box center [478, 127] width 150 height 8
click at [54, 129] on link "56535856" at bounding box center [42, 127] width 42 height 17
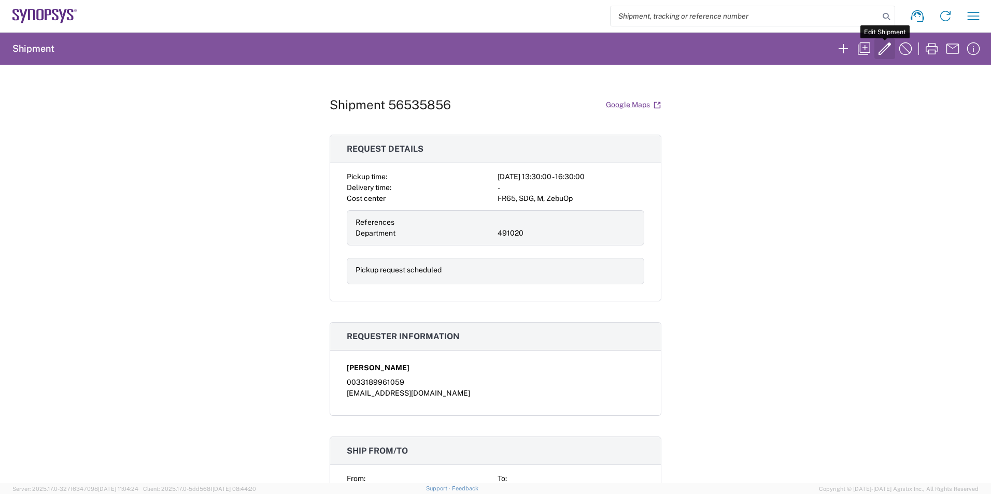
click at [877, 49] on icon "button" at bounding box center [884, 48] width 17 height 17
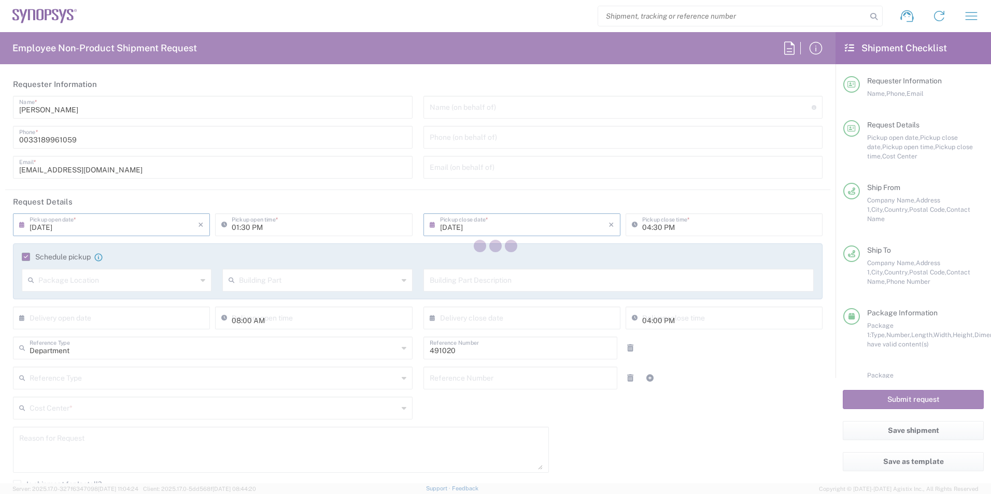
type input "FR65, SDG, M, ZebuOp 491020"
type input "Cardboard Box(es)"
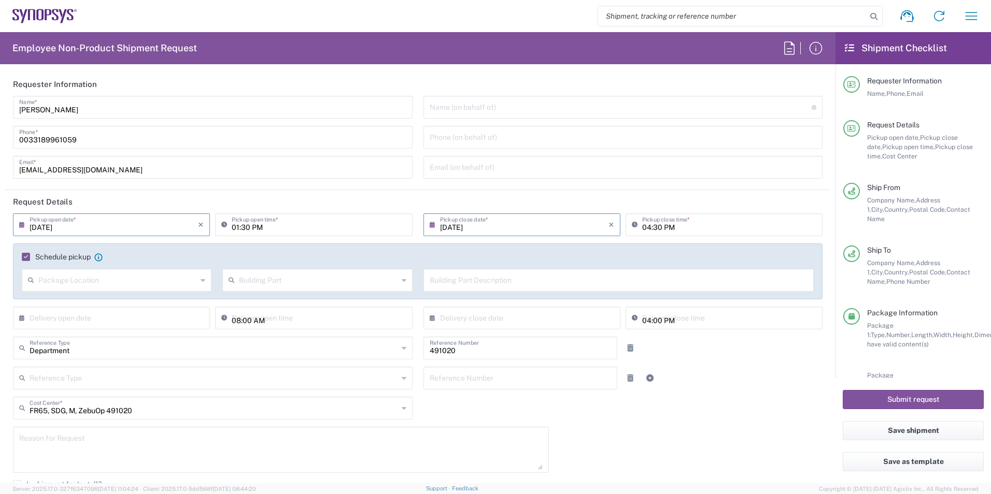
click at [49, 226] on input "08/21/2025" at bounding box center [114, 224] width 168 height 18
type input "08/20/2025"
click at [778, 401] on div "08/20/2025 × Pickup open date * Cancel Apply 01:30 PM Pickup open time * 08/20/…" at bounding box center [418, 386] width 820 height 346
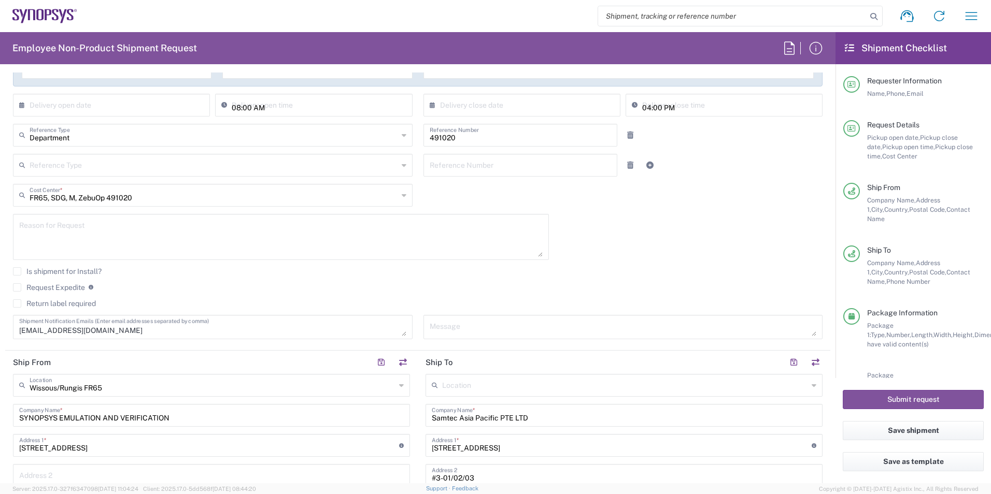
scroll to position [52, 0]
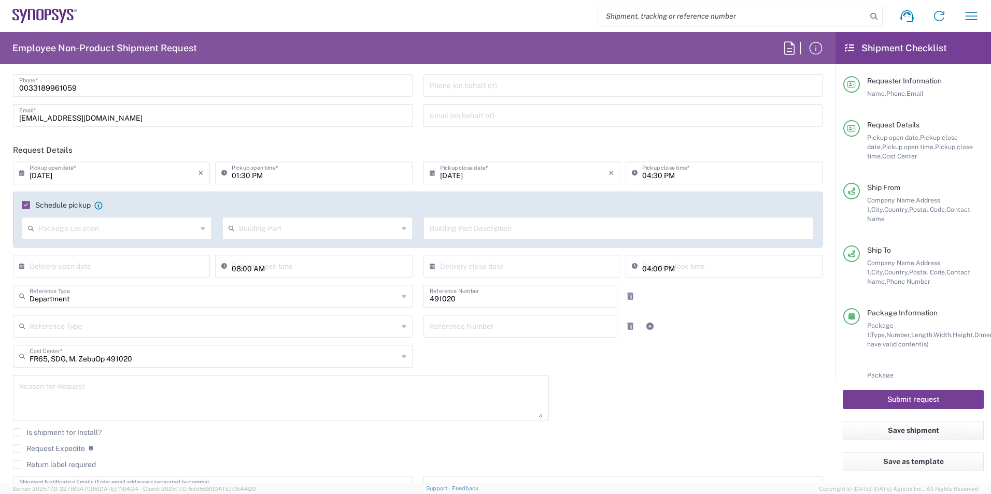
drag, startPoint x: 886, startPoint y: 399, endPoint x: 787, endPoint y: 399, distance: 98.4
click at [787, 399] on div "Employee Non-Product Shipment Request Requester Information Damien Guisy Name *…" at bounding box center [495, 257] width 991 height 451
click at [909, 401] on button "Submit request" at bounding box center [913, 399] width 141 height 19
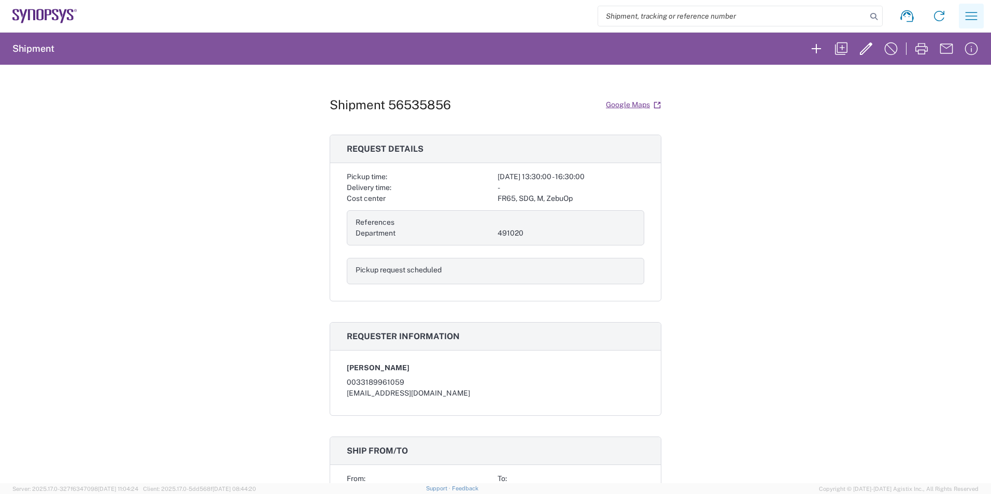
click at [976, 12] on icon "button" at bounding box center [971, 16] width 12 height 8
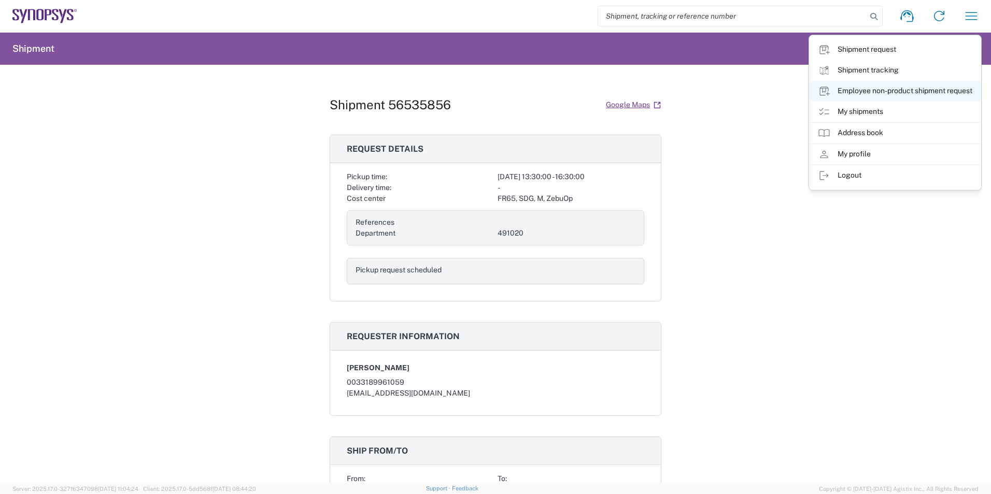
click at [874, 91] on link "Employee non-product shipment request" at bounding box center [894, 91] width 171 height 21
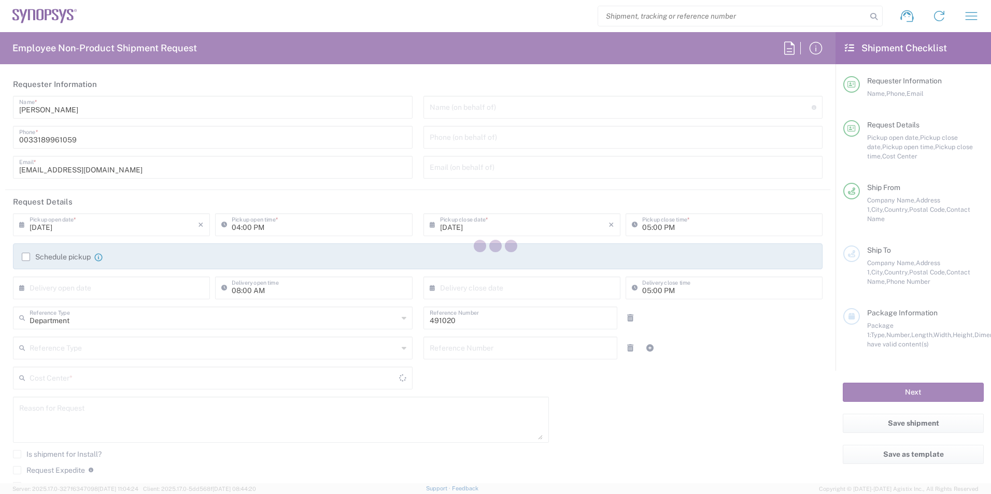
type input "FR65, SDG, M, ZebuOp 491020"
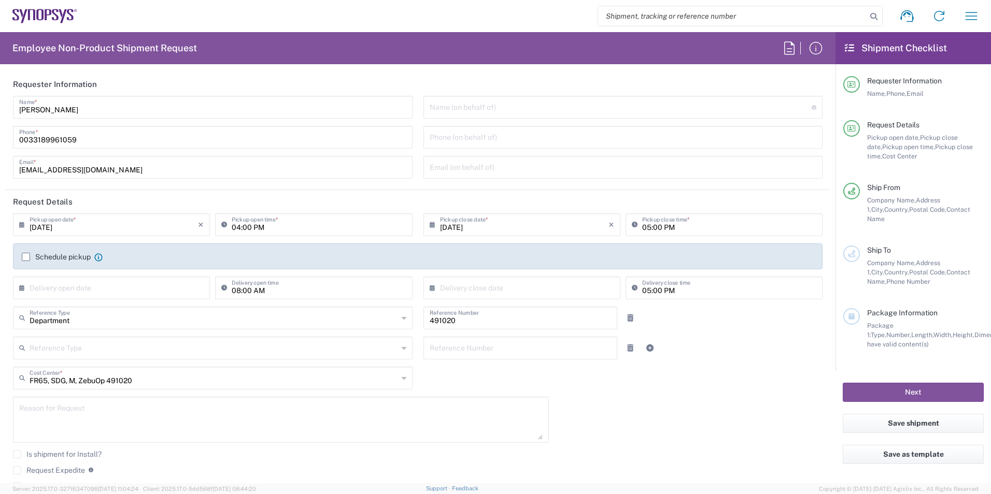
click at [896, 52] on h2 "Shipment Checklist" at bounding box center [896, 48] width 102 height 12
click at [968, 22] on icon "button" at bounding box center [971, 16] width 17 height 17
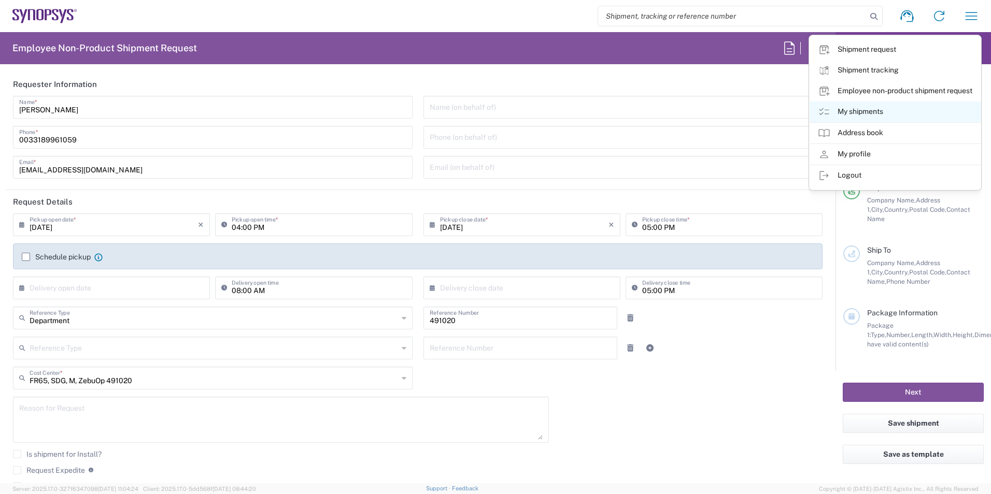
click at [863, 106] on link "My shipments" at bounding box center [894, 112] width 171 height 21
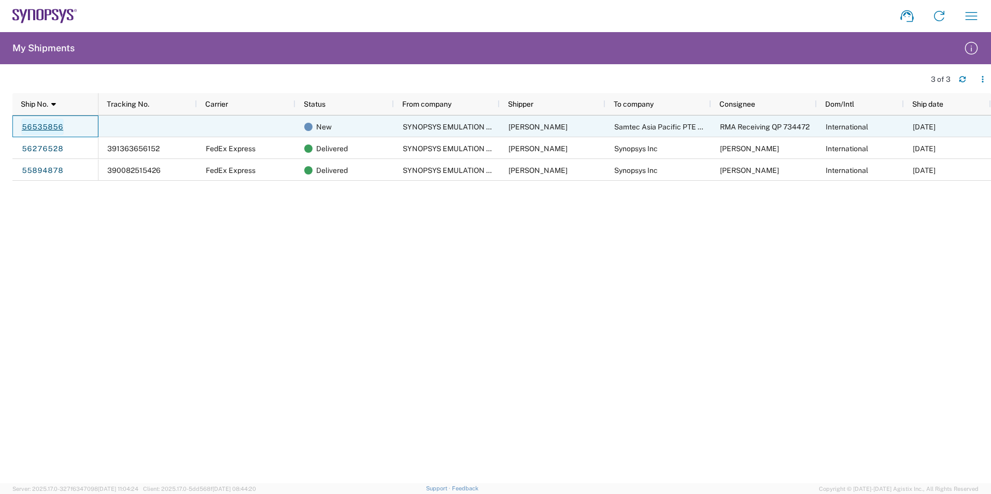
click at [42, 127] on link "56535856" at bounding box center [42, 127] width 42 height 17
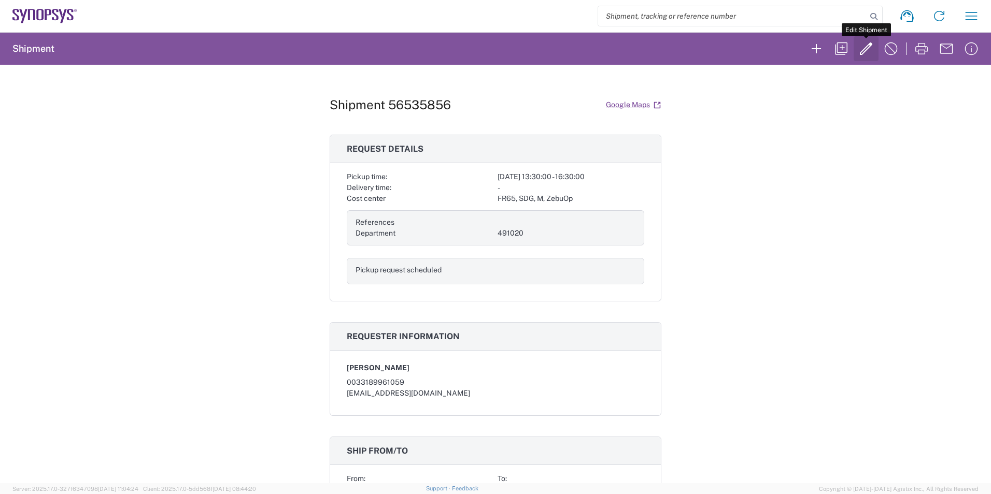
click at [865, 53] on icon "button" at bounding box center [866, 48] width 17 height 17
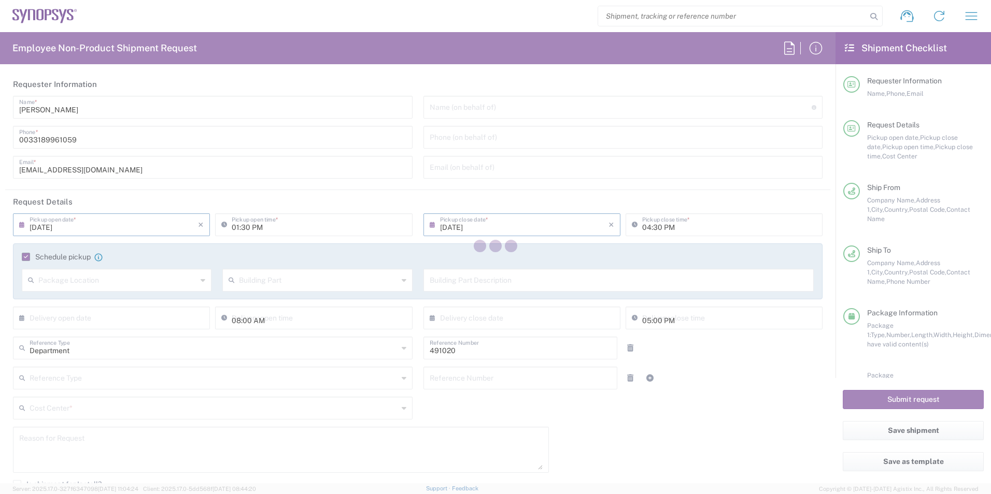
type input "FR65, SDG, M, ZebuOp 491020"
type input "Cardboard Box(es)"
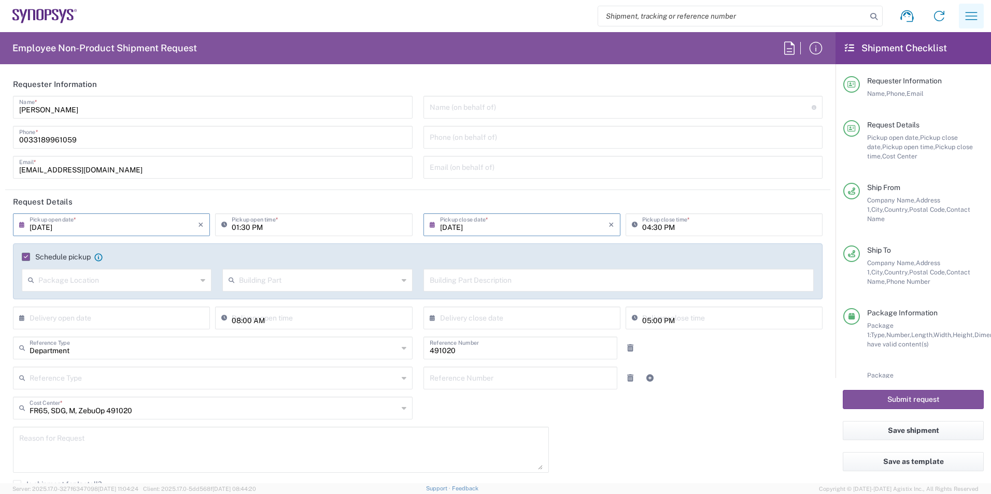
click at [976, 18] on icon "button" at bounding box center [971, 16] width 17 height 17
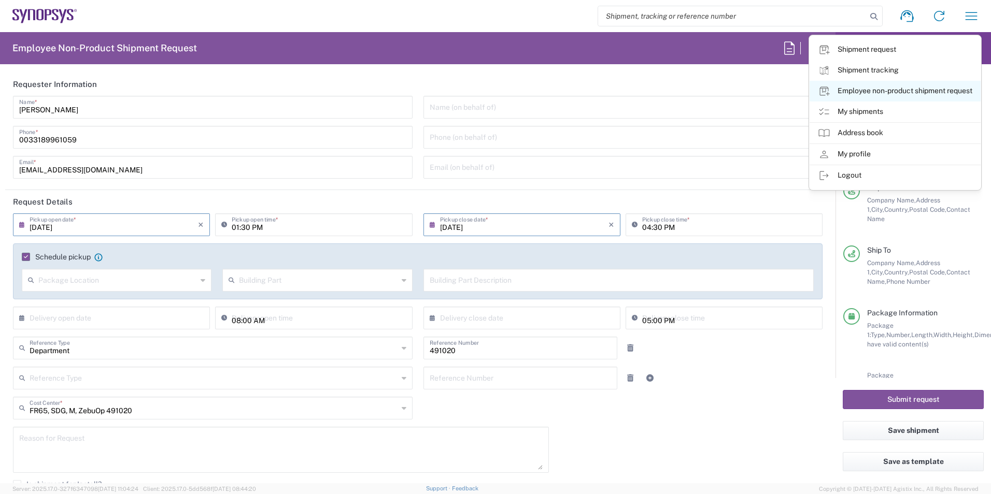
click at [893, 91] on link "Employee non-product shipment request" at bounding box center [894, 91] width 171 height 21
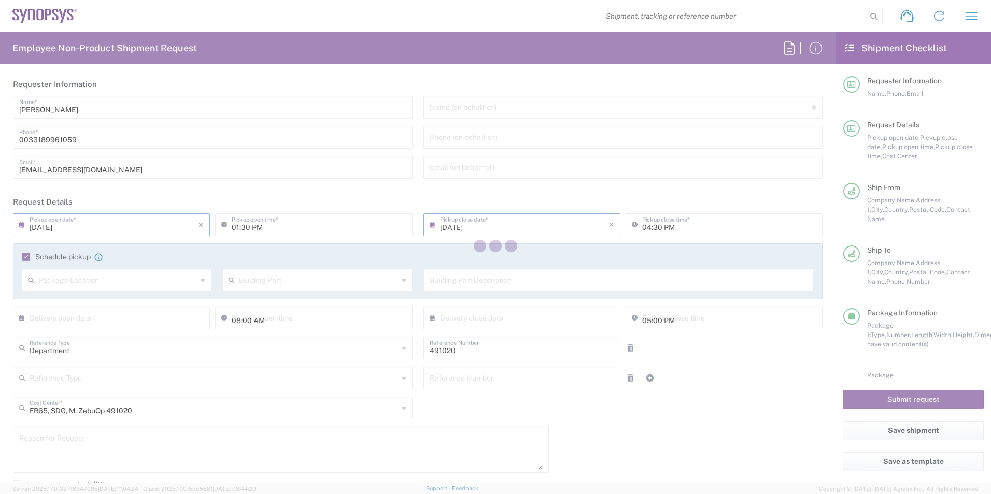
type input "0033189961059"
type input "France"
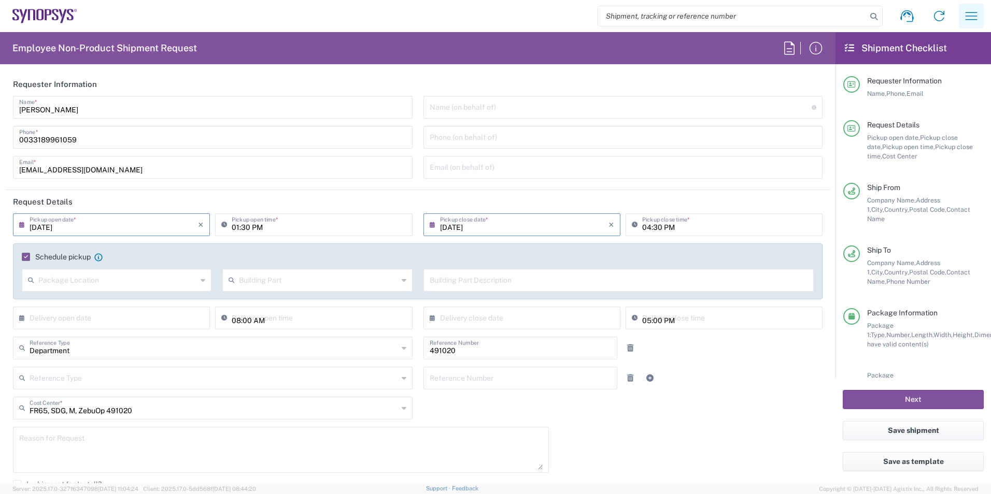
click at [971, 13] on icon "button" at bounding box center [971, 16] width 12 height 8
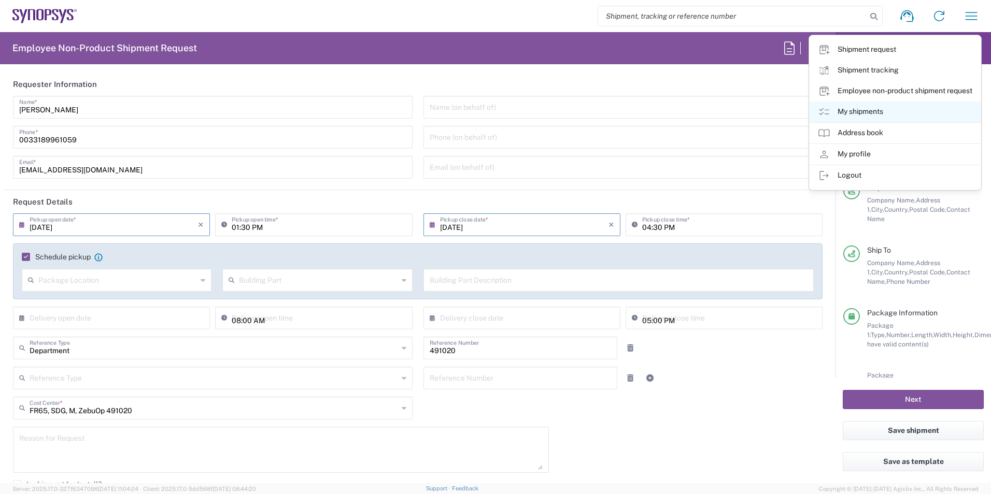
click at [876, 108] on link "My shipments" at bounding box center [894, 112] width 171 height 21
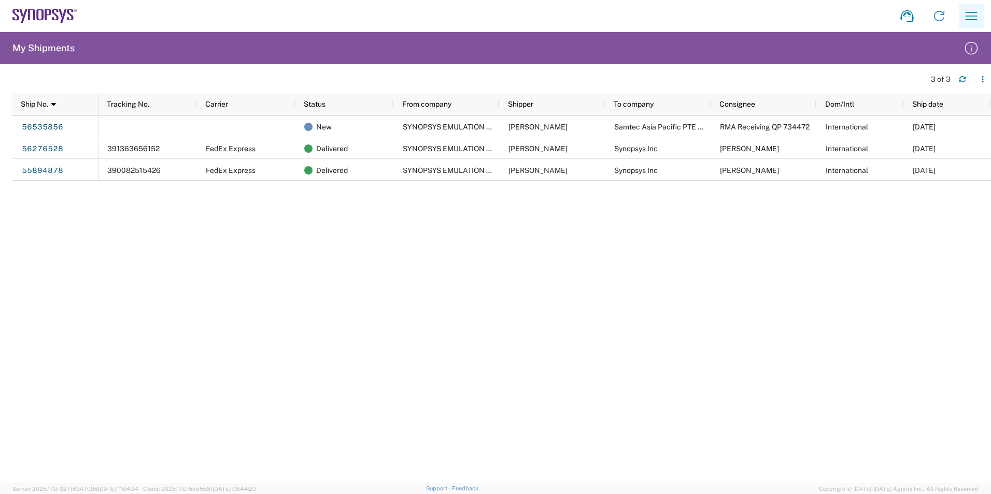
click at [962, 16] on button "button" at bounding box center [971, 16] width 25 height 25
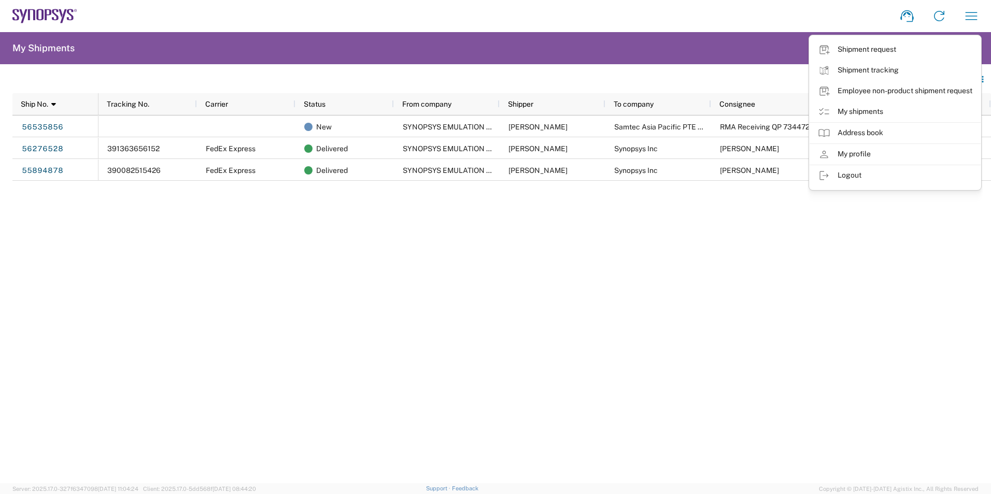
click at [876, 92] on link "Employee non-product shipment request" at bounding box center [894, 91] width 171 height 21
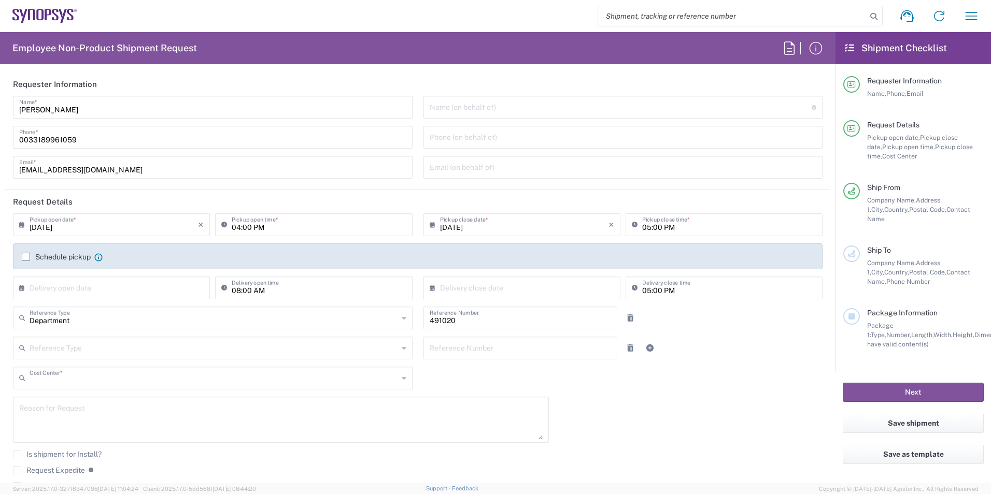
type input "FR65, SDG, M, ZebuOp 491020"
click at [47, 224] on input "08/19/2025" at bounding box center [114, 224] width 168 height 18
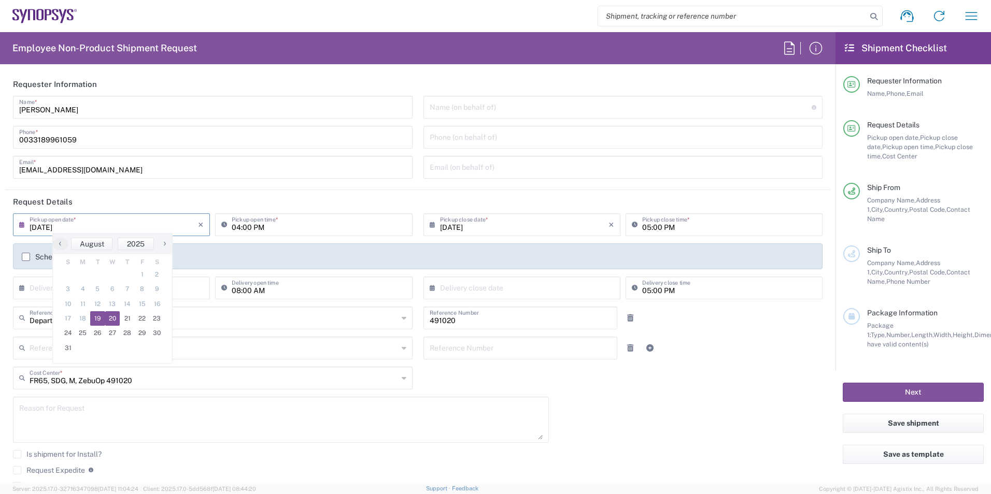
click at [117, 318] on span "20" at bounding box center [112, 318] width 15 height 15
type input "08/20/2025"
click at [241, 227] on input "04:00 PM" at bounding box center [319, 224] width 174 height 18
type input "01:30 PM"
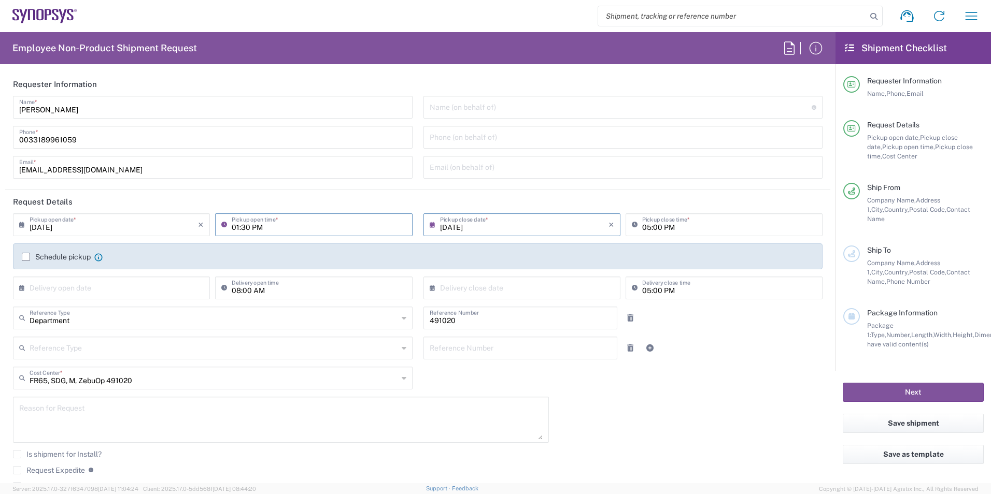
click at [654, 222] on input "05:00 PM" at bounding box center [729, 224] width 174 height 18
type input "04:30 PM"
click at [27, 257] on label "Schedule pickup" at bounding box center [56, 257] width 69 height 8
click at [26, 257] on input "Schedule pickup" at bounding box center [26, 257] width 0 height 0
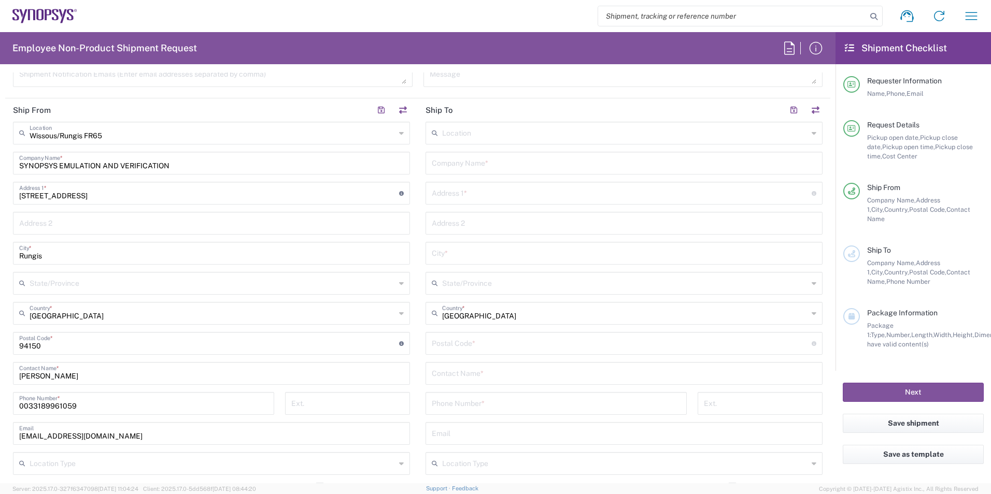
scroll to position [466, 0]
click at [485, 166] on input "text" at bounding box center [624, 161] width 384 height 18
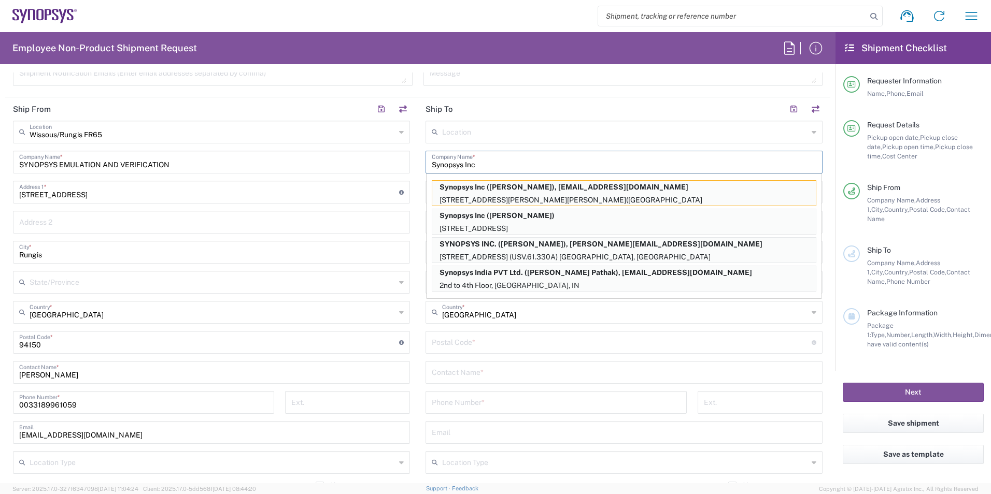
type input "Synopsys Inc"
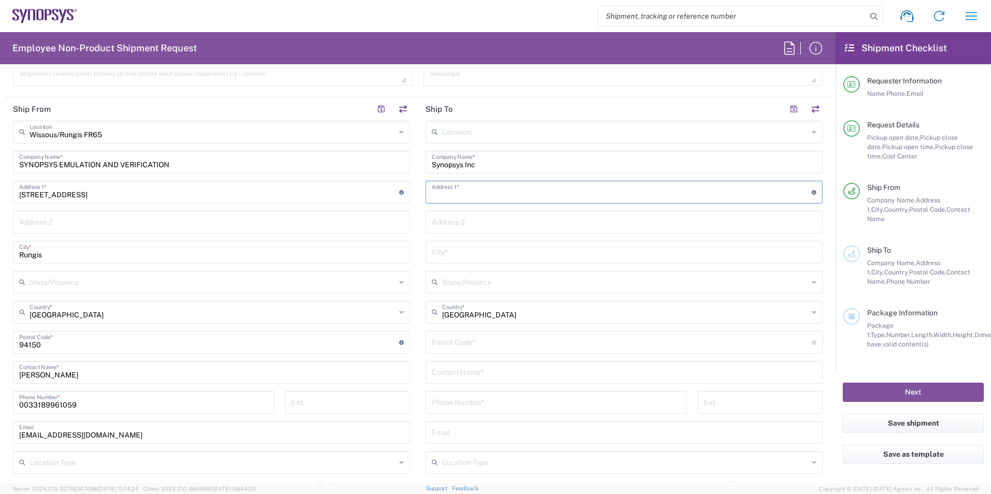
type input "S"
type input "USV.62.373B"
drag, startPoint x: 490, startPoint y: 196, endPoint x: 392, endPoint y: 191, distance: 97.5
click at [392, 191] on div "Ship From Wissous/Rungis FR65 Location Wissous/Rungis FR65 Aachen DE04 Agrate B…" at bounding box center [417, 328] width 825 height 463
click at [459, 226] on input "text" at bounding box center [624, 231] width 384 height 18
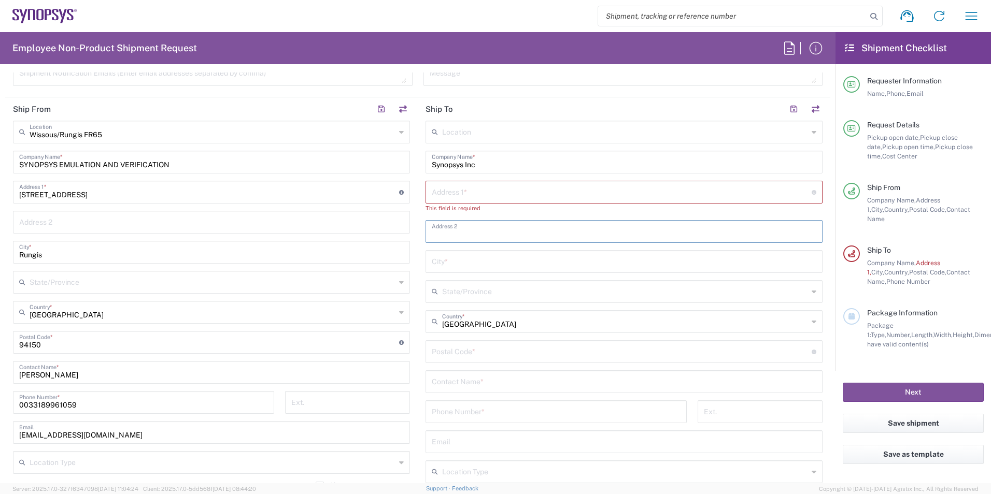
paste input "USV.62.373B"
type input "USV.62.373B"
click at [465, 194] on input "text" at bounding box center [622, 191] width 380 height 18
click at [439, 197] on input "text" at bounding box center [622, 191] width 380 height 18
paste input "675 Almanor Ave"
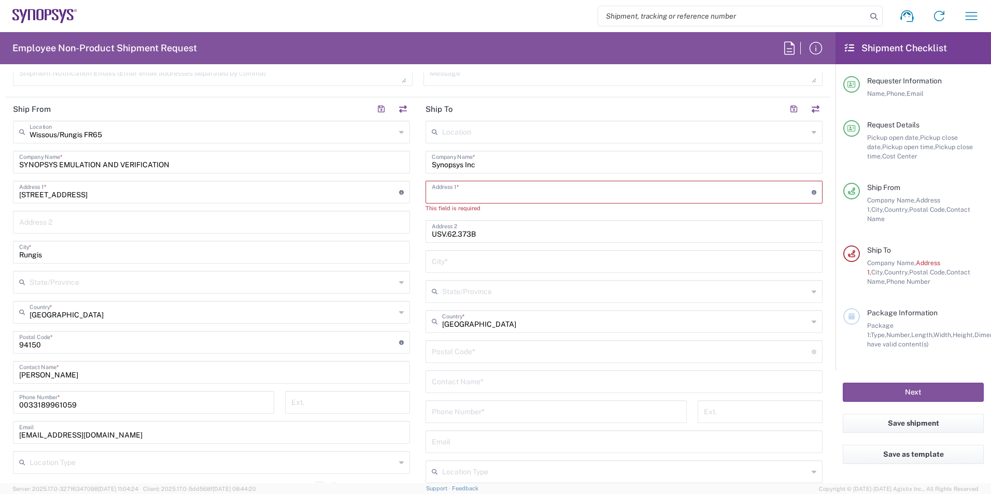
type input "675 Almanor Ave"
type input "Sunnyvale"
type input "California"
type input "94085"
type input "6505845000"
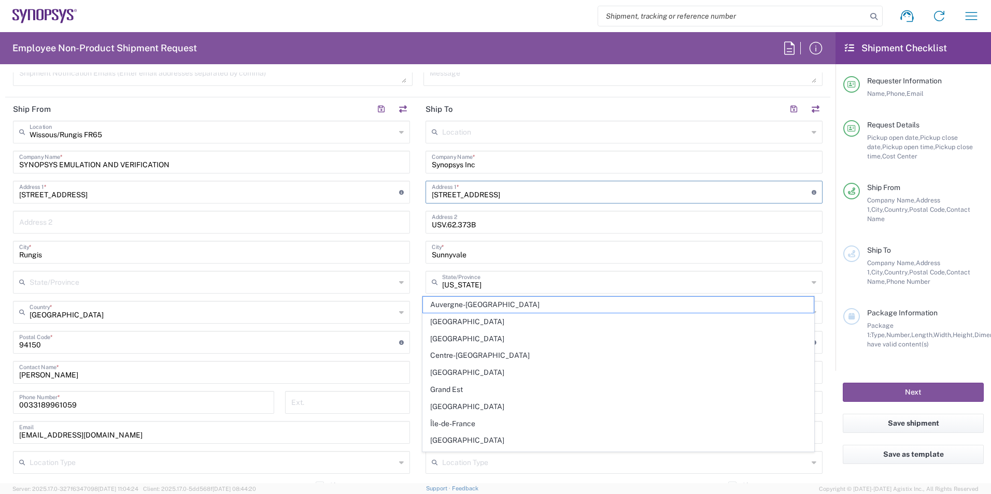
type input "305 Satellite Blvd"
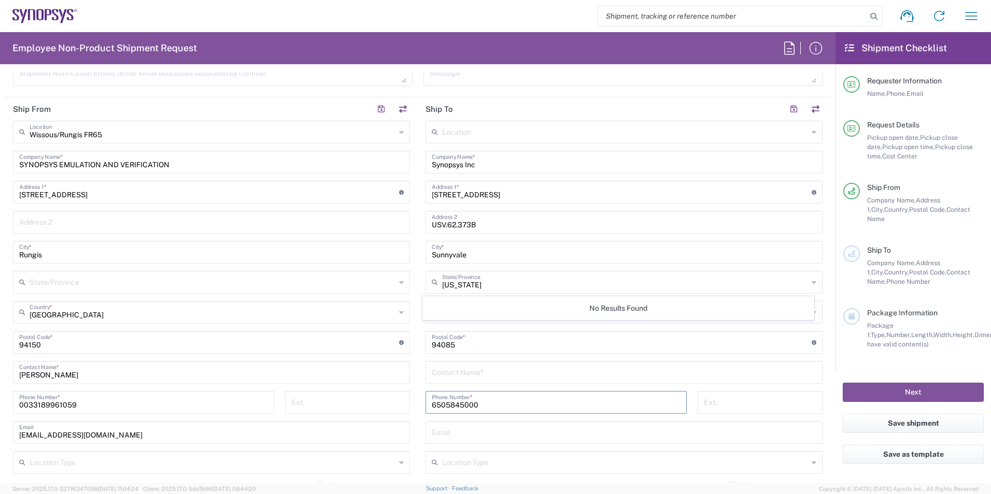
click at [624, 402] on input "6505845000" at bounding box center [556, 402] width 249 height 18
click at [513, 195] on input "305 Satellite Blvd" at bounding box center [622, 191] width 380 height 18
drag, startPoint x: 482, startPoint y: 192, endPoint x: 395, endPoint y: 191, distance: 86.5
click at [395, 191] on div "Ship From Wissous/Rungis FR65 Location Wissous/Rungis FR65 Aachen DE04 Agrate B…" at bounding box center [417, 328] width 825 height 463
paste input "675 Almanor Ave"
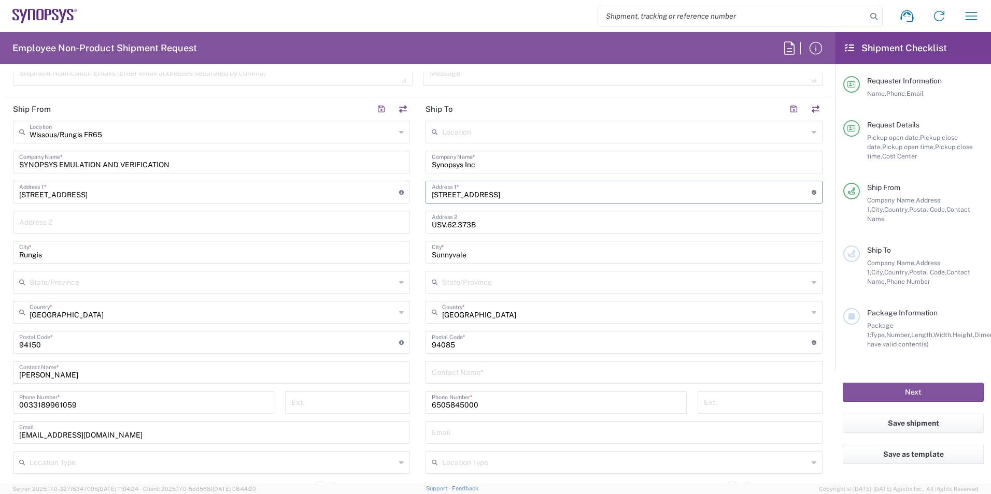
type input "675 Almanor Ave"
type input "California"
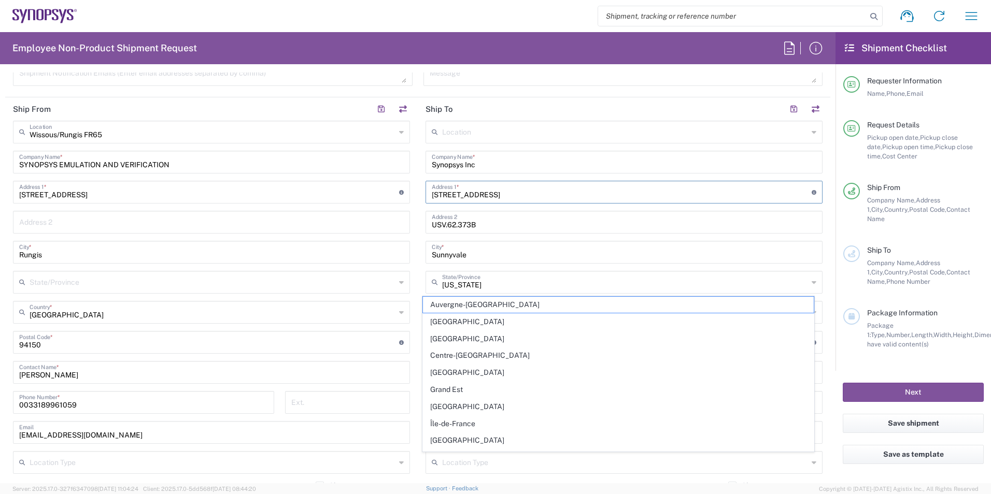
type input "675 Almanor Ave"
click at [418, 262] on main "Location Aachen DE04 Agrate Brianza IT01 Aschheim DE02 Atlanta US60 Austin US26…" at bounding box center [624, 338] width 412 height 435
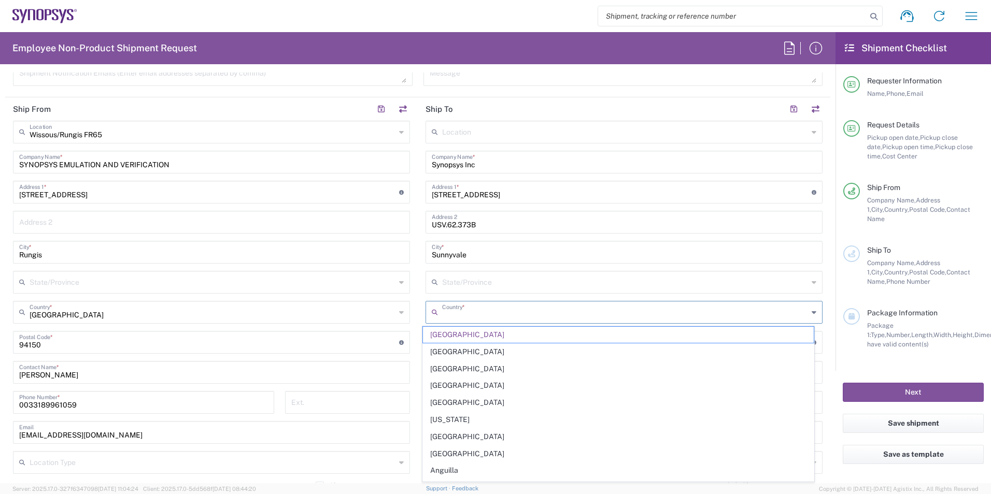
drag, startPoint x: 472, startPoint y: 316, endPoint x: 430, endPoint y: 313, distance: 41.5
click at [430, 313] on div "Country *" at bounding box center [623, 312] width 397 height 23
type input "e"
type input "un"
click at [418, 319] on main "Location Aachen DE04 Agrate Brianza IT01 Aschheim DE02 Atlanta US60 Austin US26…" at bounding box center [624, 338] width 412 height 435
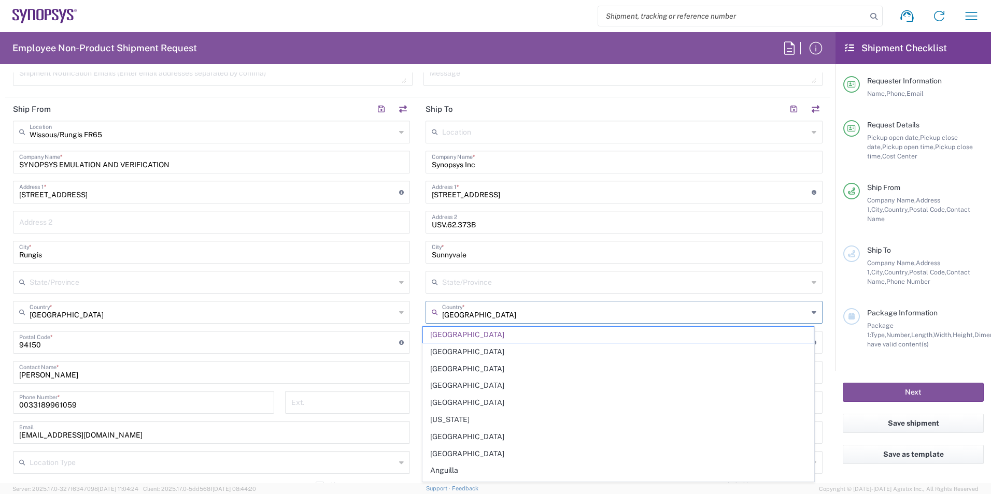
click at [442, 313] on input "France" at bounding box center [625, 312] width 366 height 18
type input "unitFrance"
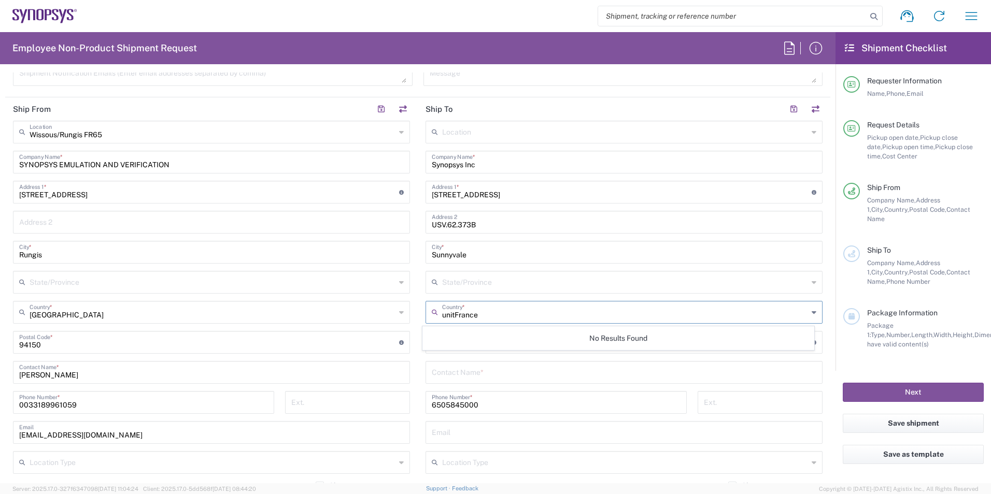
drag, startPoint x: 487, startPoint y: 309, endPoint x: 410, endPoint y: 307, distance: 76.7
click at [410, 307] on div "Ship From Wissous/Rungis FR65 Location Wissous/Rungis FR65 Aachen DE04 Agrate B…" at bounding box center [417, 328] width 825 height 463
type input "United States"
type input "California"
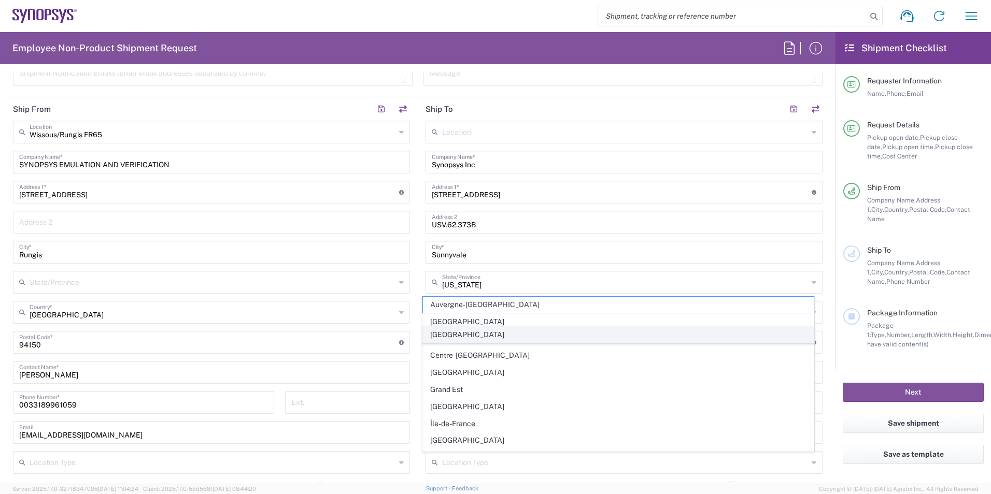
click at [439, 332] on span "United States" at bounding box center [618, 335] width 391 height 16
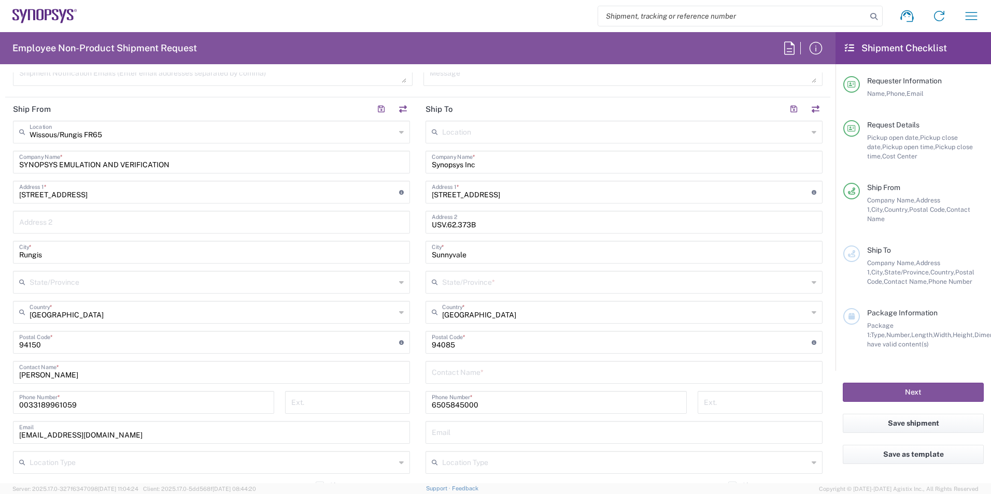
click at [455, 290] on input "text" at bounding box center [625, 282] width 366 height 18
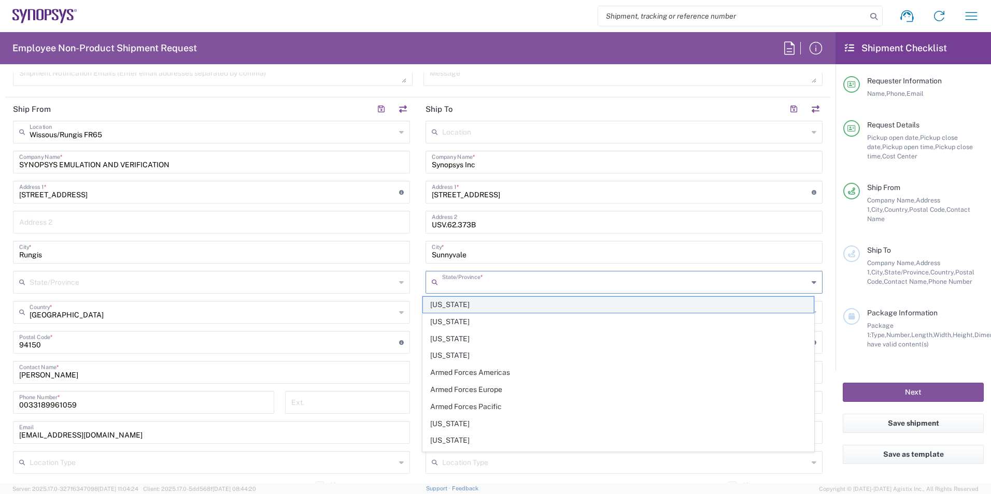
type input "California"
click at [408, 317] on main "Wissous/Rungis FR65 Location Wissous/Rungis FR65 Aachen DE04 Agrate Brianza IT0…" at bounding box center [211, 309] width 412 height 377
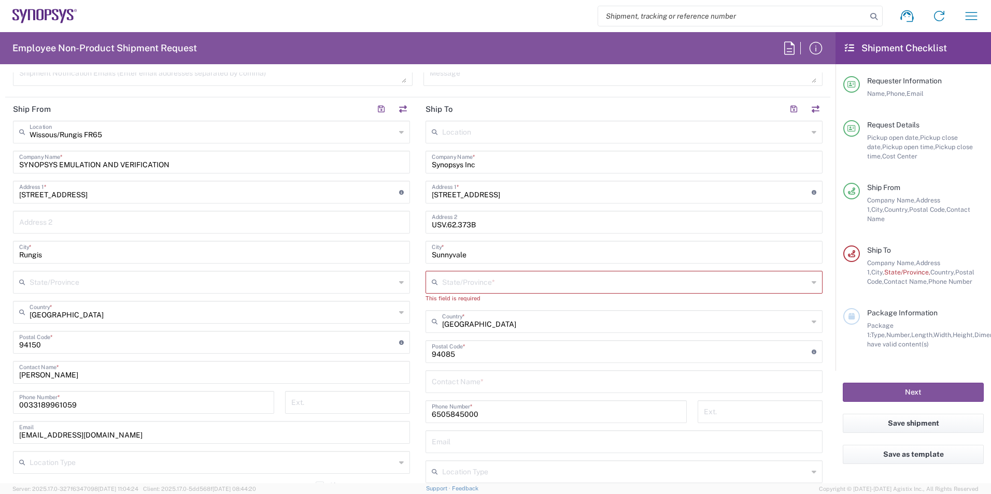
click at [472, 283] on input "text" at bounding box center [625, 282] width 366 height 18
click at [445, 427] on span "California" at bounding box center [618, 424] width 391 height 16
type input "California"
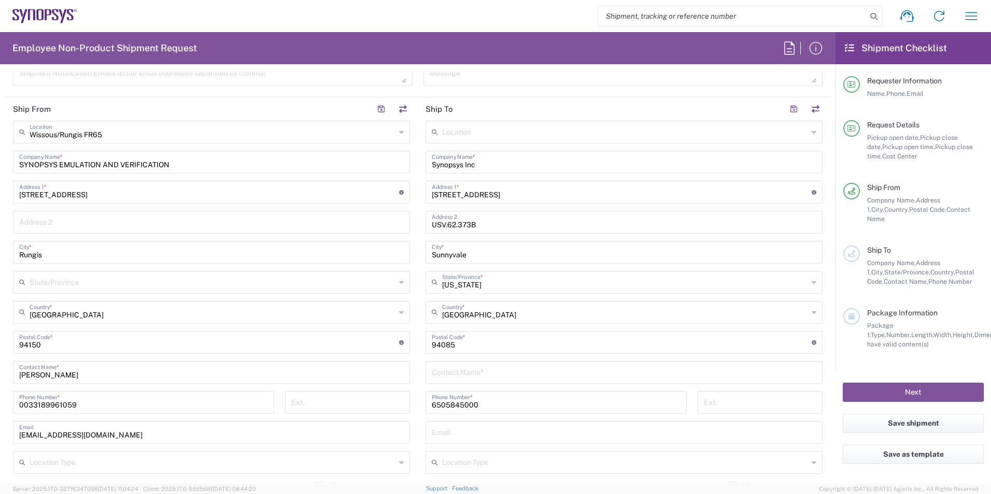
click at [418, 313] on main "Location Aachen DE04 Agrate Brianza IT01 Aschheim DE02 Atlanta US60 Austin US26…" at bounding box center [624, 338] width 412 height 435
click at [466, 372] on input "text" at bounding box center [624, 372] width 384 height 18
paste input "Sharafali Shaherwalla"
type input "Sharafali Shaherwalla"
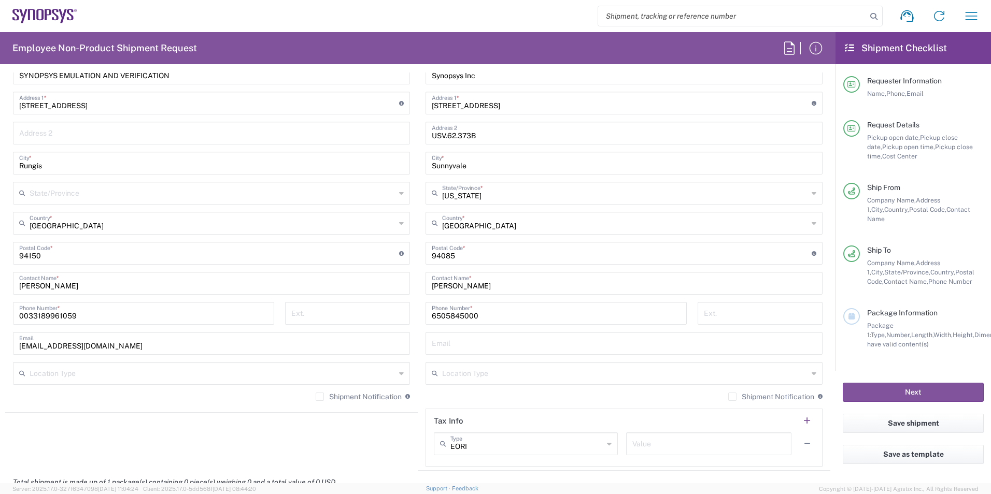
scroll to position [570, 0]
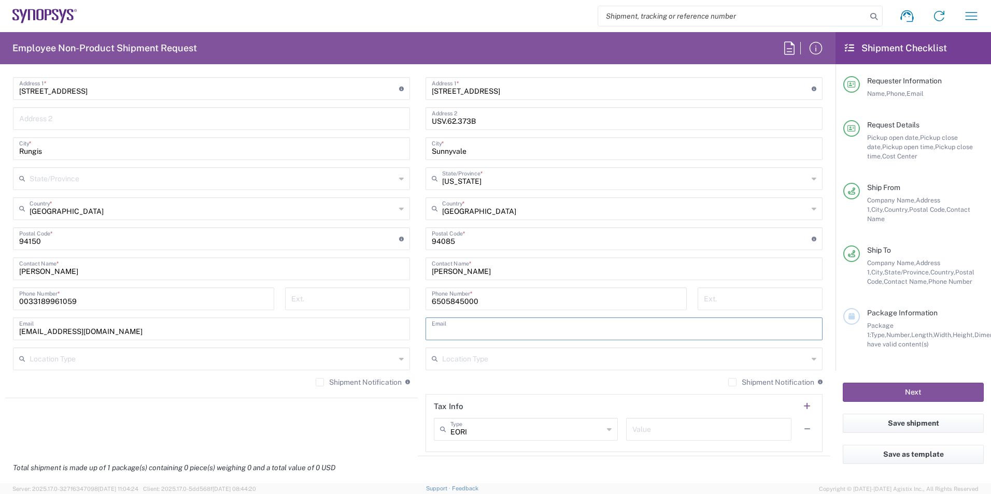
click at [461, 332] on input "text" at bounding box center [624, 328] width 384 height 18
paste input "shahe@synopsys.com"
type input "shahe@synopsys.com"
drag, startPoint x: 373, startPoint y: 425, endPoint x: 379, endPoint y: 424, distance: 6.4
click at [373, 425] on agx-shipment-stop-widget "Ship From Wissous/Rungis FR65 Location Wissous/Rungis FR65 Aachen DE04 Agrate B…" at bounding box center [211, 225] width 412 height 463
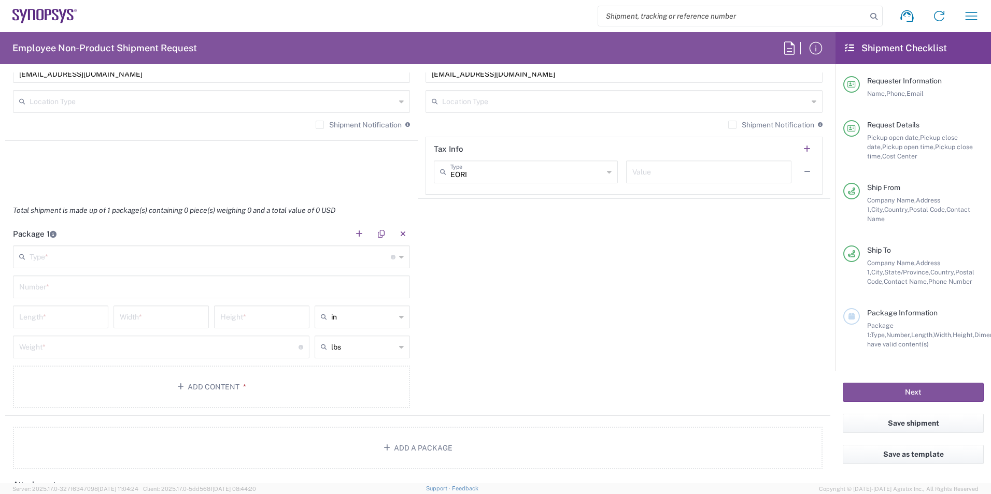
scroll to position [829, 0]
click at [109, 255] on input "text" at bounding box center [210, 255] width 361 height 18
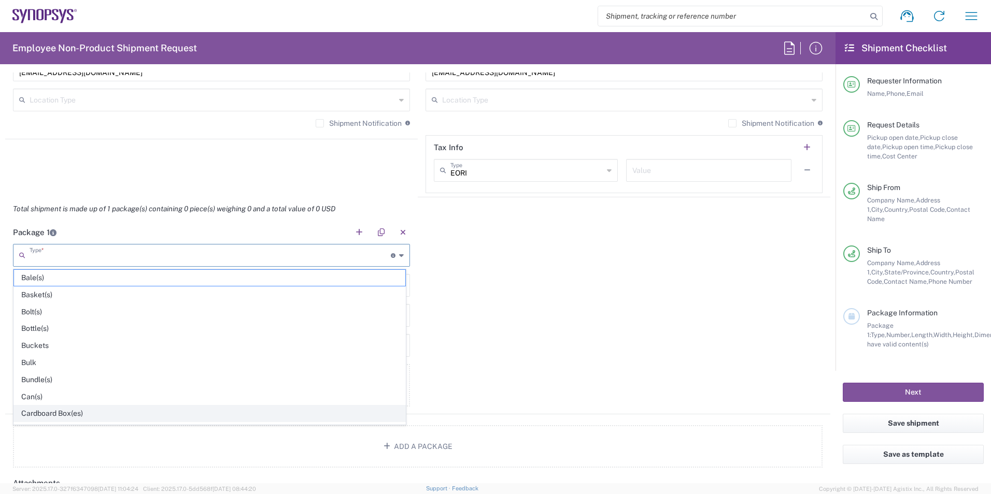
click at [70, 413] on span "Cardboard Box(es)" at bounding box center [209, 414] width 391 height 16
type input "Cardboard Box(es)"
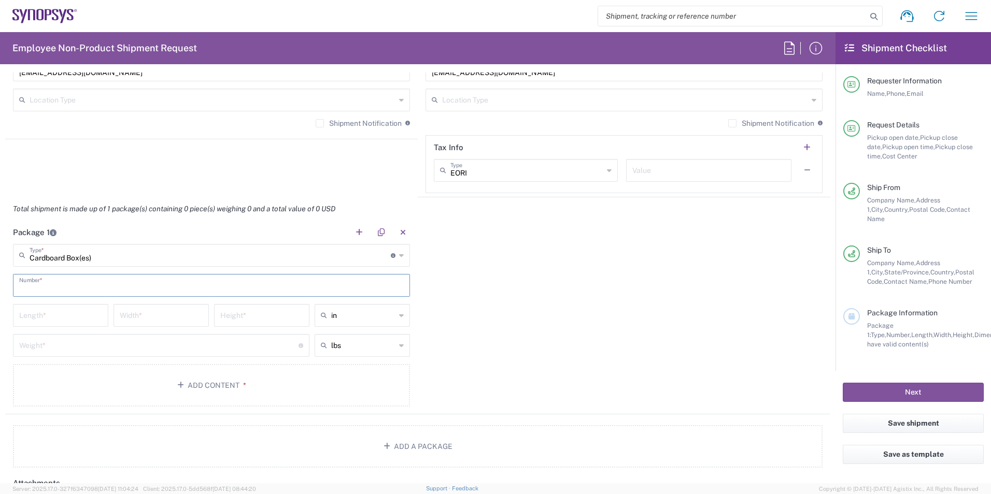
click at [57, 287] on input "text" at bounding box center [211, 285] width 384 height 18
type input "1"
click at [338, 326] on div "in in cm ft" at bounding box center [362, 319] width 101 height 30
click at [347, 317] on input "text" at bounding box center [363, 315] width 64 height 17
click at [339, 351] on span "cm" at bounding box center [358, 355] width 92 height 16
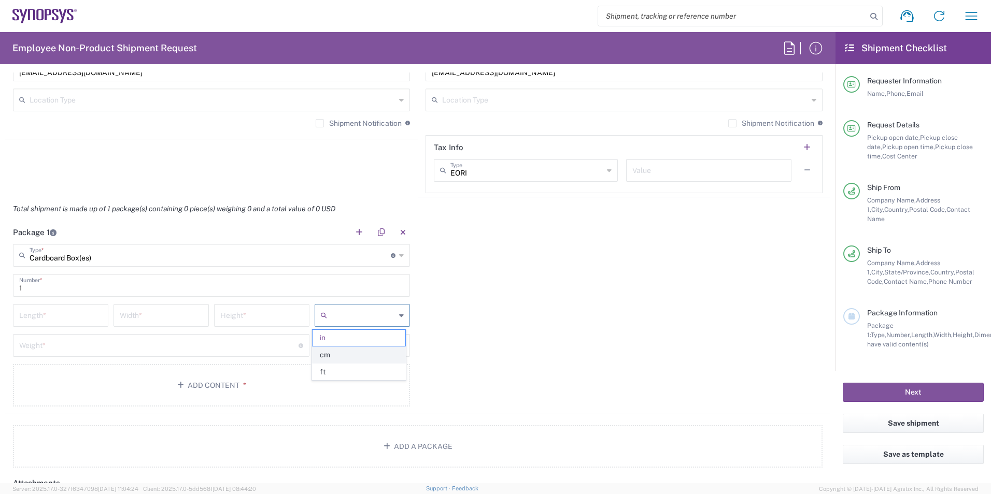
type input "cm"
click at [342, 345] on input "text" at bounding box center [363, 345] width 64 height 17
click at [339, 379] on span "kgs" at bounding box center [358, 385] width 92 height 16
type input "kgs"
click at [46, 316] on input "number" at bounding box center [60, 315] width 83 height 18
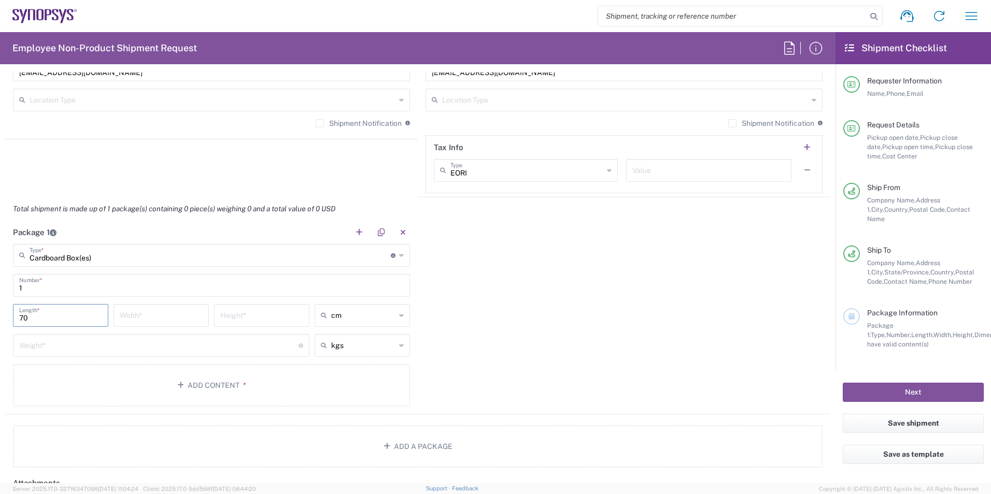
type input "70"
type input "59"
type input "23"
click at [183, 345] on input "number" at bounding box center [158, 345] width 279 height 18
type input "5"
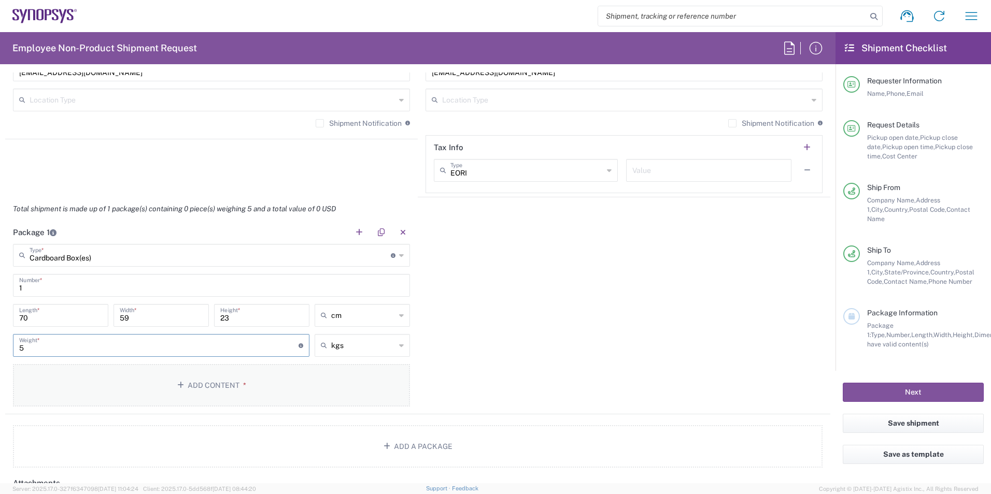
click at [183, 388] on icon "button" at bounding box center [182, 385] width 10 height 7
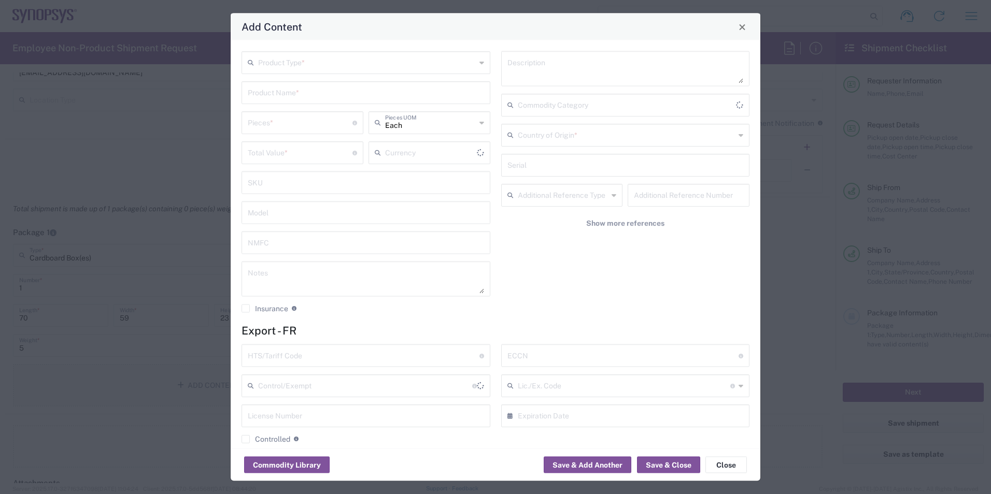
type input "US Dollar"
click at [282, 64] on input "text" at bounding box center [367, 62] width 218 height 18
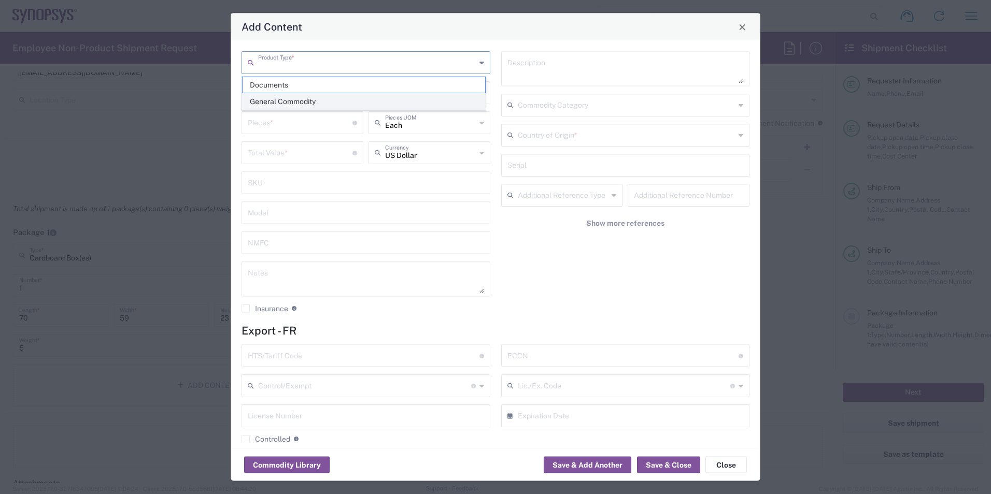
click at [277, 101] on span "General Commodity" at bounding box center [363, 102] width 242 height 16
type input "General Commodity"
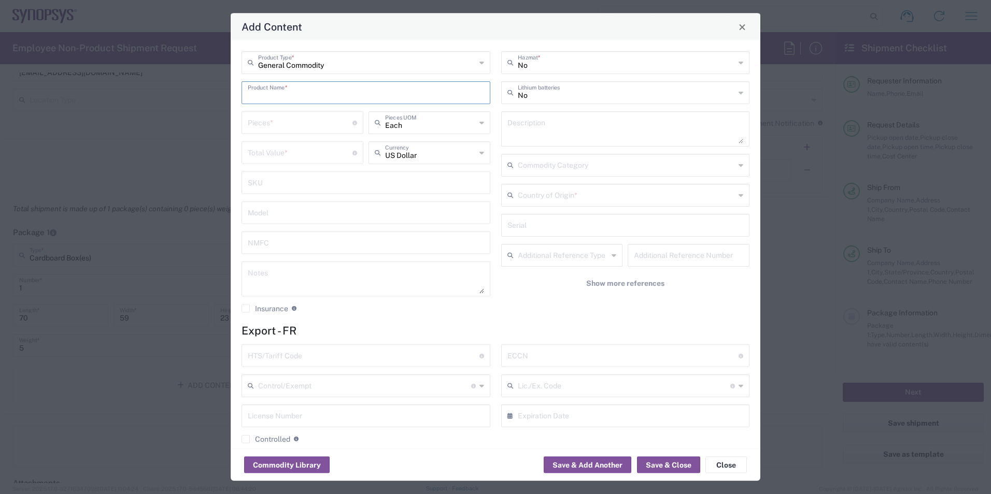
click at [282, 94] on input "text" at bounding box center [366, 92] width 236 height 18
drag, startPoint x: 343, startPoint y: 101, endPoint x: 231, endPoint y: 95, distance: 111.5
click at [231, 95] on div "General Commodity Product Type * PCB ZeBu server 6 Product Name * Pieces * Numb…" at bounding box center [496, 244] width 530 height 408
type input "PCB ZeBu server 6"
click at [537, 124] on textarea at bounding box center [625, 129] width 236 height 29
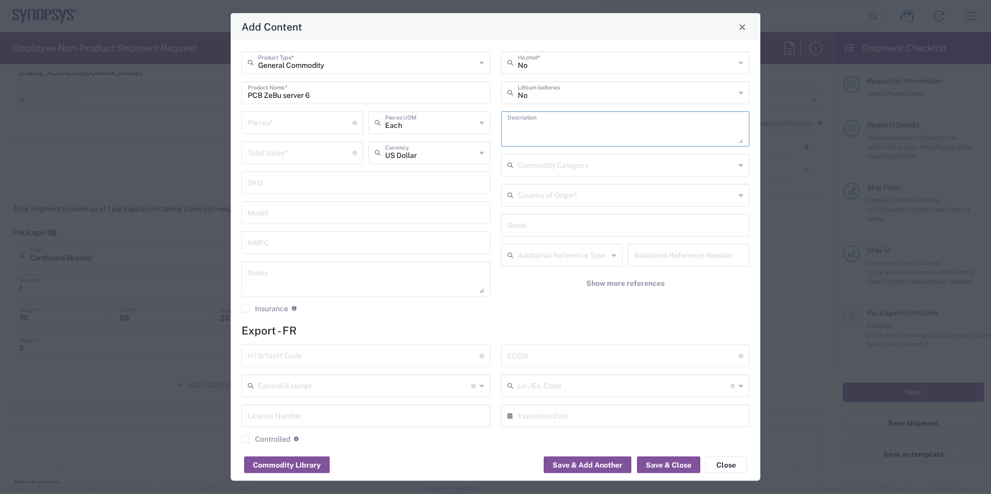
paste textarea "PCB ZeBu server 6"
type textarea "PCB ZeBu server 6 - Printed circuit to create an electonic board"
click at [590, 193] on input "text" at bounding box center [627, 194] width 218 height 18
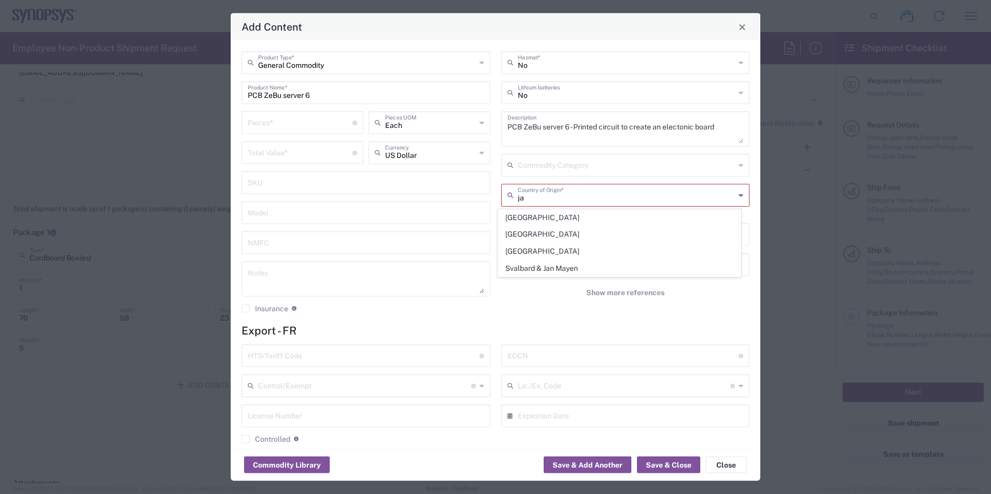
click at [533, 251] on span "Japan" at bounding box center [619, 252] width 242 height 16
type input "Japan"
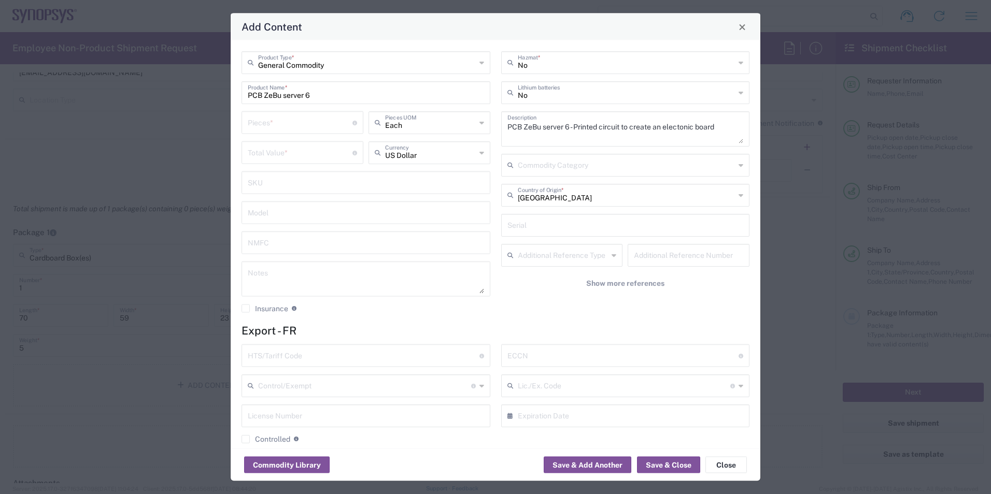
click at [307, 121] on input "number" at bounding box center [300, 122] width 105 height 18
type input "1"
click at [287, 158] on input "number" at bounding box center [300, 152] width 105 height 18
click at [278, 151] on input "number" at bounding box center [300, 152] width 105 height 18
type input "23983"
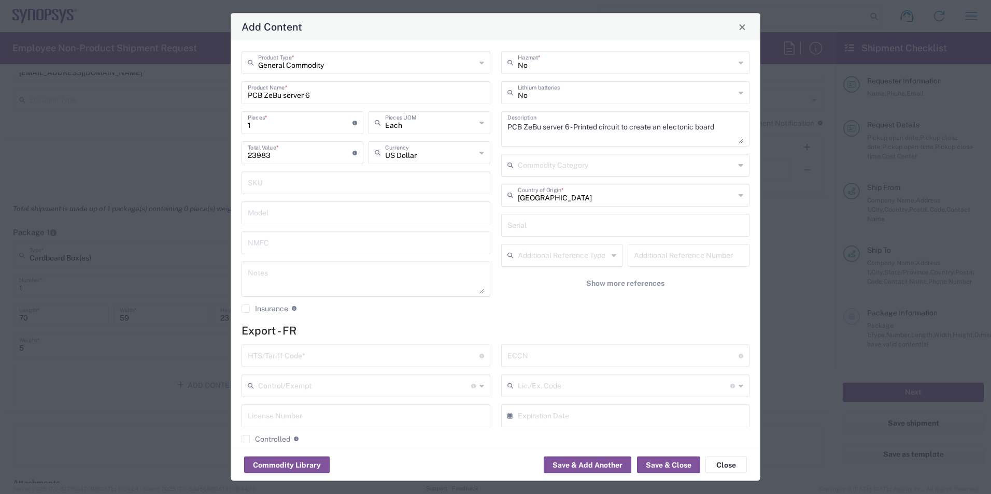
click at [543, 305] on div "No Hazmat * No Lithium batteries PCB ZeBu server 6 - Printed circuit to create …" at bounding box center [625, 185] width 260 height 269
click at [573, 309] on div "No Hazmat * No Lithium batteries PCB ZeBu server 6 - Printed circuit to create …" at bounding box center [625, 185] width 260 height 269
click at [295, 362] on input "text" at bounding box center [364, 355] width 232 height 18
paste input "8534000020"
type input "8534000020"
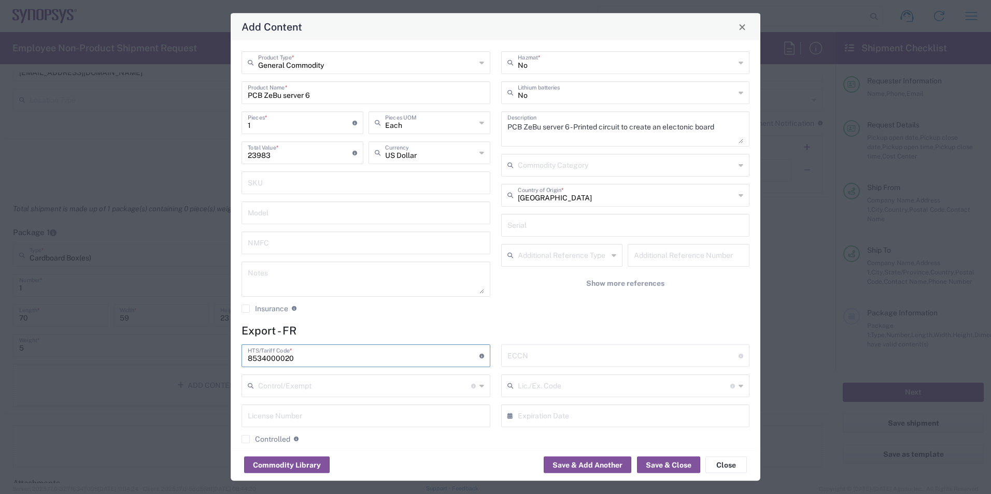
click at [625, 123] on textarea "PCB ZeBu server 6 - Printed circuit to create an electonic board" at bounding box center [625, 129] width 236 height 29
click at [541, 126] on textarea "PCB ZeBu server 6 - Printed circuit to create an electonic board" at bounding box center [625, 129] width 236 height 29
type textarea "PCB ZeBu Server 6 - Printed circuit to create an electonic board"
click at [657, 465] on button "Save & Close" at bounding box center [668, 465] width 63 height 17
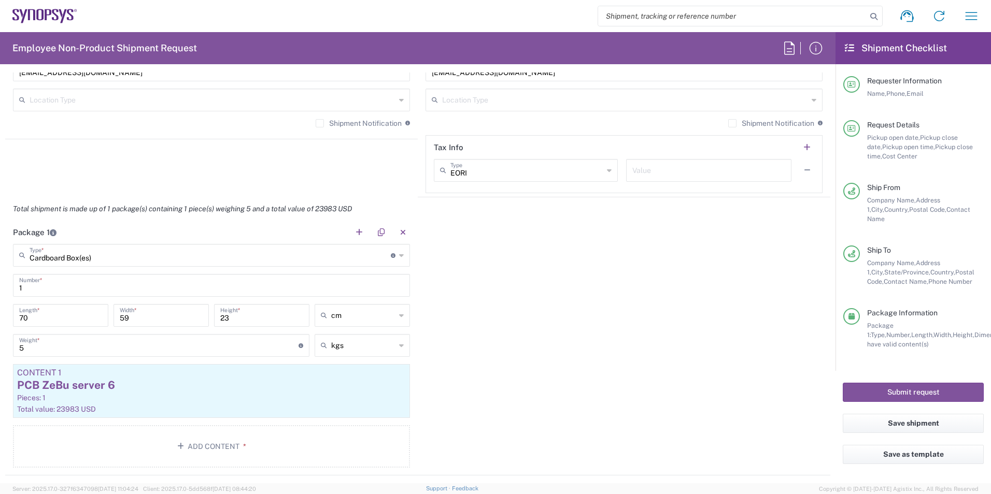
click at [502, 321] on div "Package 1 Cardboard Box(es) Type * Material used to package goods Bale(s) Baske…" at bounding box center [417, 348] width 825 height 255
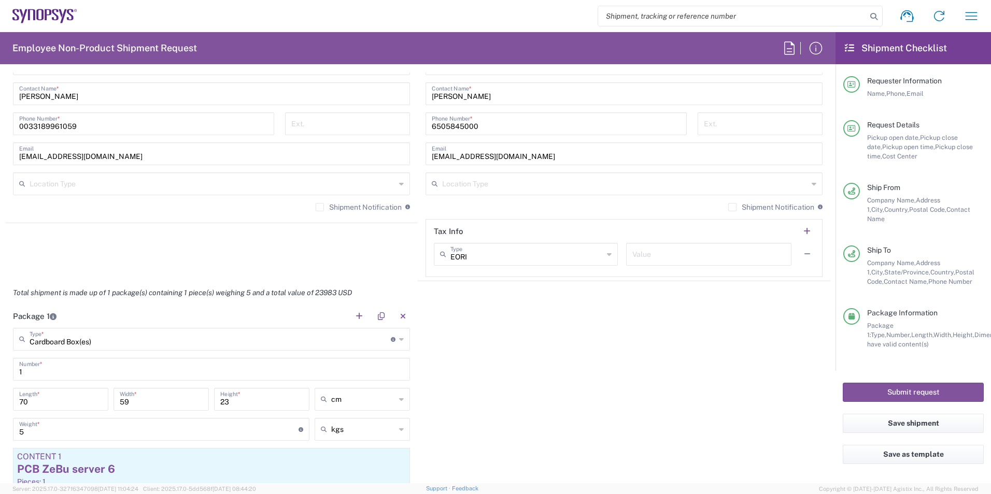
scroll to position [624, 0]
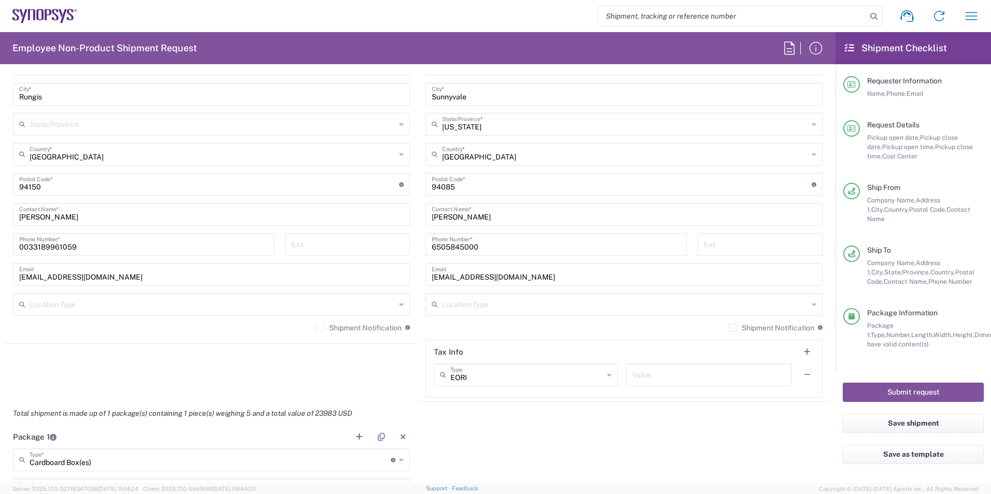
click at [398, 370] on agx-shipment-stop-widget "Ship From Wissous/Rungis FR65 Location Wissous/Rungis FR65 Aachen DE04 Agrate B…" at bounding box center [211, 170] width 412 height 463
click at [927, 419] on button "Save shipment" at bounding box center [913, 423] width 141 height 19
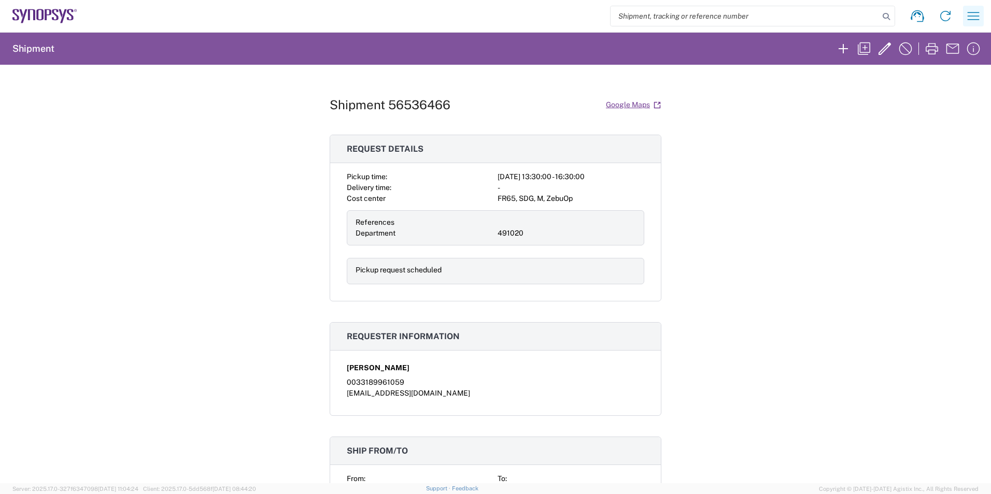
click at [981, 16] on icon "button" at bounding box center [973, 16] width 17 height 17
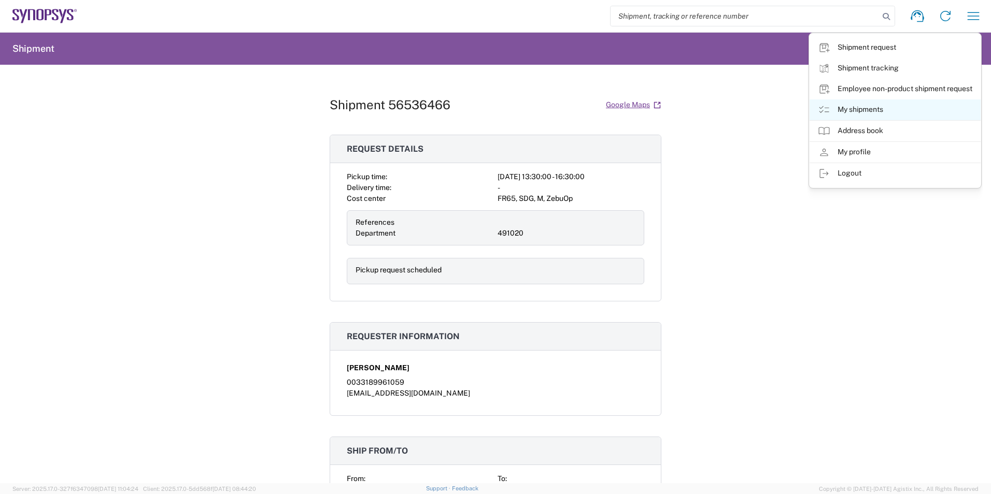
click at [868, 105] on link "My shipments" at bounding box center [894, 109] width 171 height 21
